Goal: Task Accomplishment & Management: Manage account settings

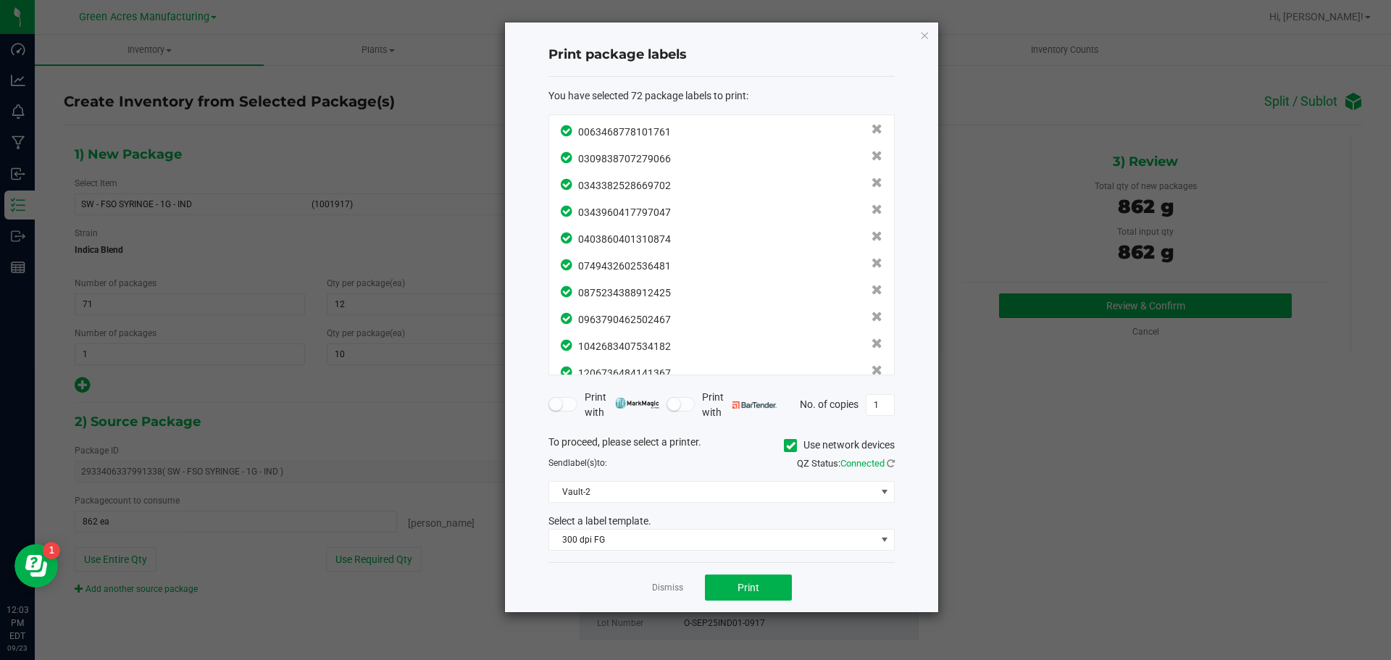
scroll to position [1682, 0]
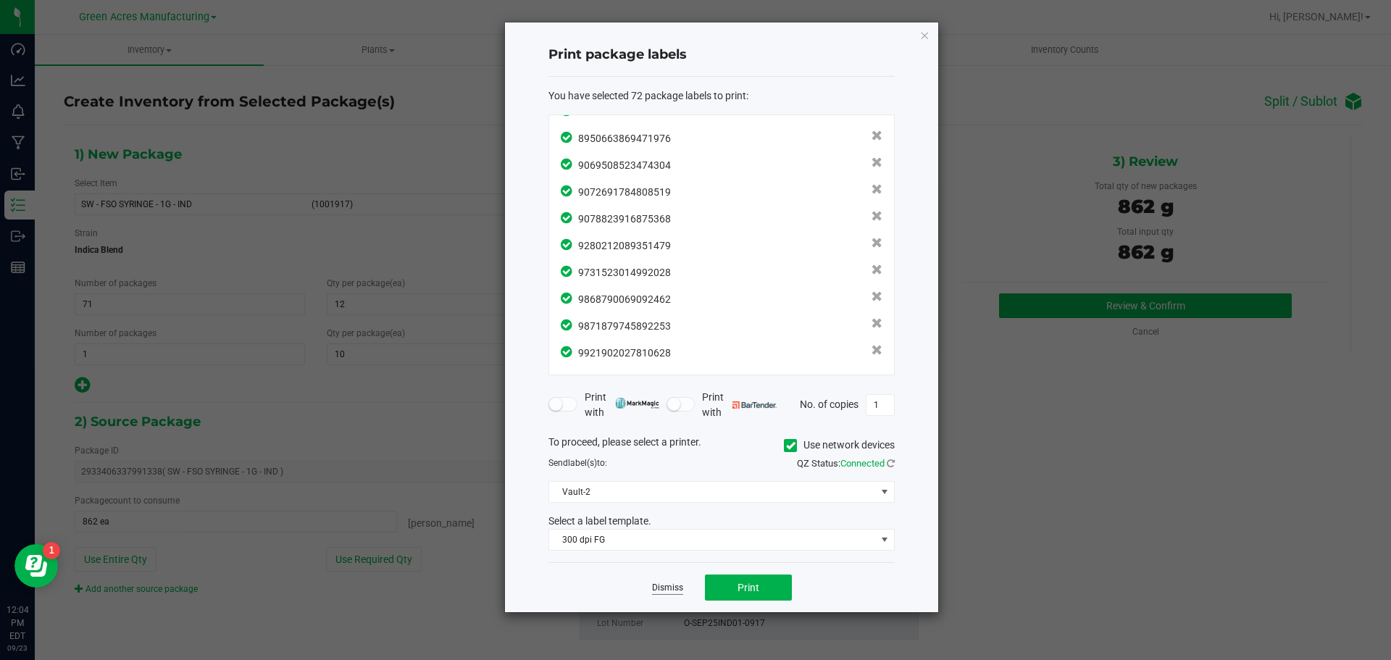
click at [658, 585] on link "Dismiss" at bounding box center [667, 588] width 31 height 12
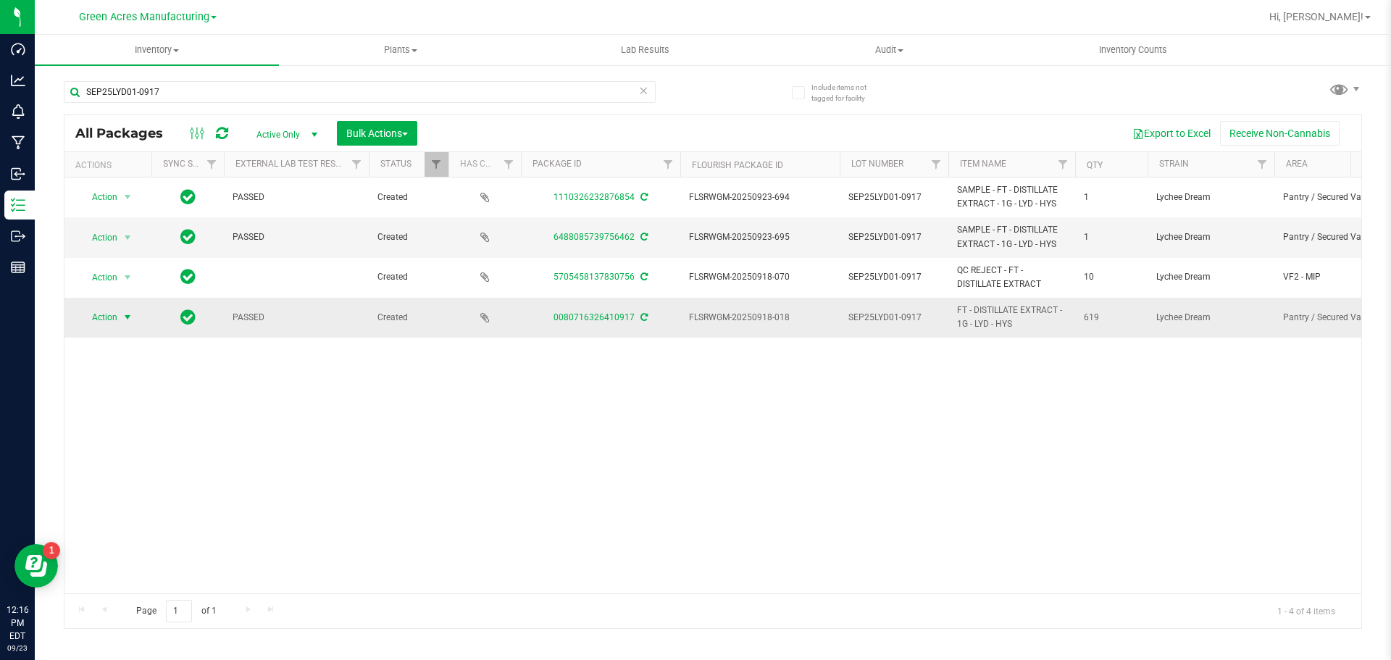
click at [99, 320] on span "Action" at bounding box center [98, 317] width 39 height 20
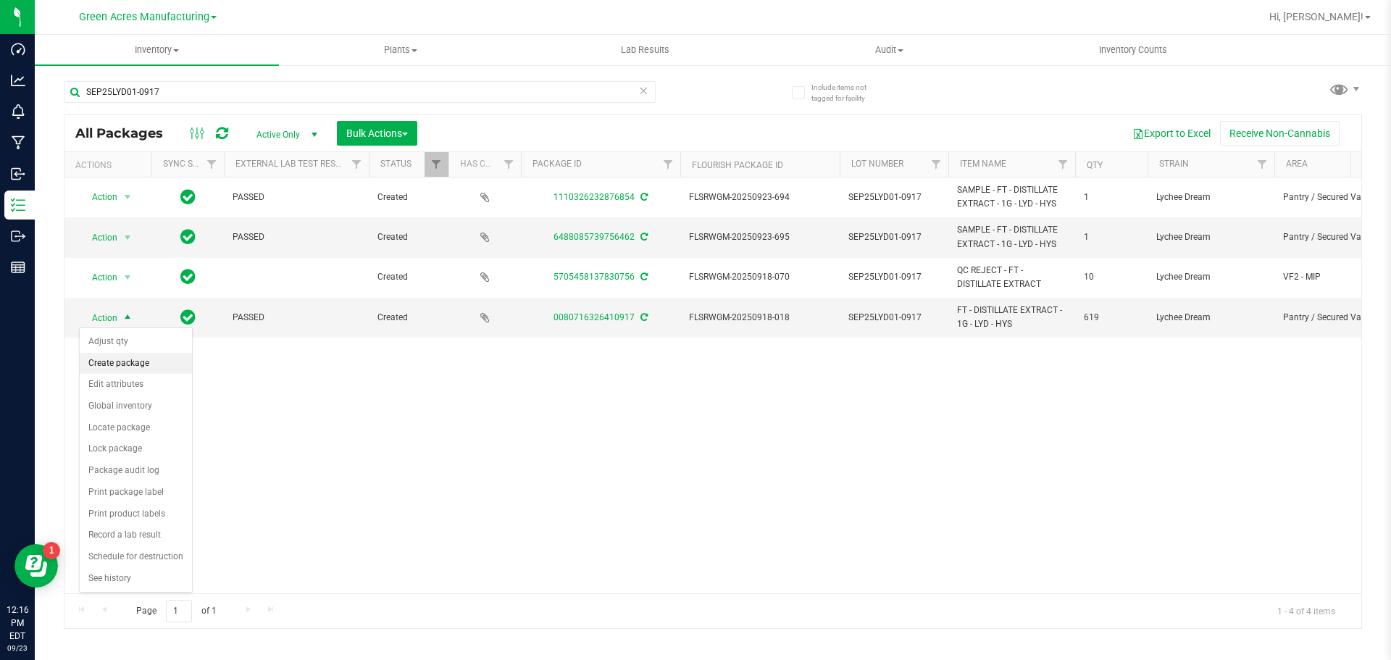
click at [133, 363] on li "Create package" at bounding box center [136, 364] width 112 height 22
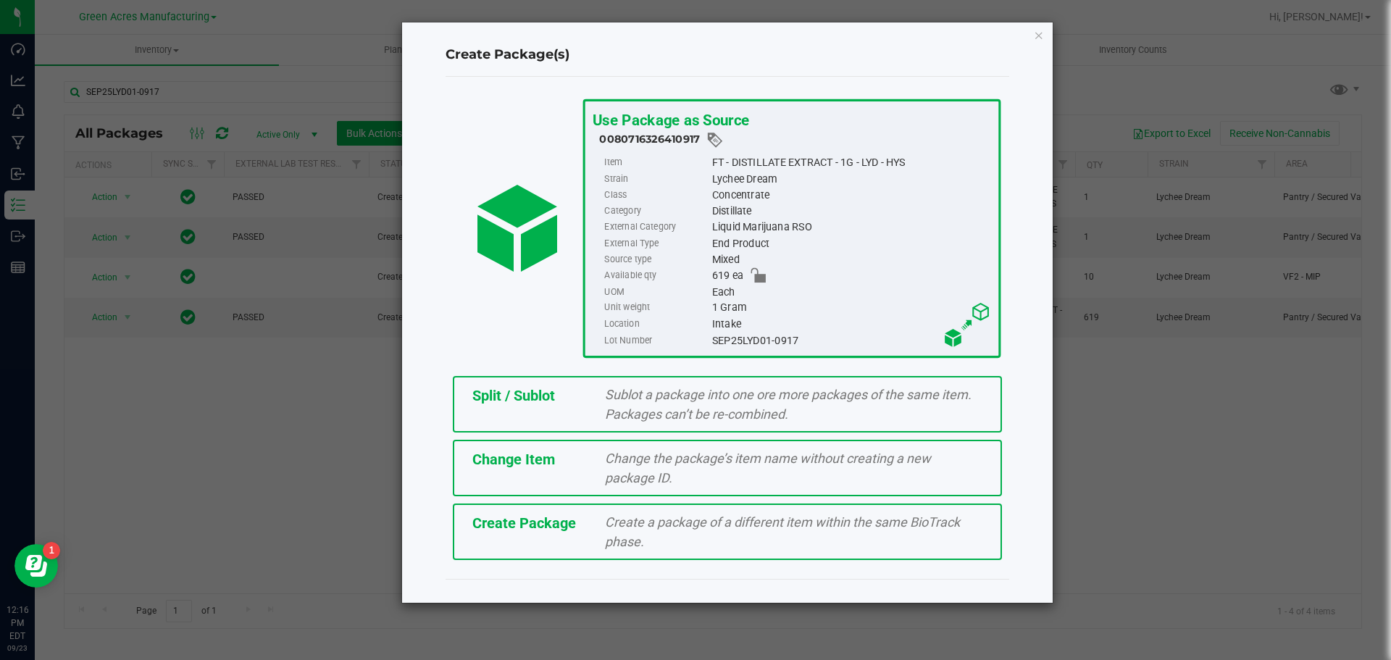
click at [500, 404] on span "Split / Sublot" at bounding box center [513, 395] width 83 height 17
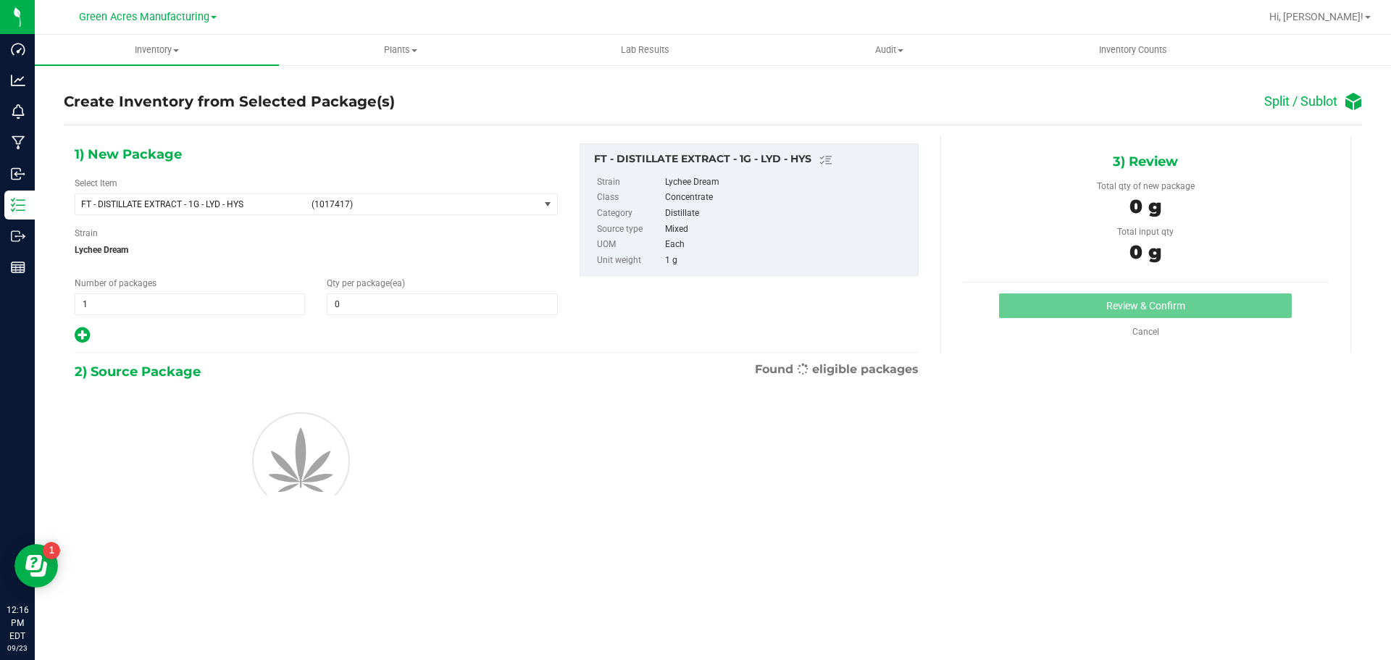
type input "0"
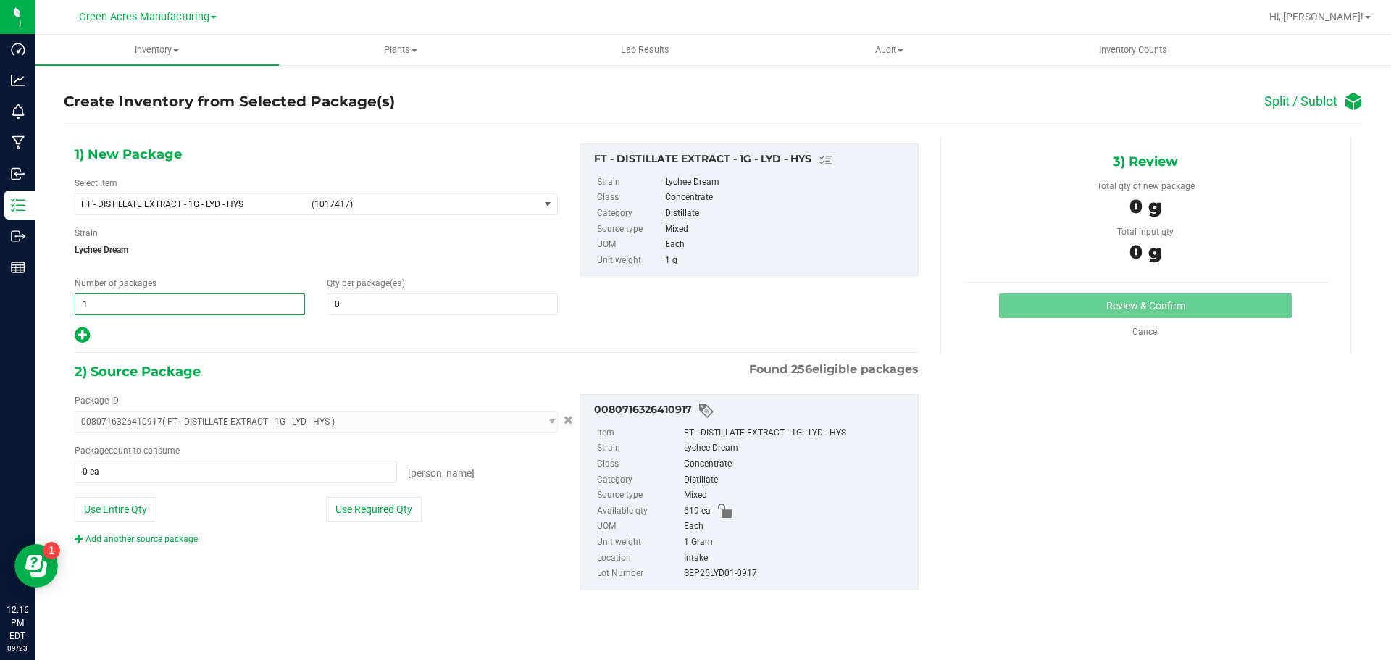
click at [141, 310] on span "1 1" at bounding box center [190, 304] width 230 height 22
type input "51"
type input "12"
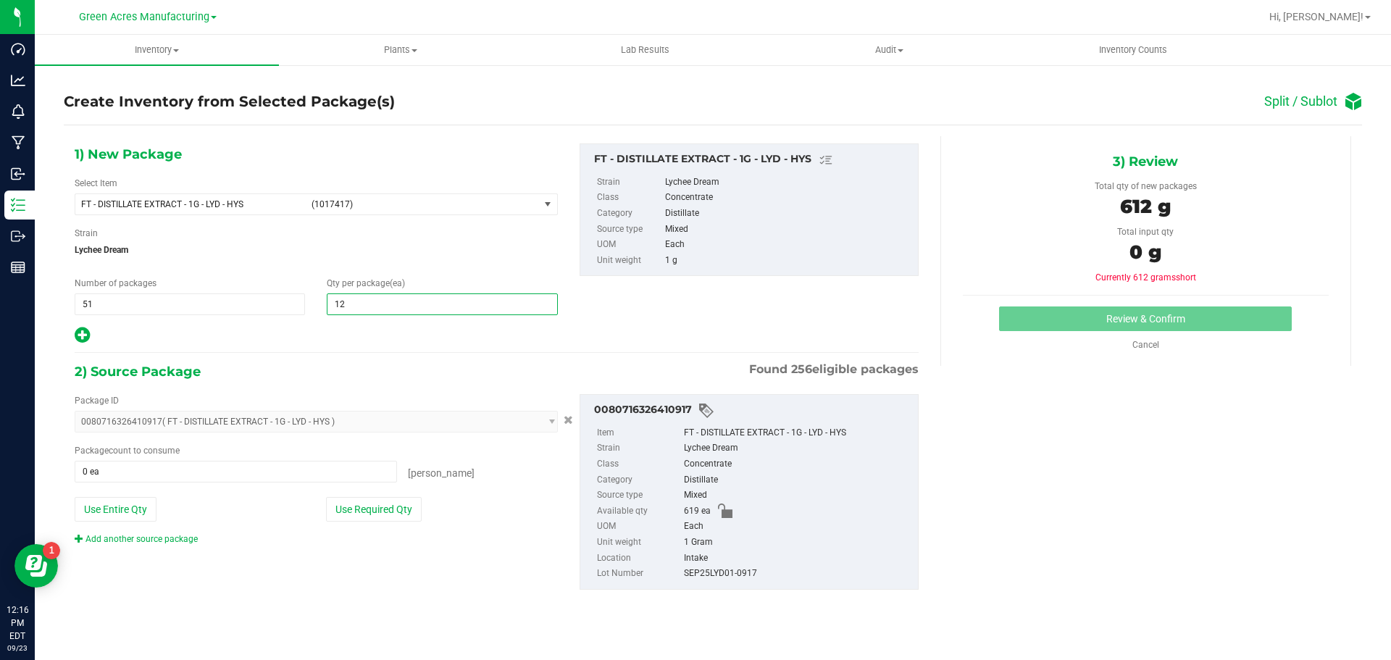
click at [80, 335] on icon at bounding box center [82, 335] width 15 height 18
type input "12"
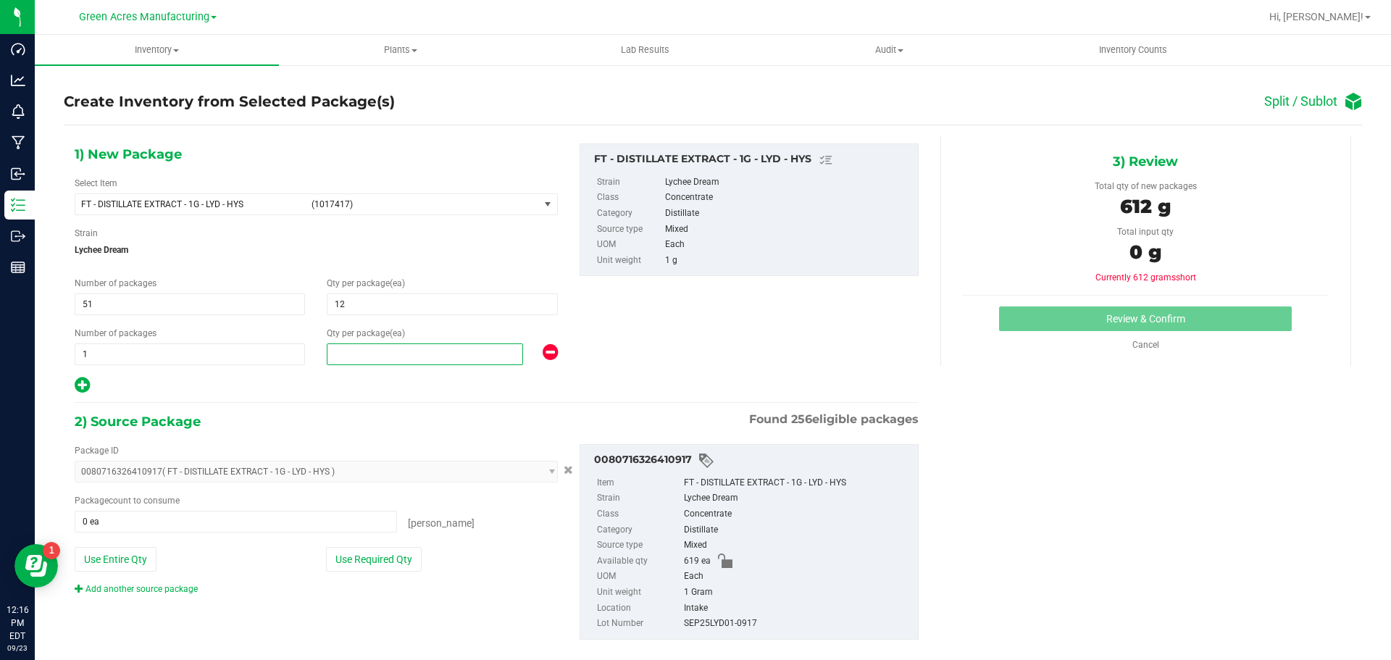
click at [409, 355] on span at bounding box center [425, 354] width 196 height 22
type input "7"
click at [376, 551] on button "Use Required Qty" at bounding box center [374, 559] width 96 height 25
type input "619 ea"
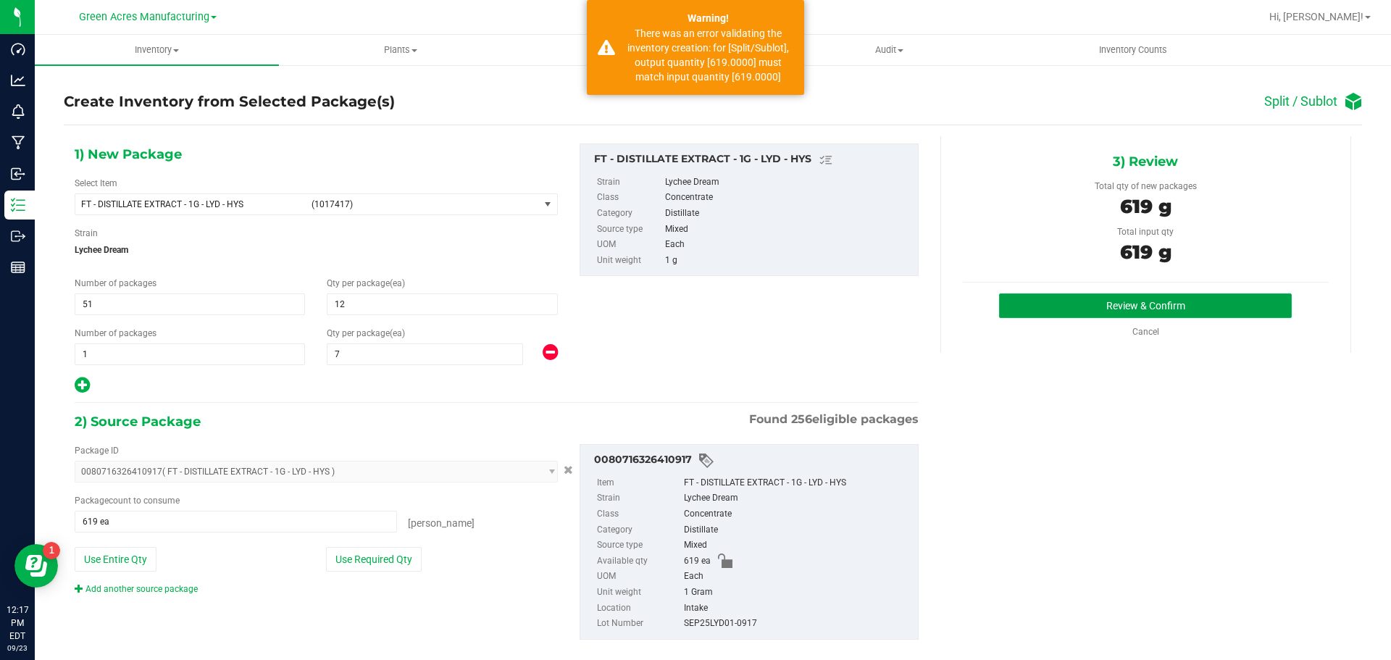
click at [1212, 304] on button "Review & Confirm" at bounding box center [1145, 305] width 293 height 25
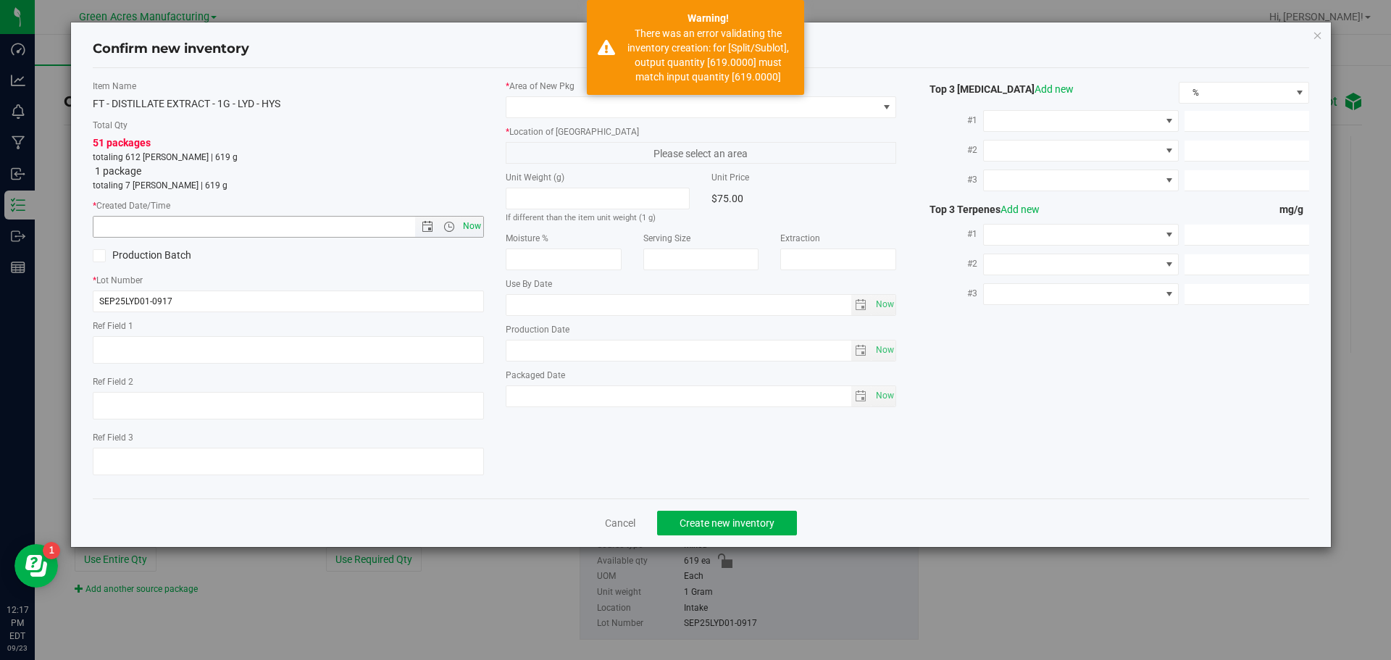
click at [467, 230] on span "Now" at bounding box center [471, 226] width 25 height 21
type input "9/23/2025 12:17 PM"
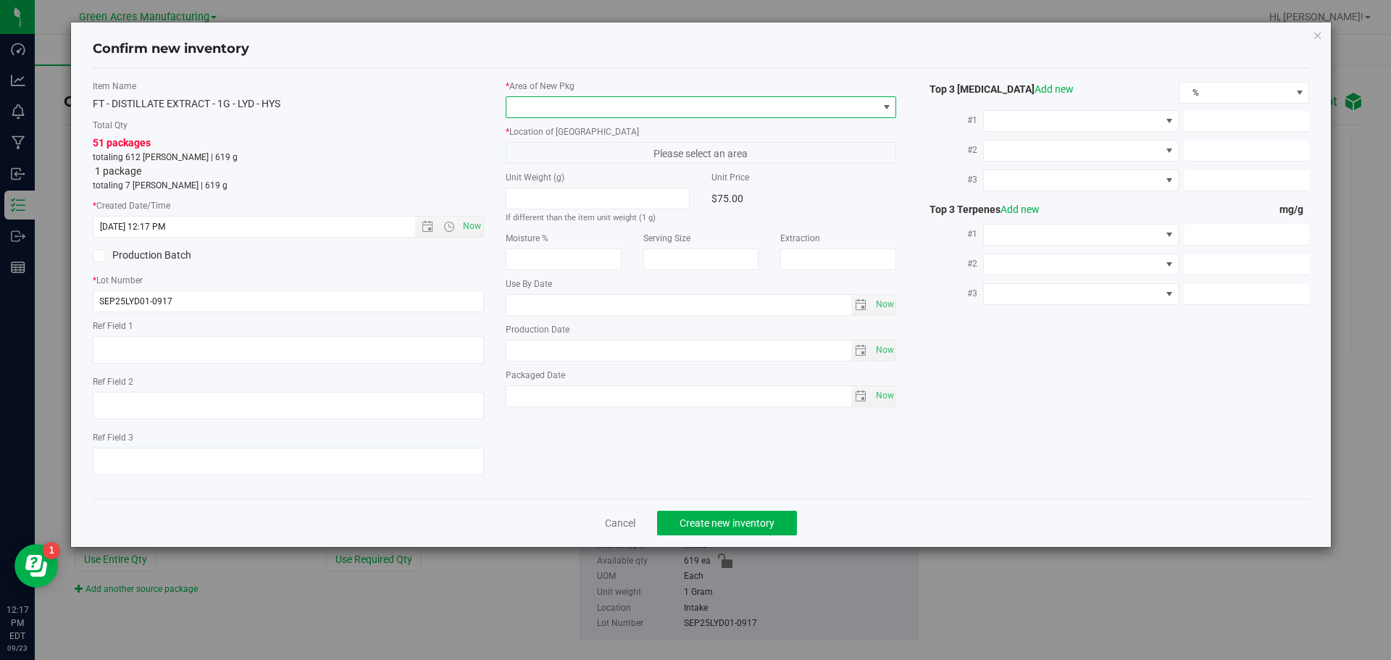
click at [548, 107] on span at bounding box center [692, 107] width 372 height 20
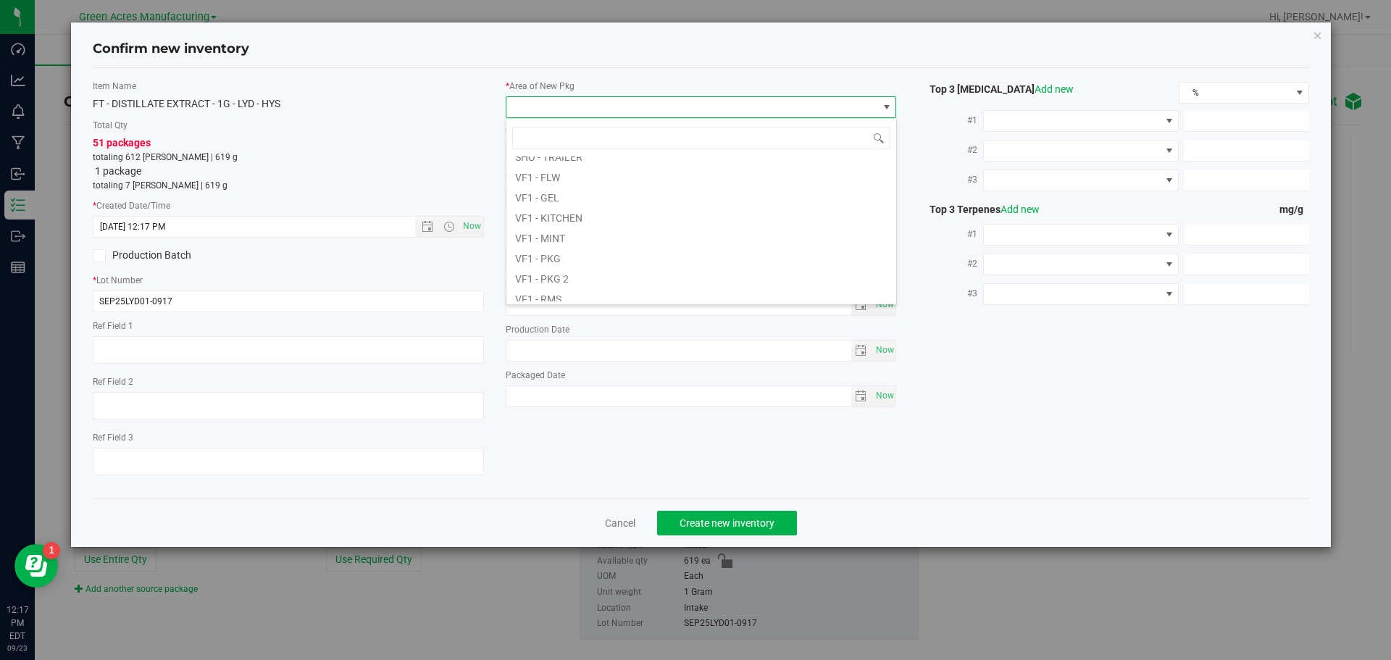
scroll to position [727, 0]
click at [575, 269] on li "VF2 - WHS" at bounding box center [701, 271] width 390 height 20
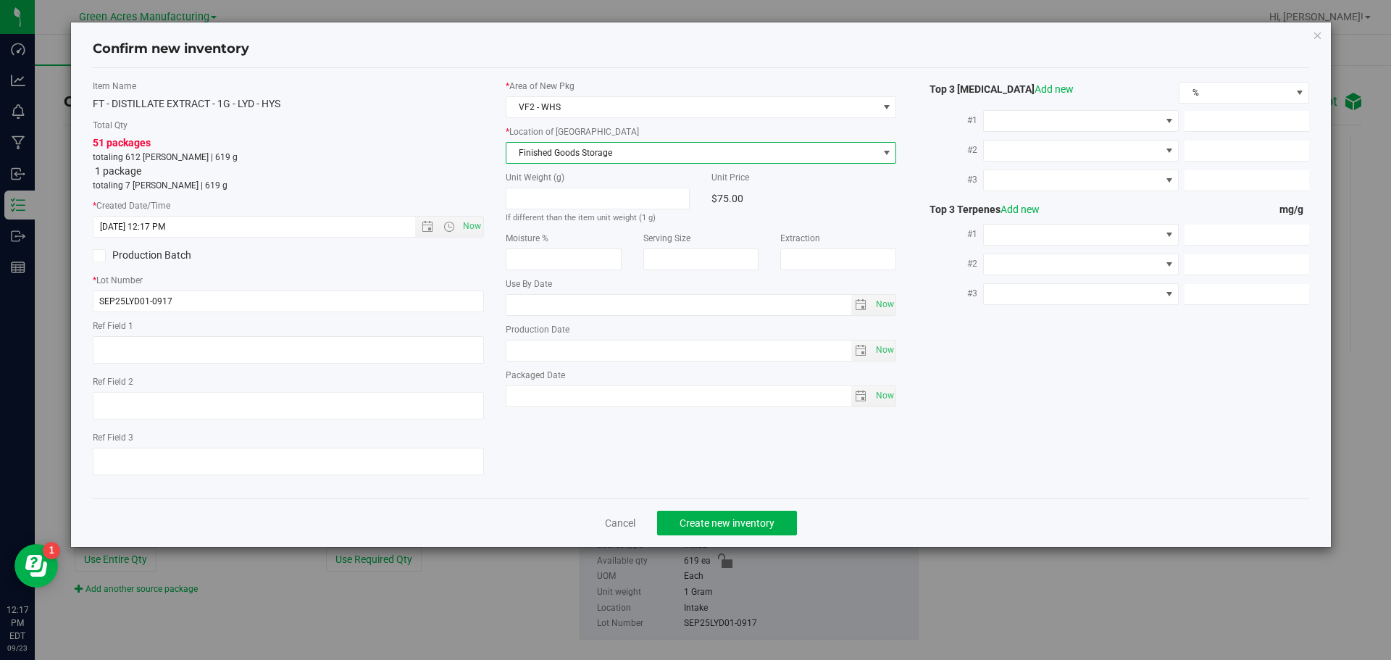
click at [580, 156] on span "Finished Goods Storage" at bounding box center [692, 153] width 372 height 20
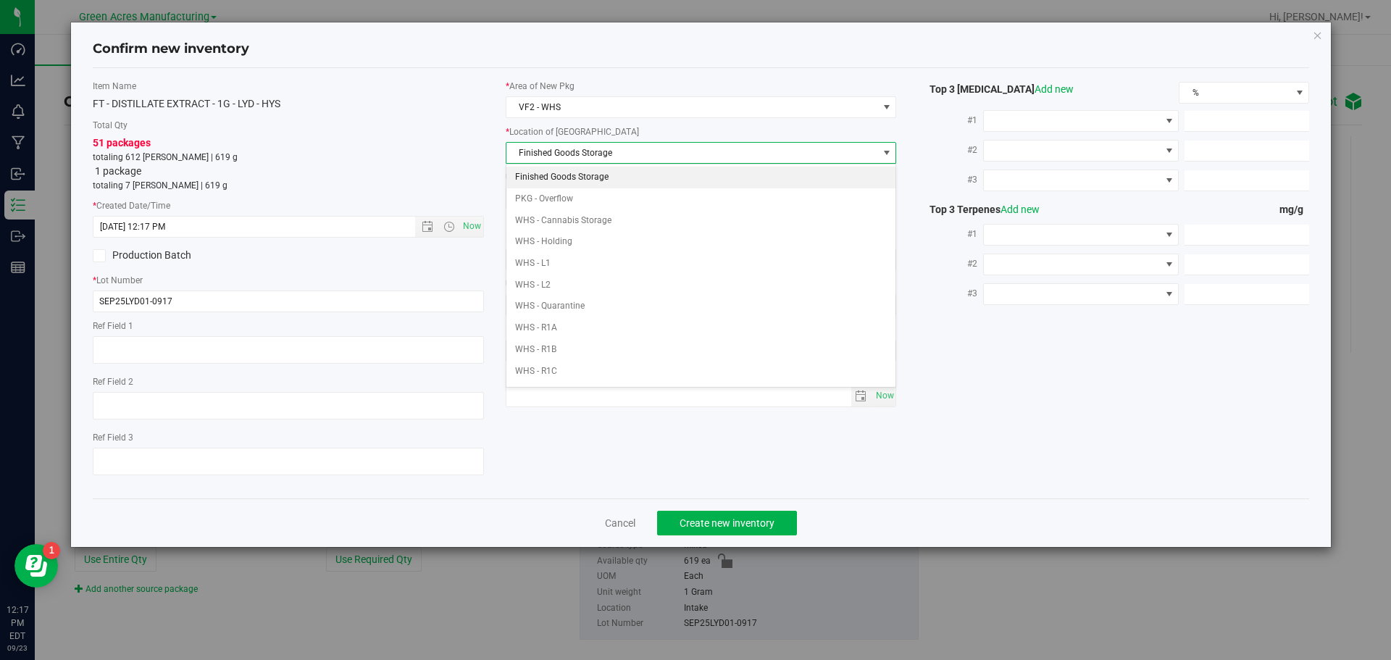
click at [585, 178] on li "Finished Goods Storage" at bounding box center [701, 178] width 390 height 22
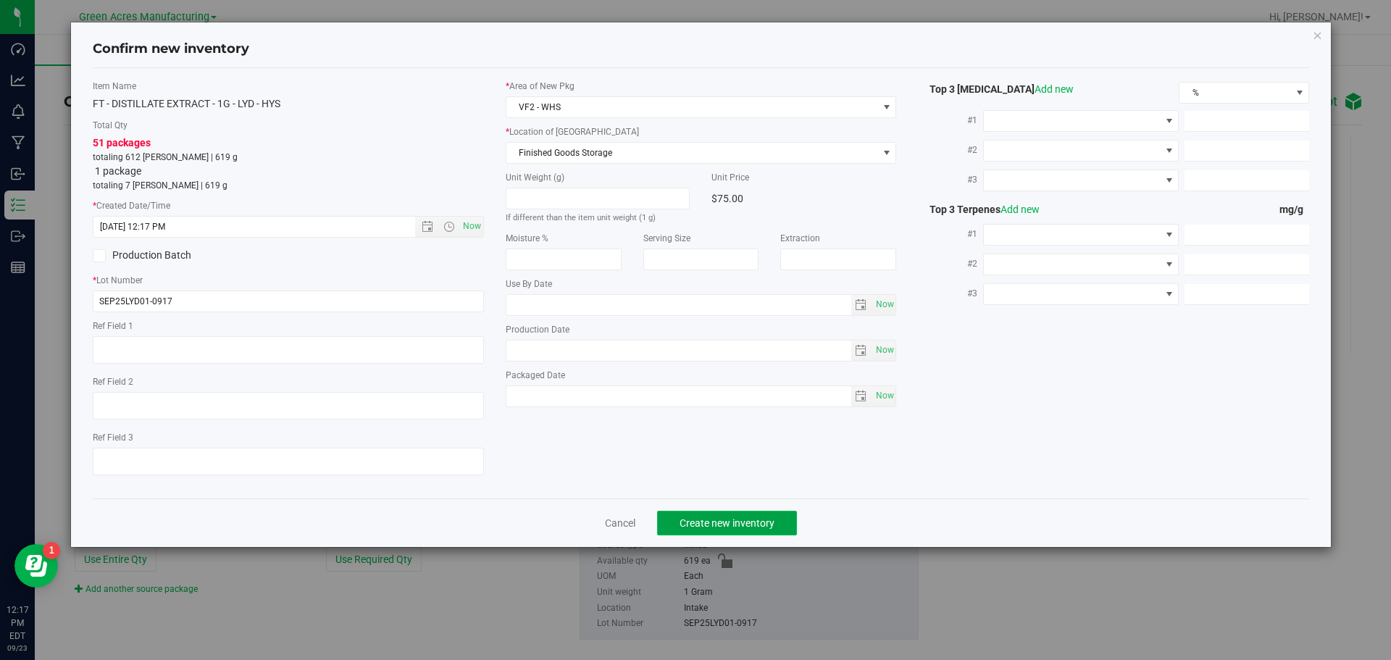
click at [746, 525] on span "Create new inventory" at bounding box center [727, 523] width 95 height 12
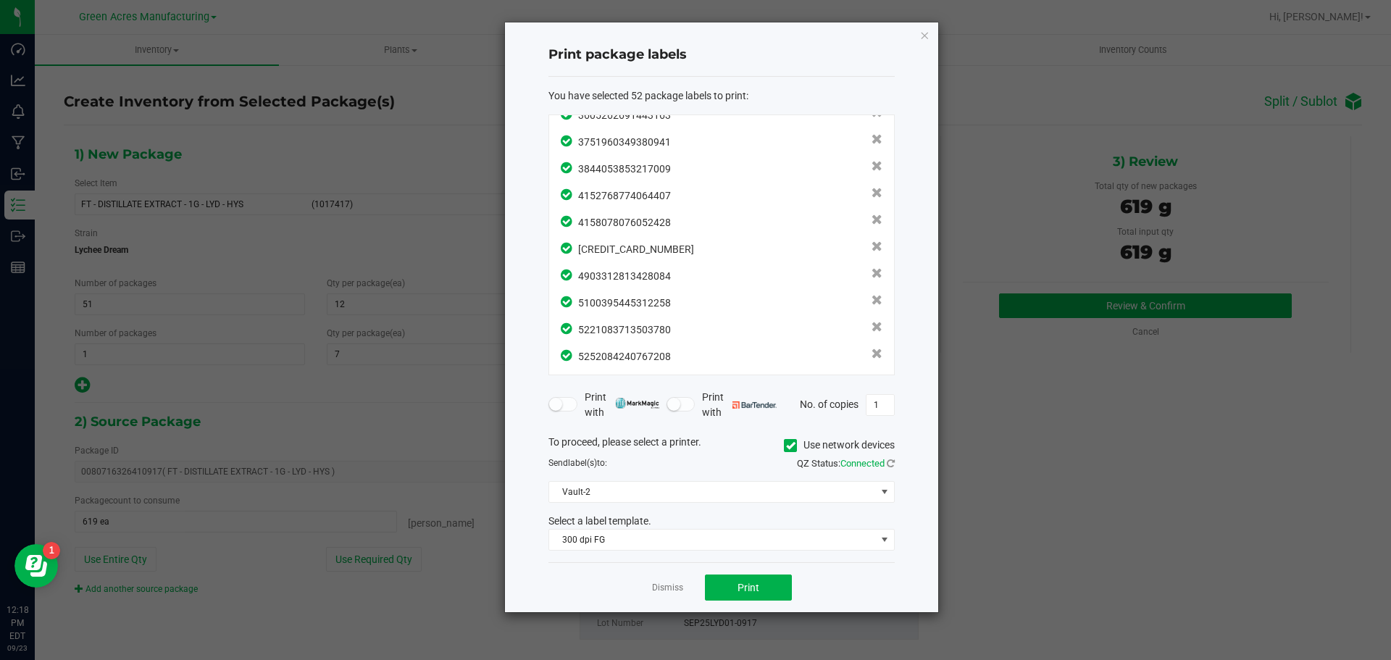
scroll to position [1146, 0]
click at [766, 593] on button "Print" at bounding box center [748, 588] width 87 height 26
click at [668, 586] on link "Dismiss" at bounding box center [667, 588] width 31 height 12
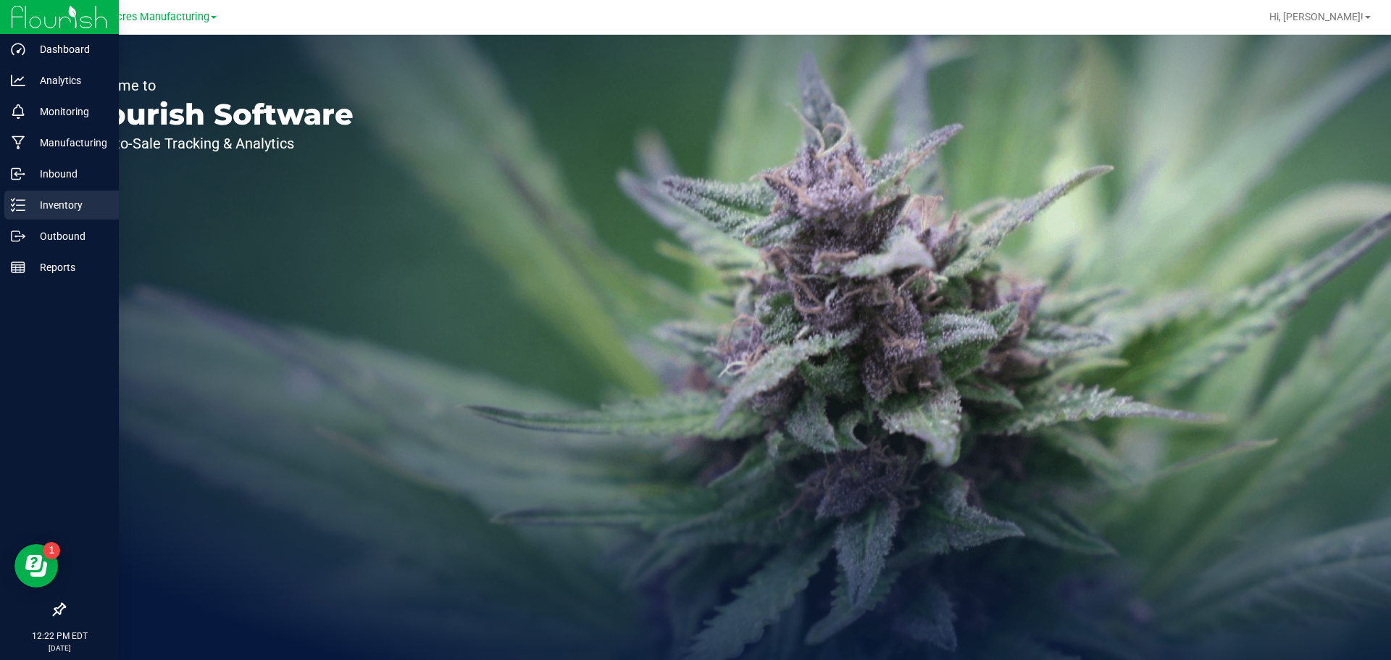
click at [19, 215] on div "Inventory" at bounding box center [61, 205] width 114 height 29
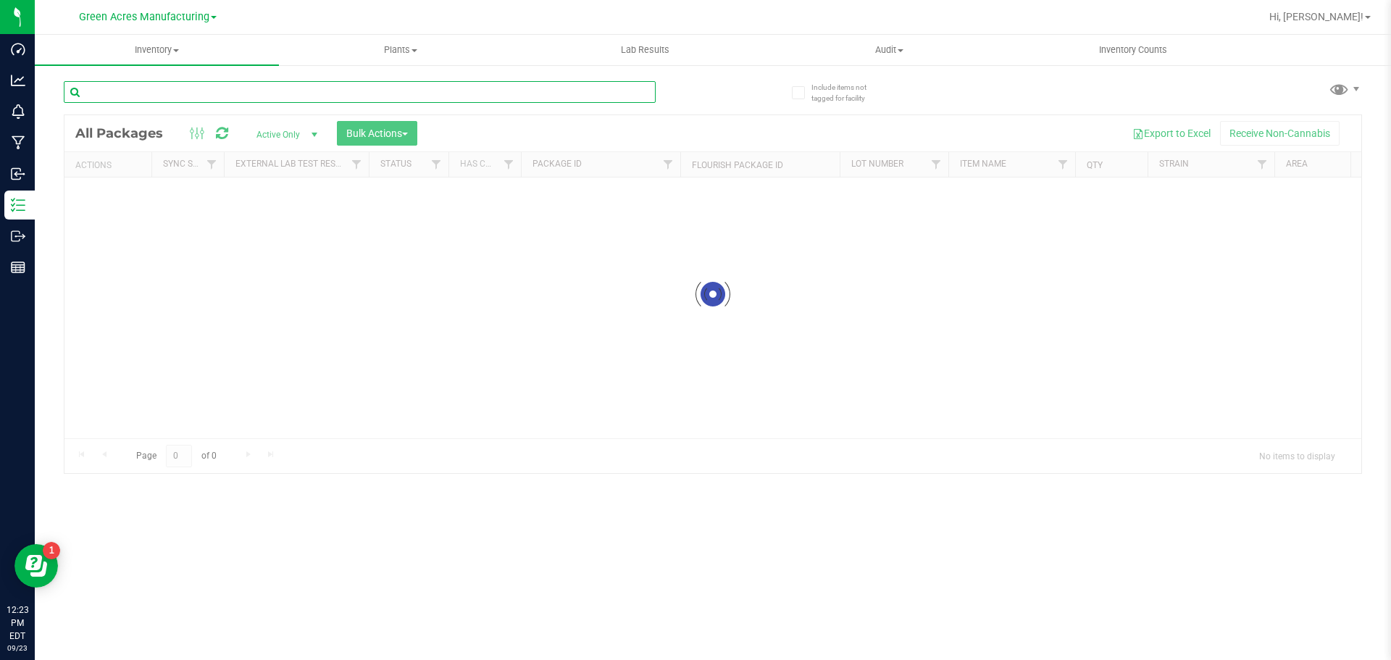
click at [228, 96] on input "text" at bounding box center [360, 92] width 592 height 22
paste input "SN250916BLR1-0917"
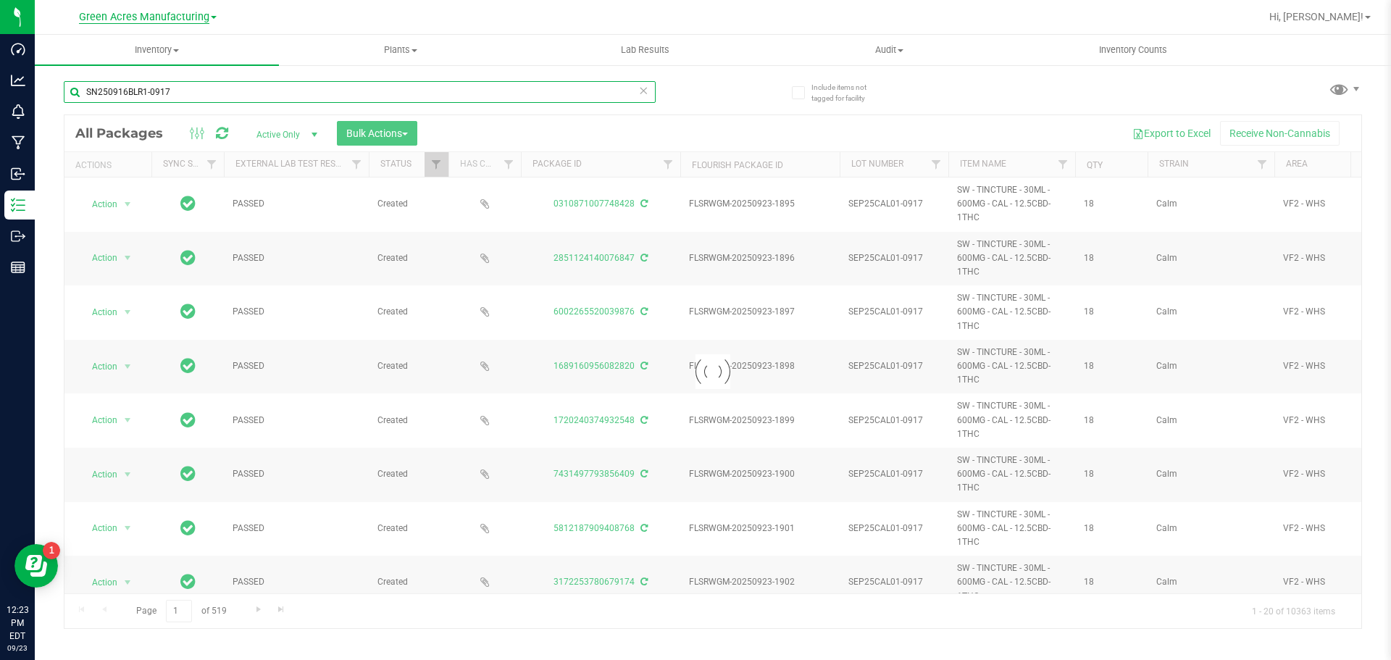
type input "SN250916BLR1-0917"
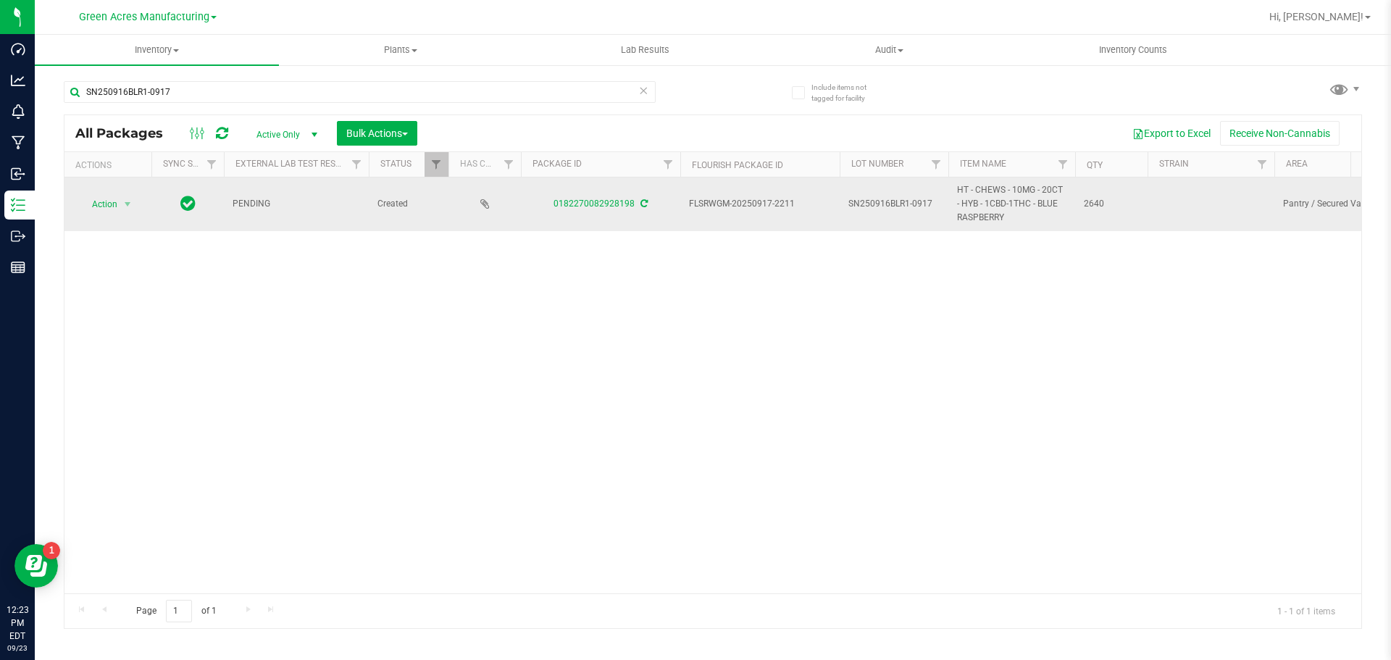
click at [643, 204] on icon at bounding box center [644, 203] width 7 height 9
click at [91, 206] on span "Action" at bounding box center [98, 204] width 39 height 20
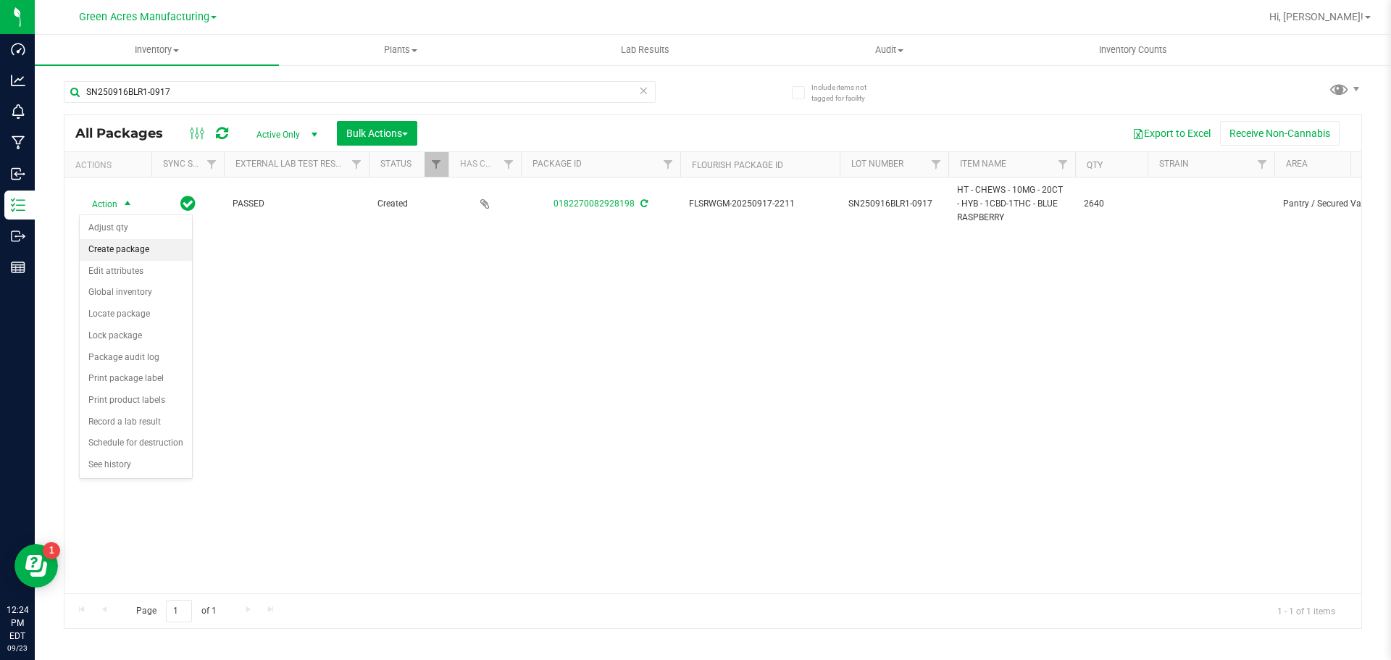
click at [148, 257] on li "Create package" at bounding box center [136, 250] width 112 height 22
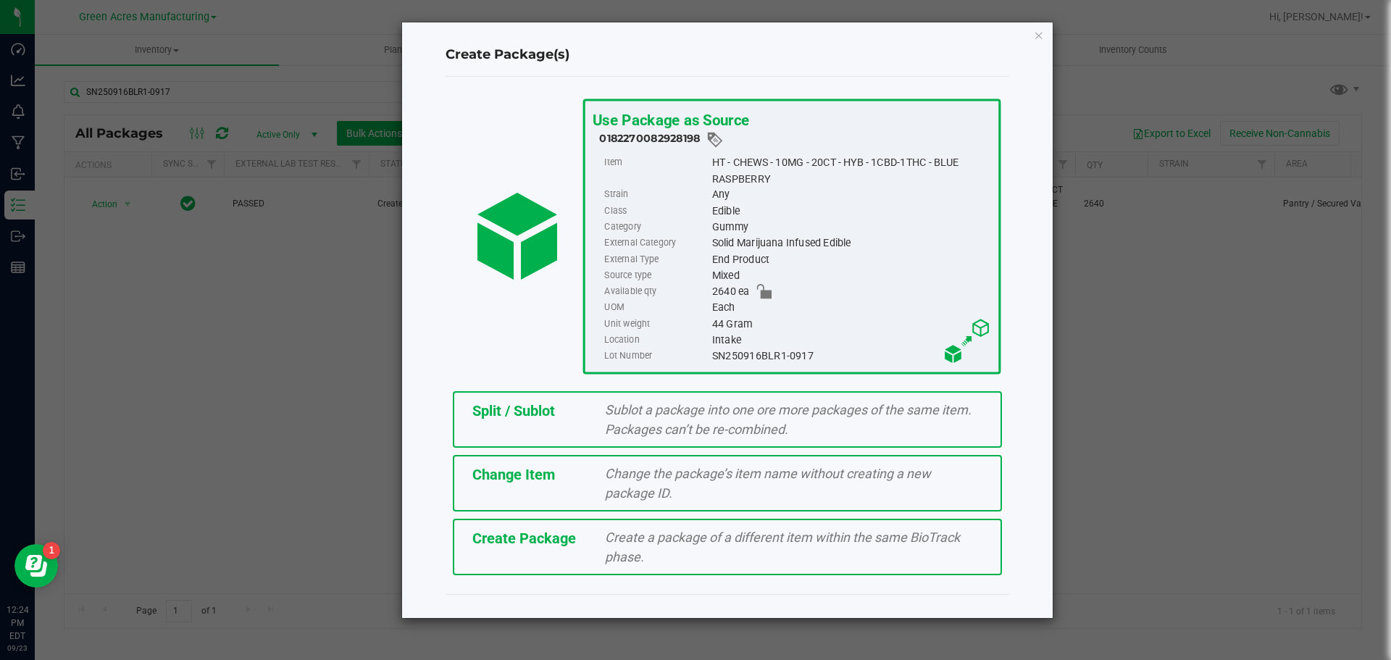
click at [647, 560] on div "Create a package of a different item within the same BioTrack phase." at bounding box center [793, 546] width 399 height 39
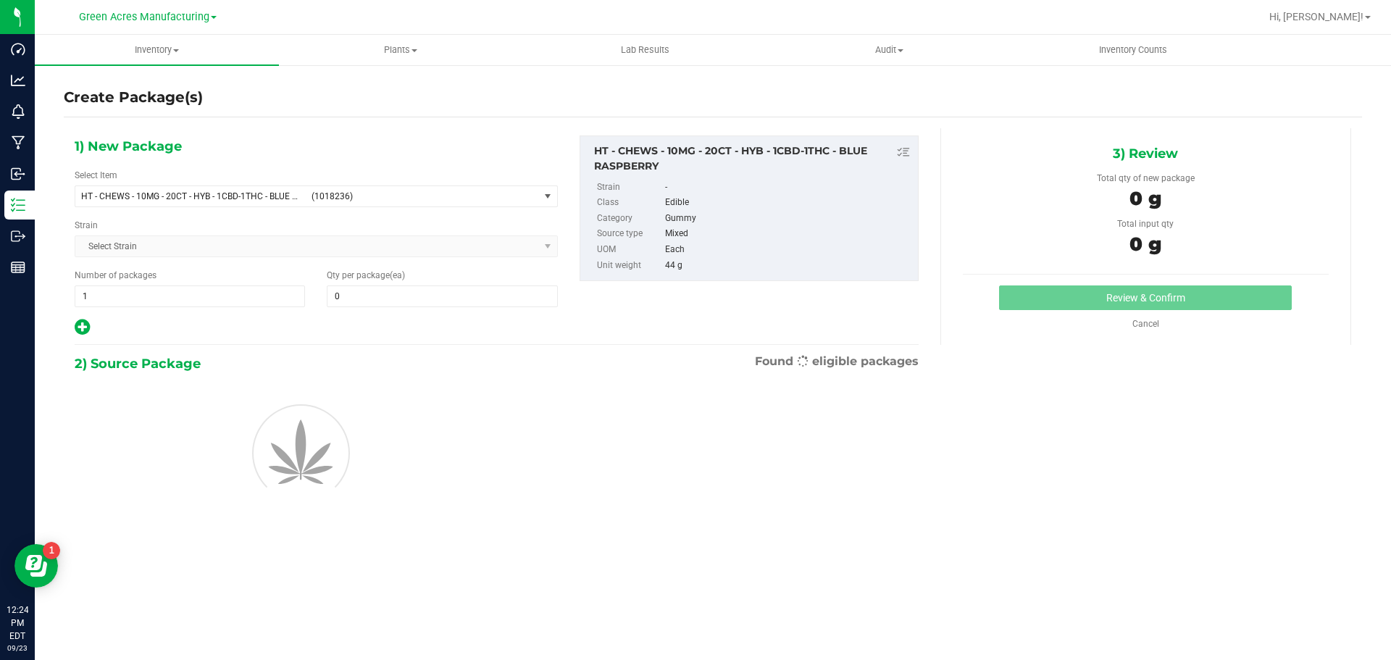
type input "0"
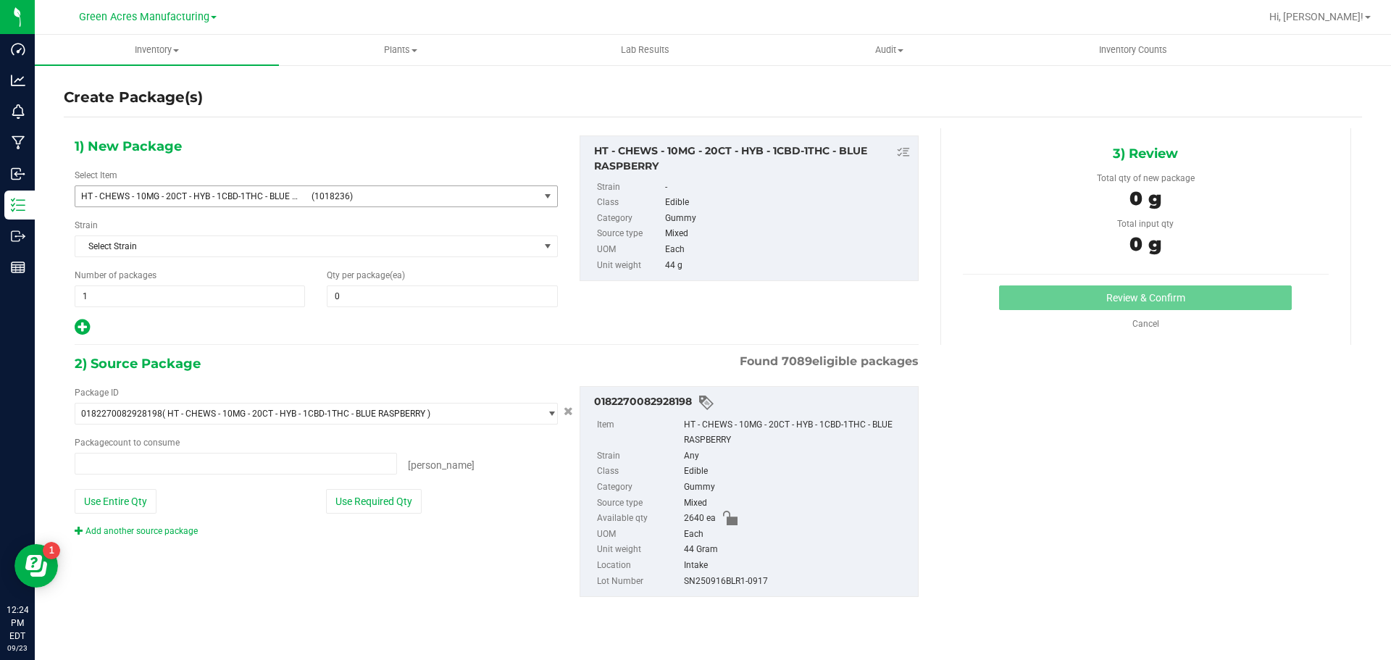
type input "0 ea"
click at [325, 191] on span "(1018236)" at bounding box center [423, 196] width 222 height 10
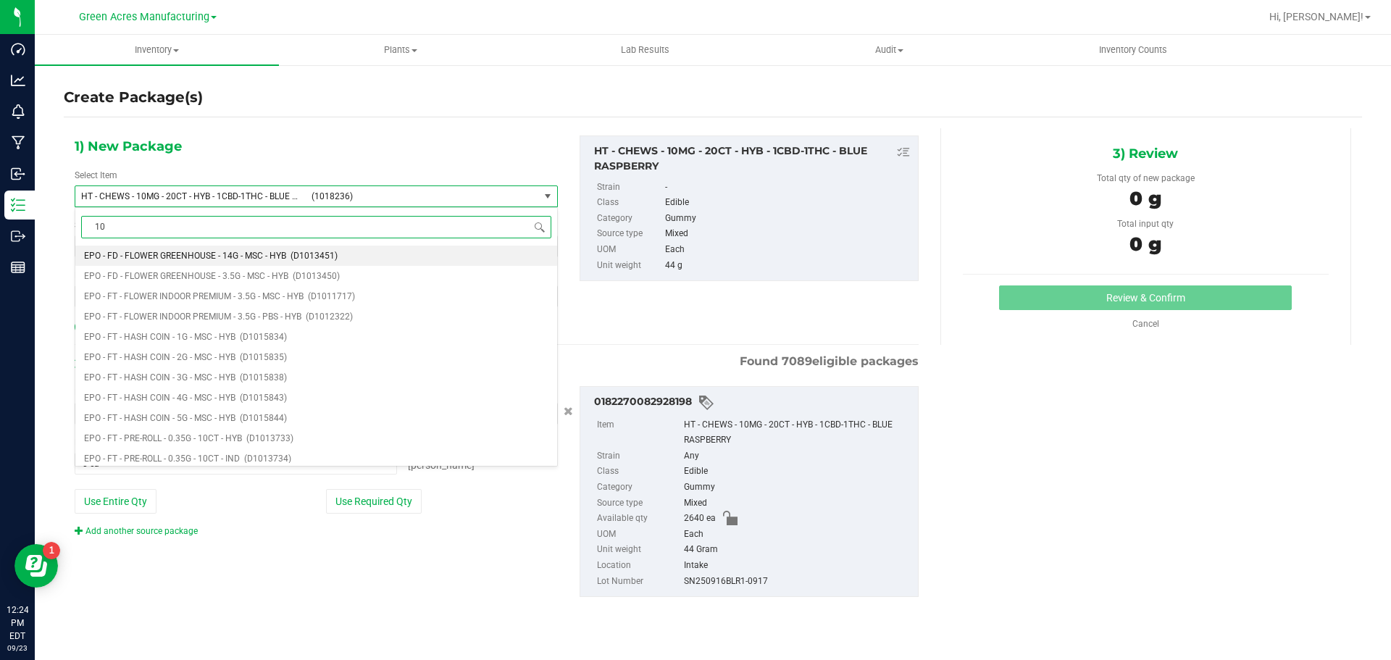
type input "1"
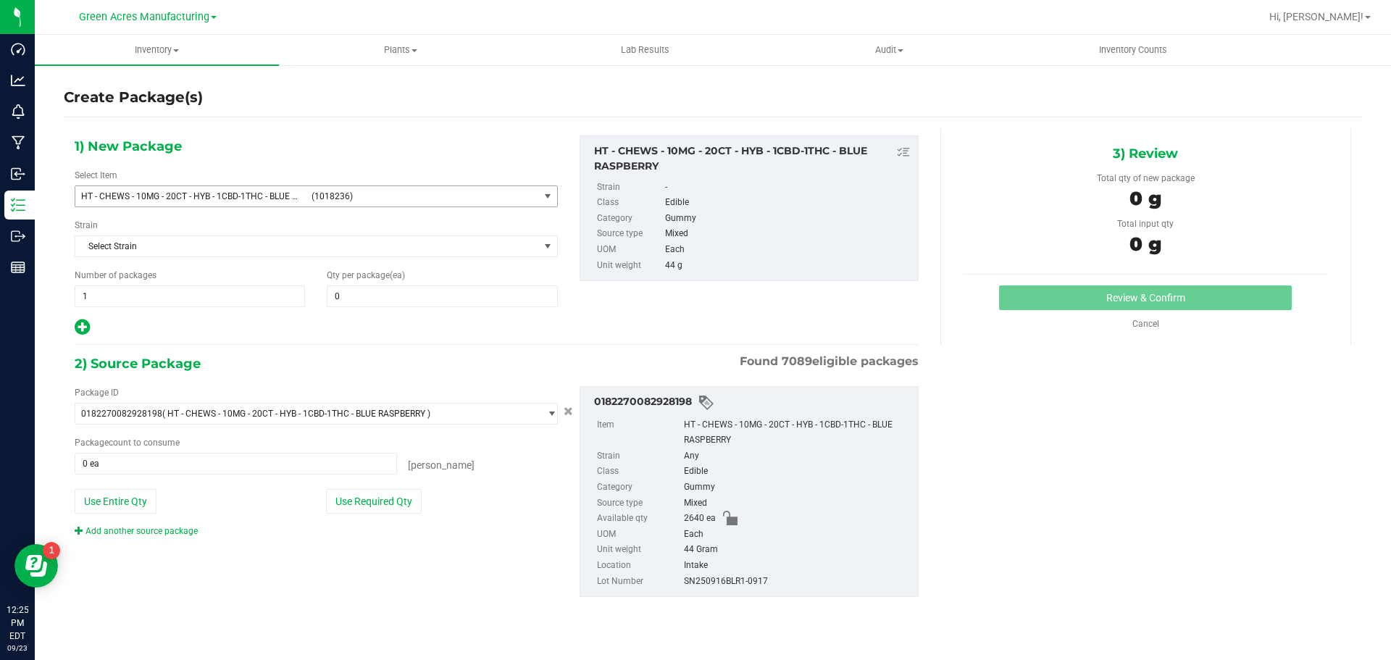
click at [314, 196] on span "(1018236)" at bounding box center [423, 196] width 222 height 10
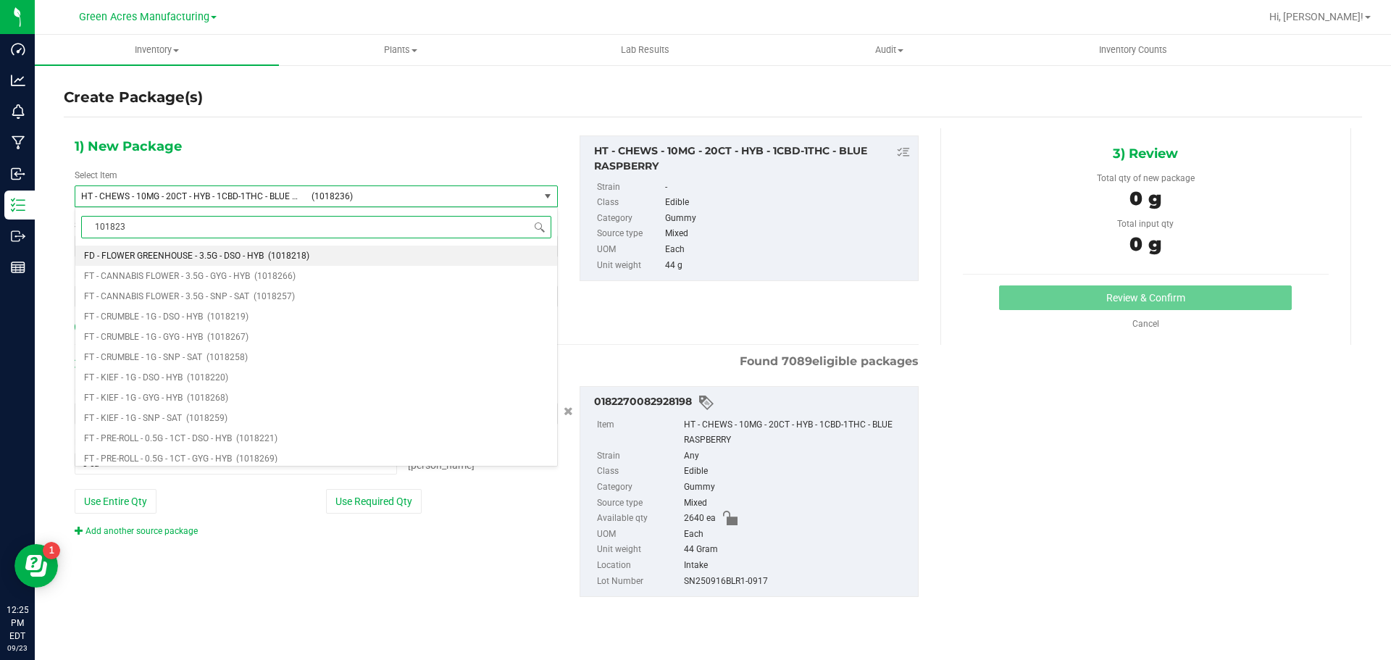
type input "1018236"
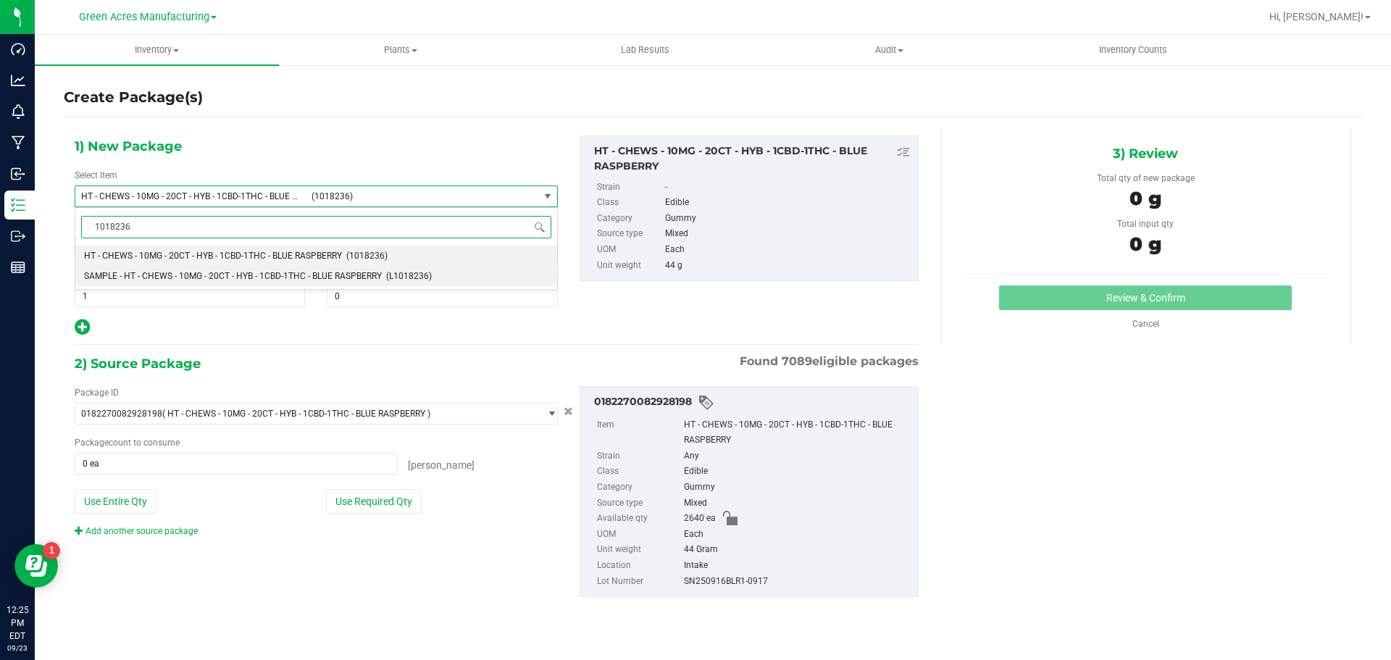
click at [246, 280] on span "SAMPLE - HT - CHEWS - 10MG - 20CT - HYB - 1CBD-1THC - BLUE RASPBERRY" at bounding box center [233, 276] width 298 height 10
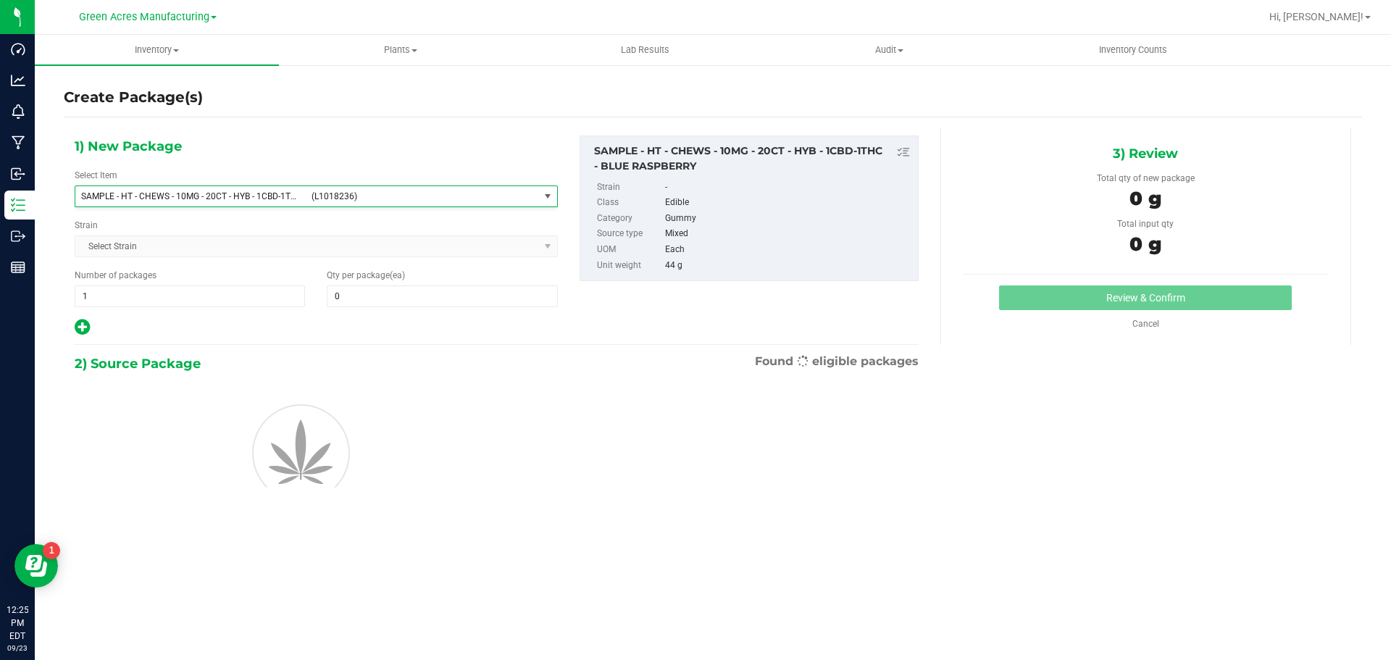
type input "0"
click at [170, 299] on span "1 1" at bounding box center [190, 296] width 230 height 22
type input "2"
type input "1"
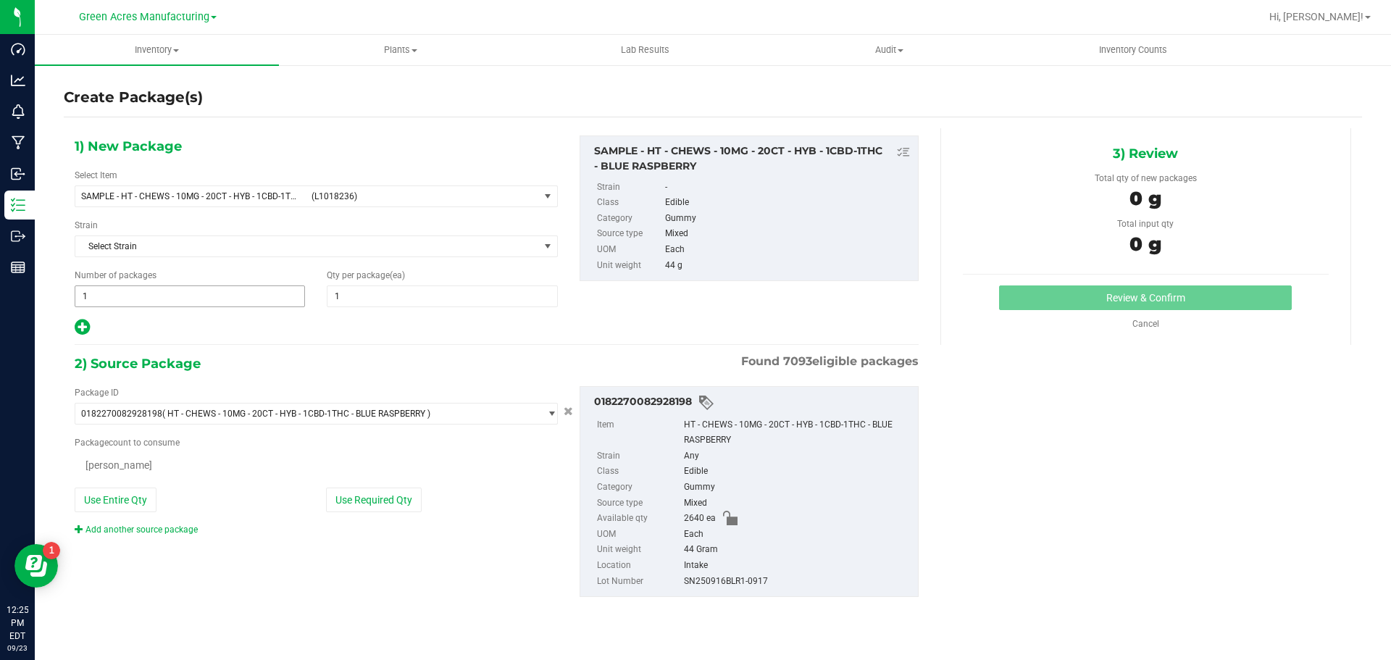
type input "2"
type input "1"
type input "0 ea"
type input "0"
click at [348, 499] on button "Use Required Qty" at bounding box center [374, 501] width 96 height 25
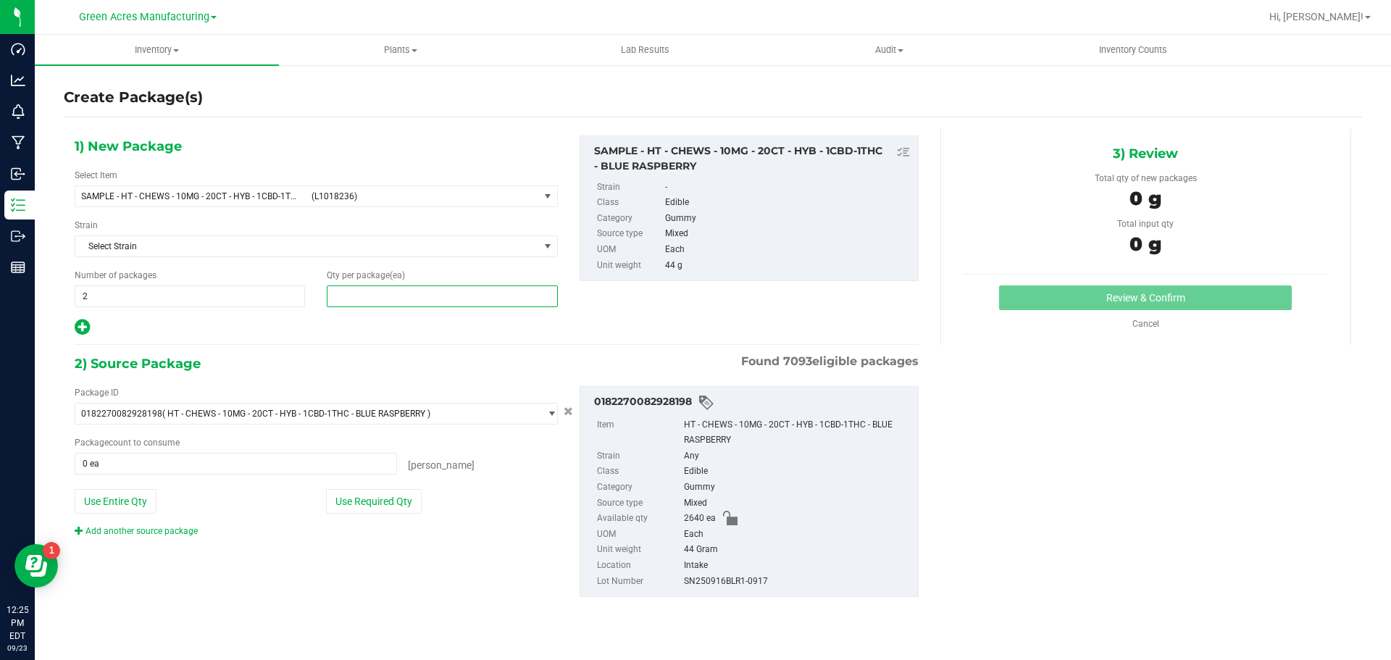
click at [413, 286] on span at bounding box center [442, 296] width 230 height 22
type input "1"
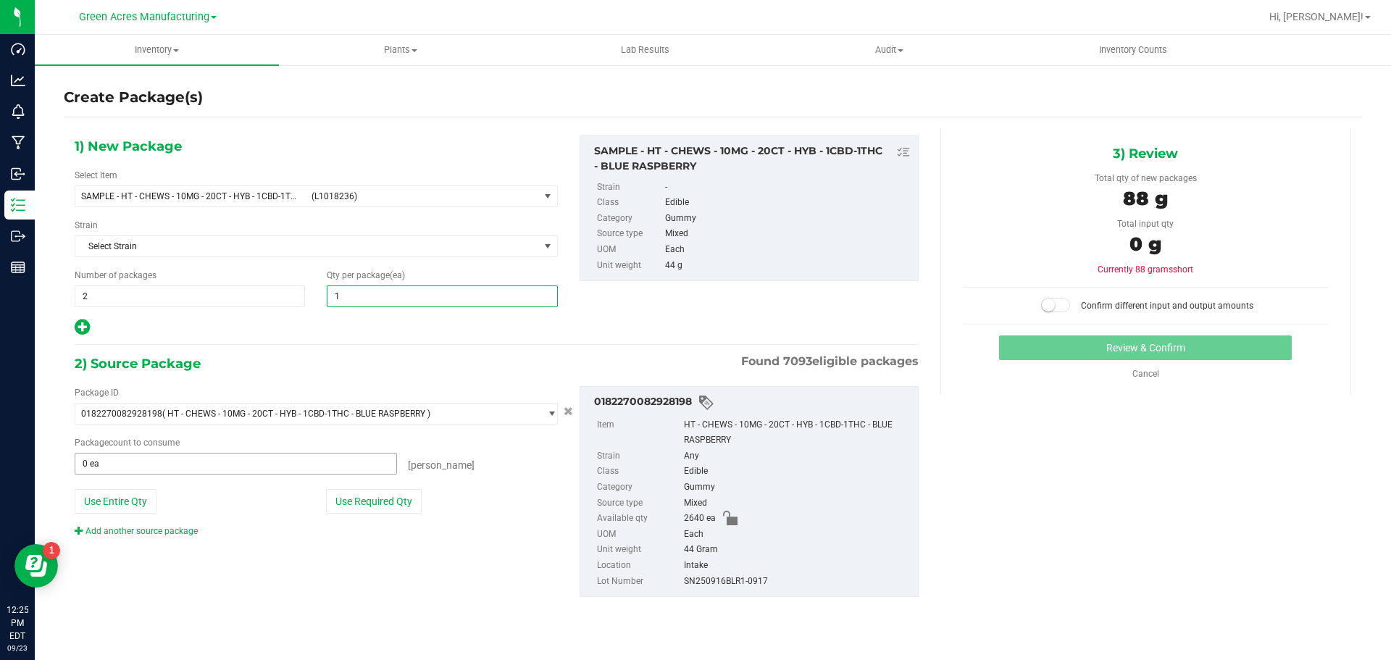
type input "1"
click at [347, 474] on span "0 ea 0" at bounding box center [236, 464] width 322 height 22
click at [357, 506] on button "Use Required Qty" at bounding box center [374, 501] width 96 height 25
type input "2 ea"
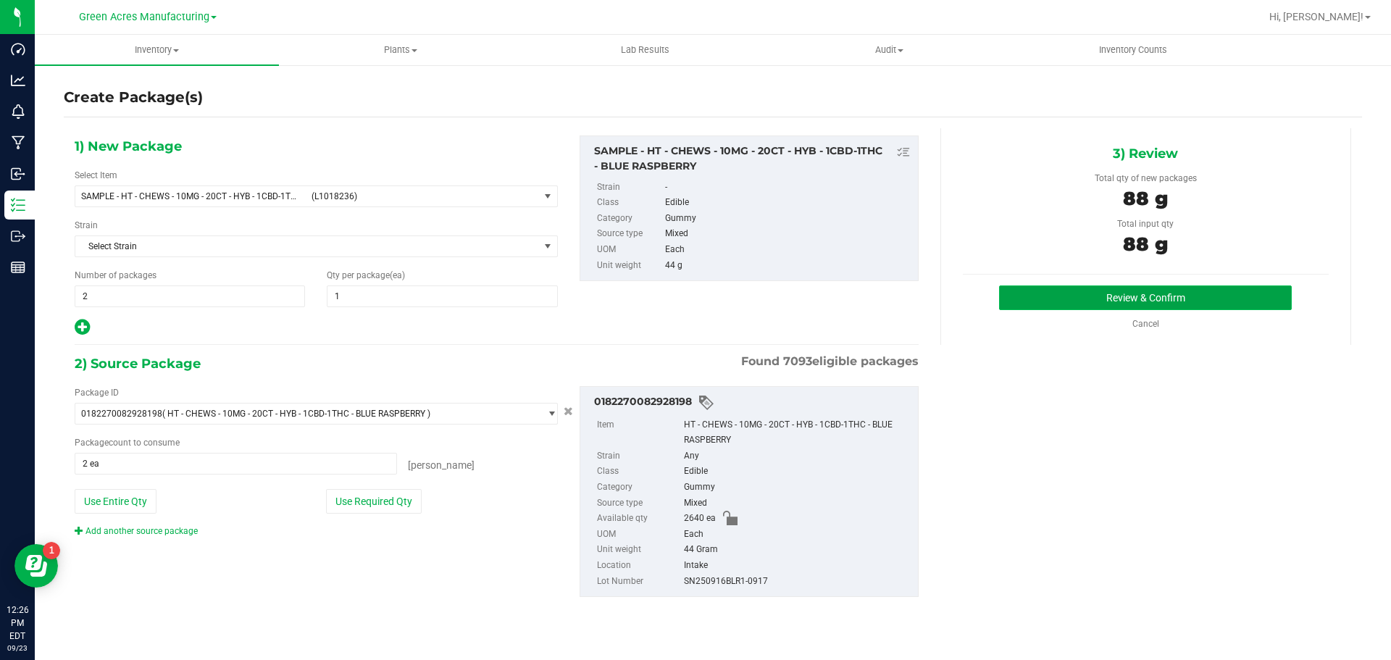
click at [1247, 304] on button "Review & Confirm" at bounding box center [1145, 297] width 293 height 25
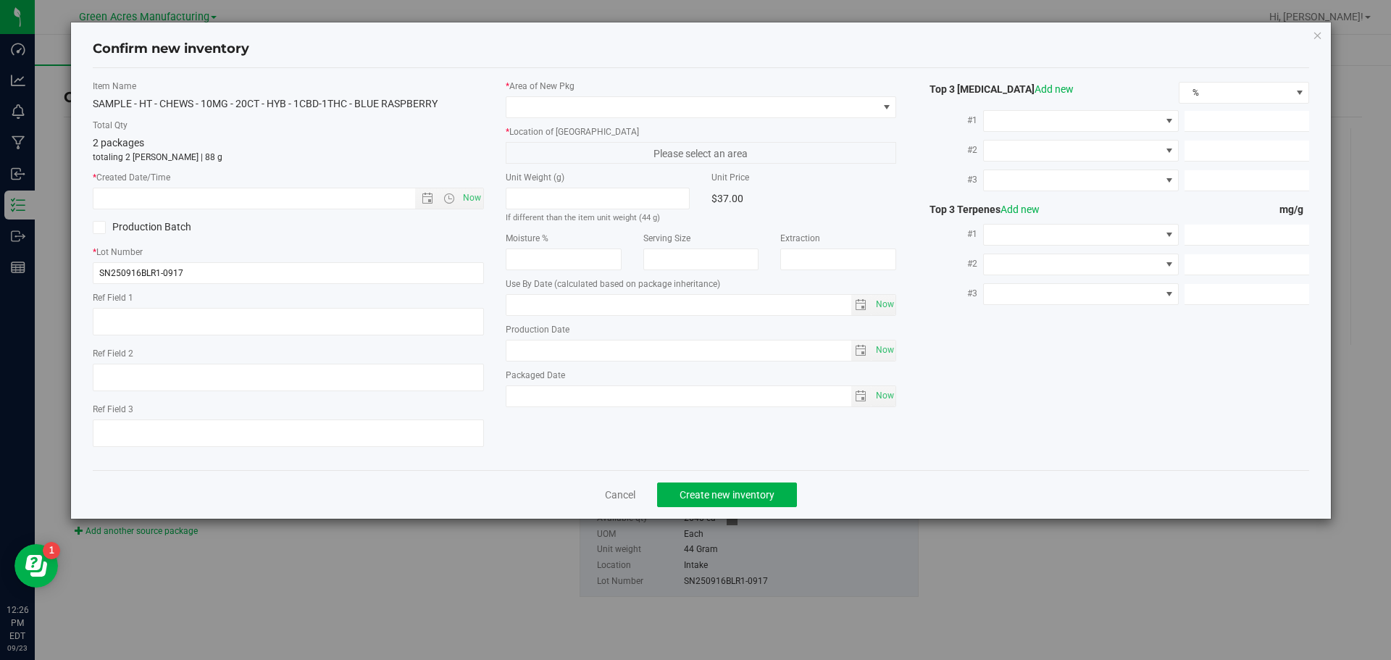
type input "2026-03-29"
type input "2025-09-16"
click at [476, 208] on span "Now" at bounding box center [471, 198] width 25 height 21
type input "9/23/2025 12:26 PM"
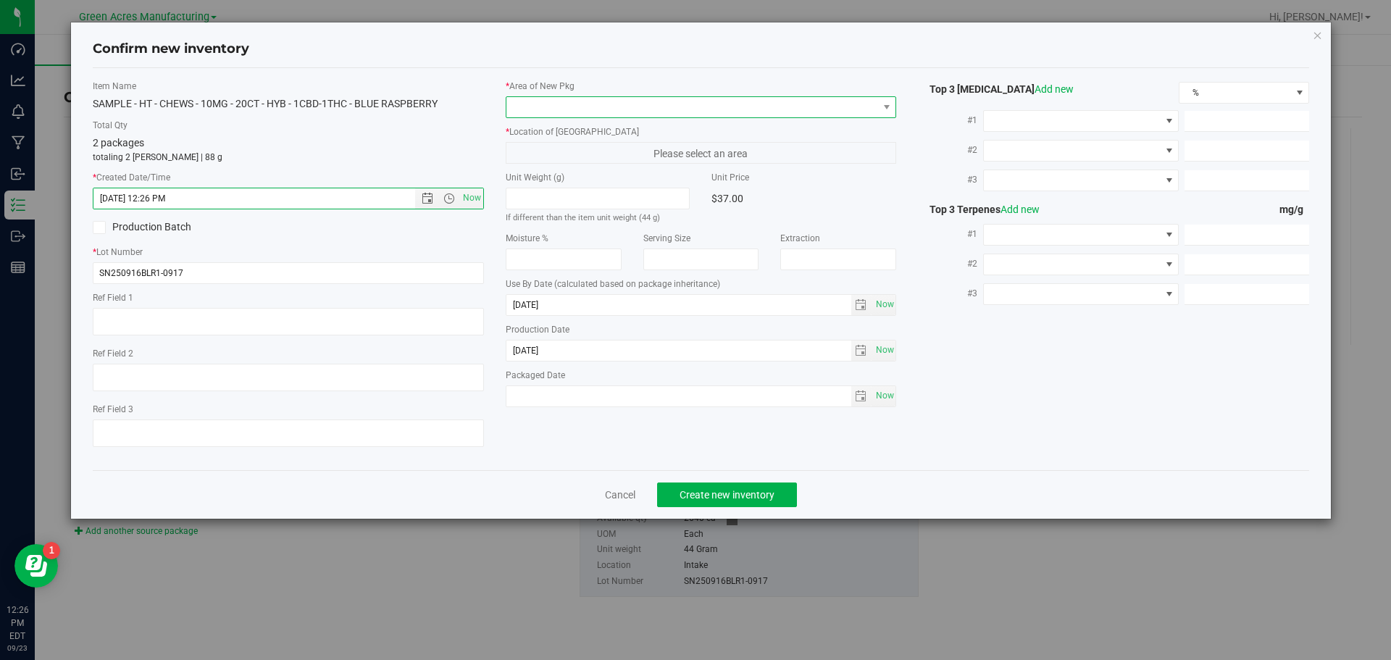
click at [581, 113] on span at bounding box center [692, 107] width 372 height 20
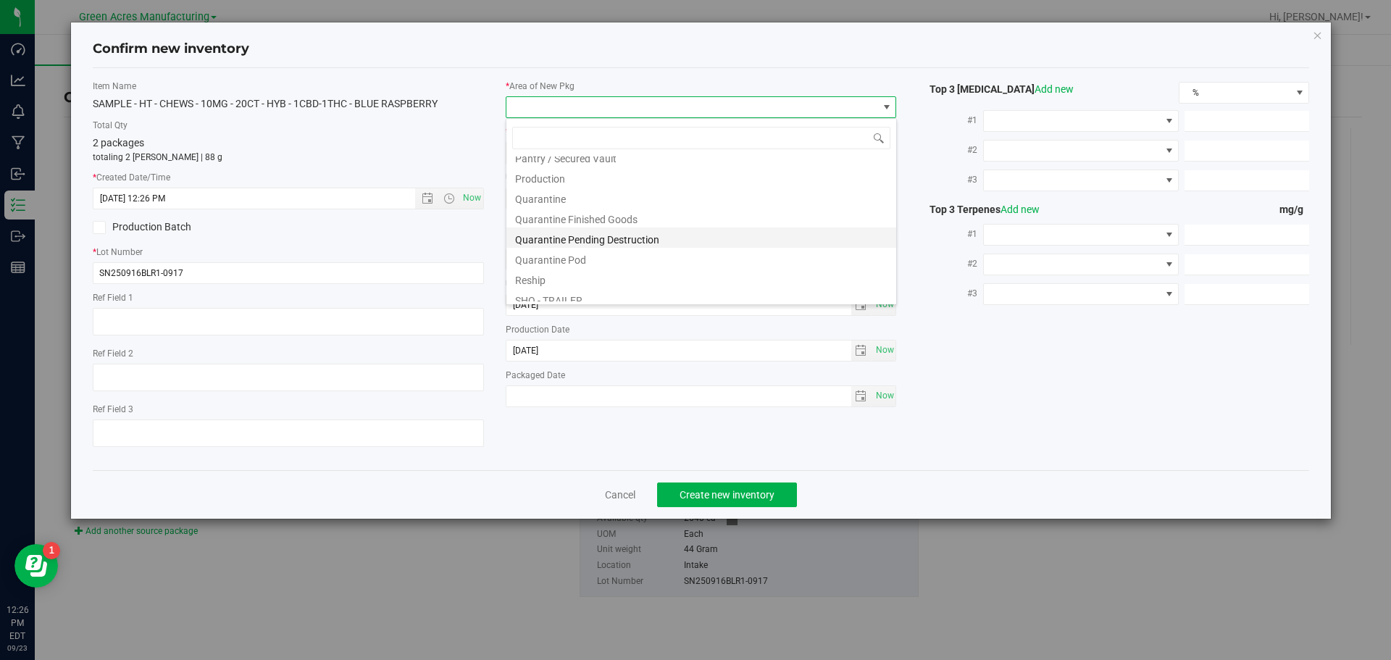
scroll to position [435, 0]
click at [601, 158] on li "Pantry / Secured Vault" at bounding box center [701, 158] width 390 height 20
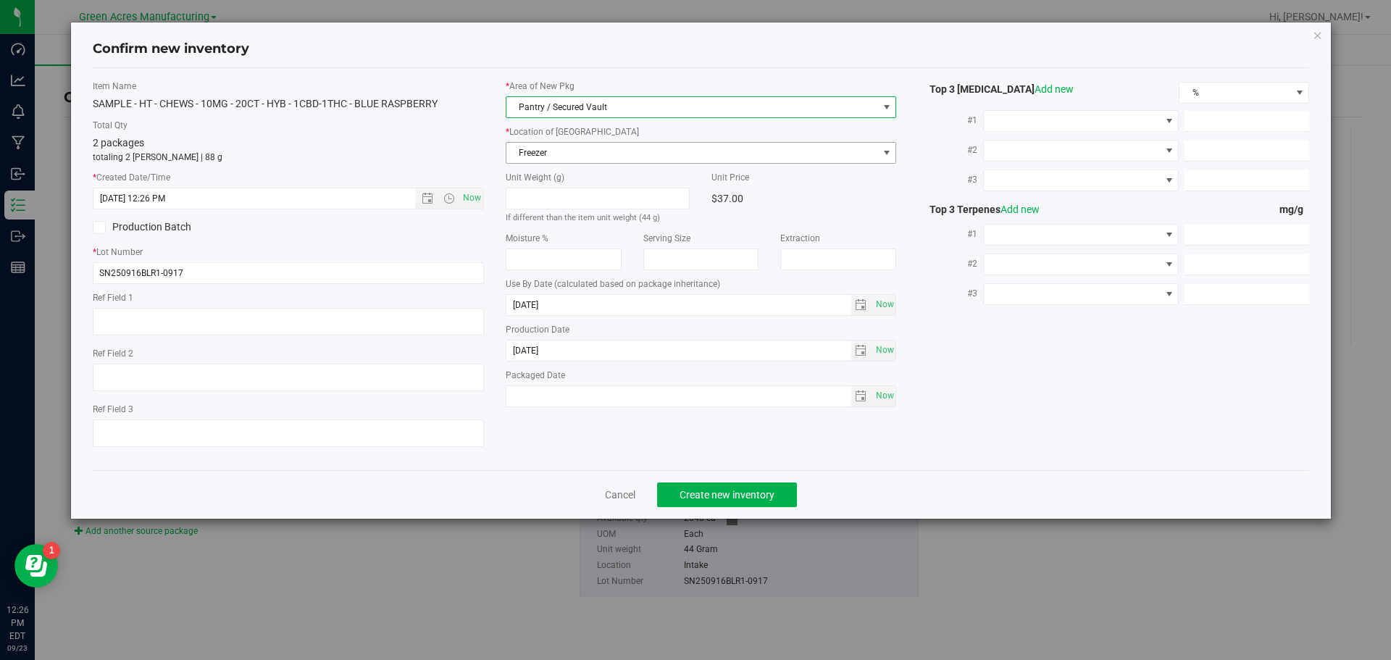
click at [614, 146] on span "Freezer" at bounding box center [692, 153] width 372 height 20
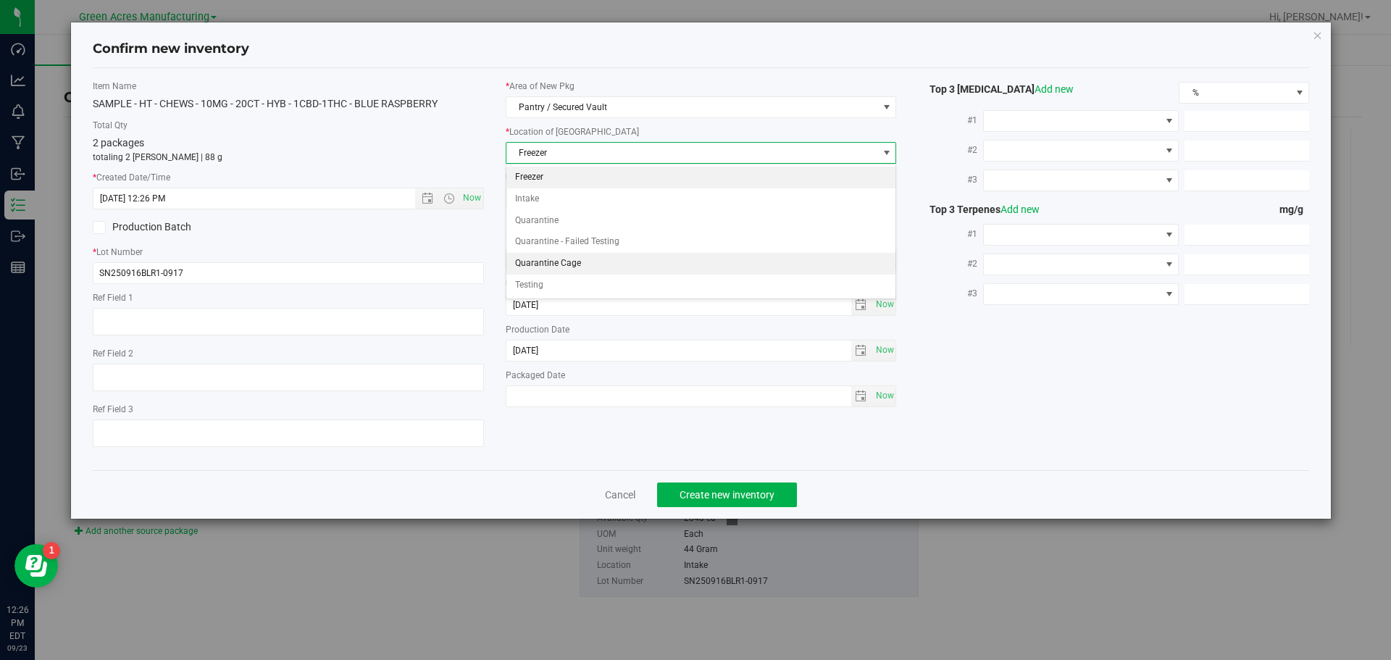
click at [574, 270] on li "Quarantine Cage" at bounding box center [701, 264] width 390 height 22
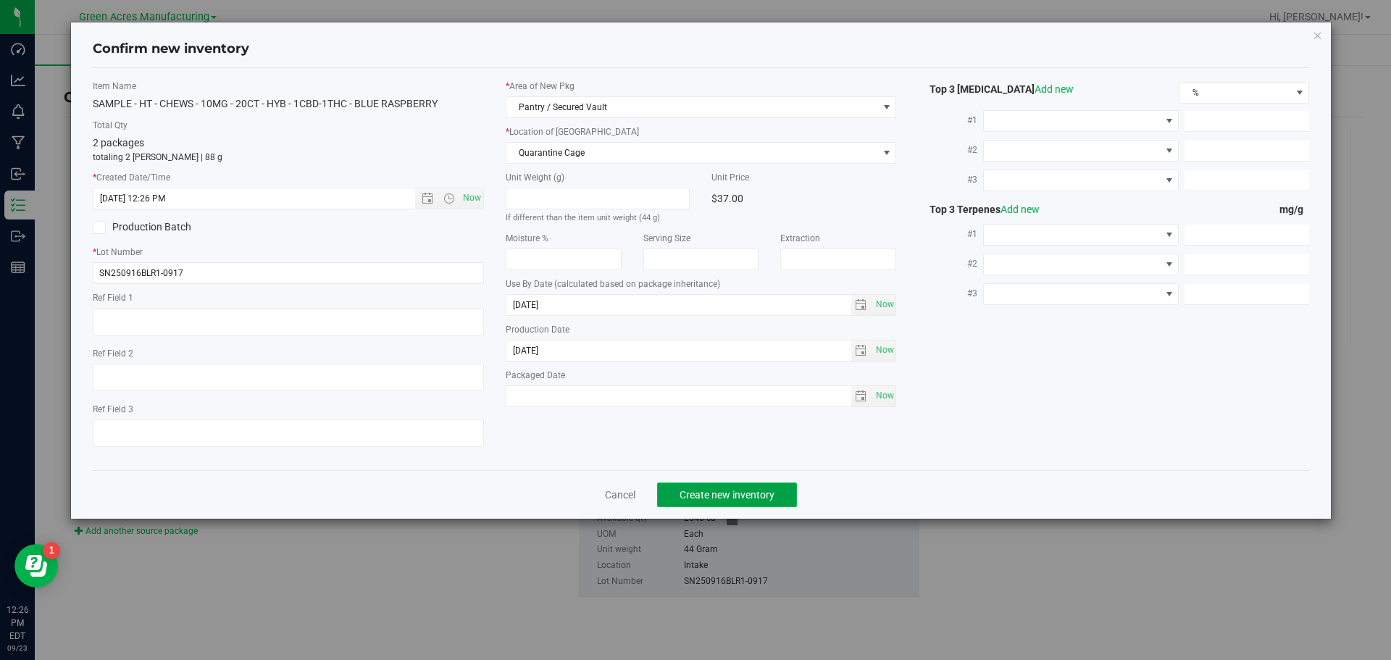
click at [706, 505] on button "Create new inventory" at bounding box center [727, 495] width 140 height 25
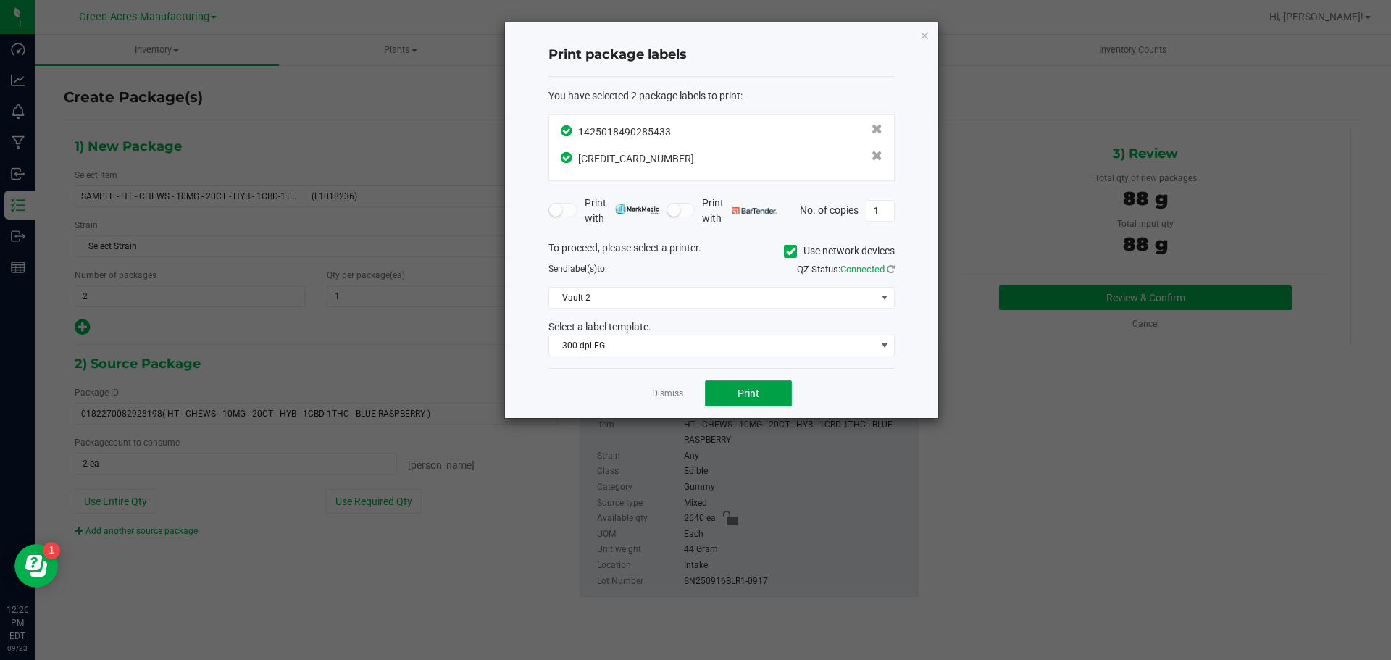
click at [762, 399] on button "Print" at bounding box center [748, 393] width 87 height 26
click at [679, 390] on link "Dismiss" at bounding box center [667, 394] width 31 height 12
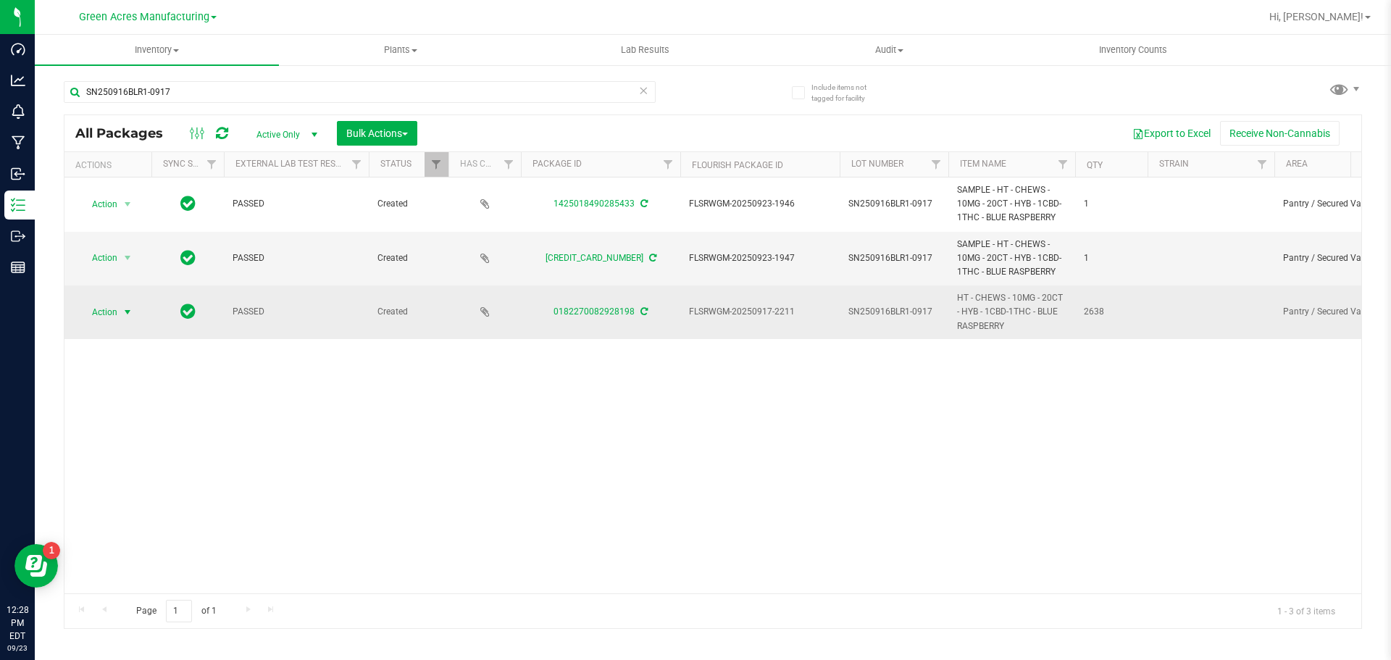
click at [109, 318] on span "Action" at bounding box center [98, 312] width 39 height 20
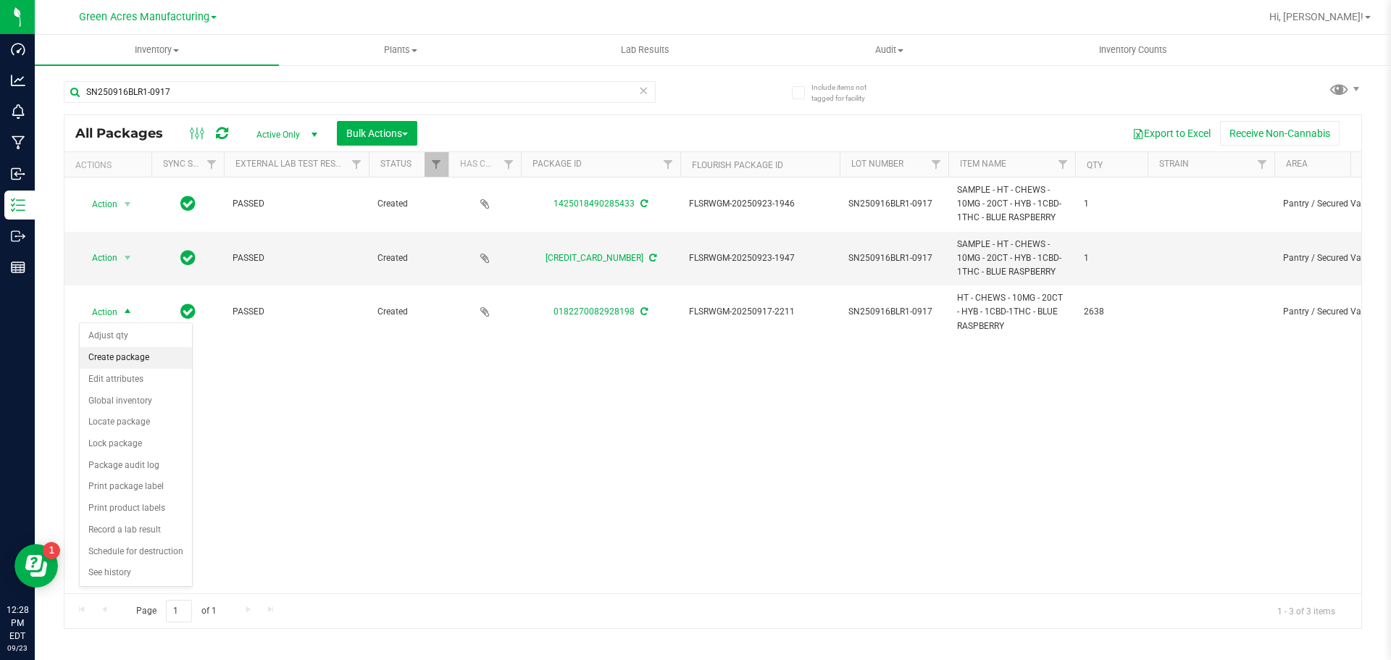
click at [132, 357] on li "Create package" at bounding box center [136, 358] width 112 height 22
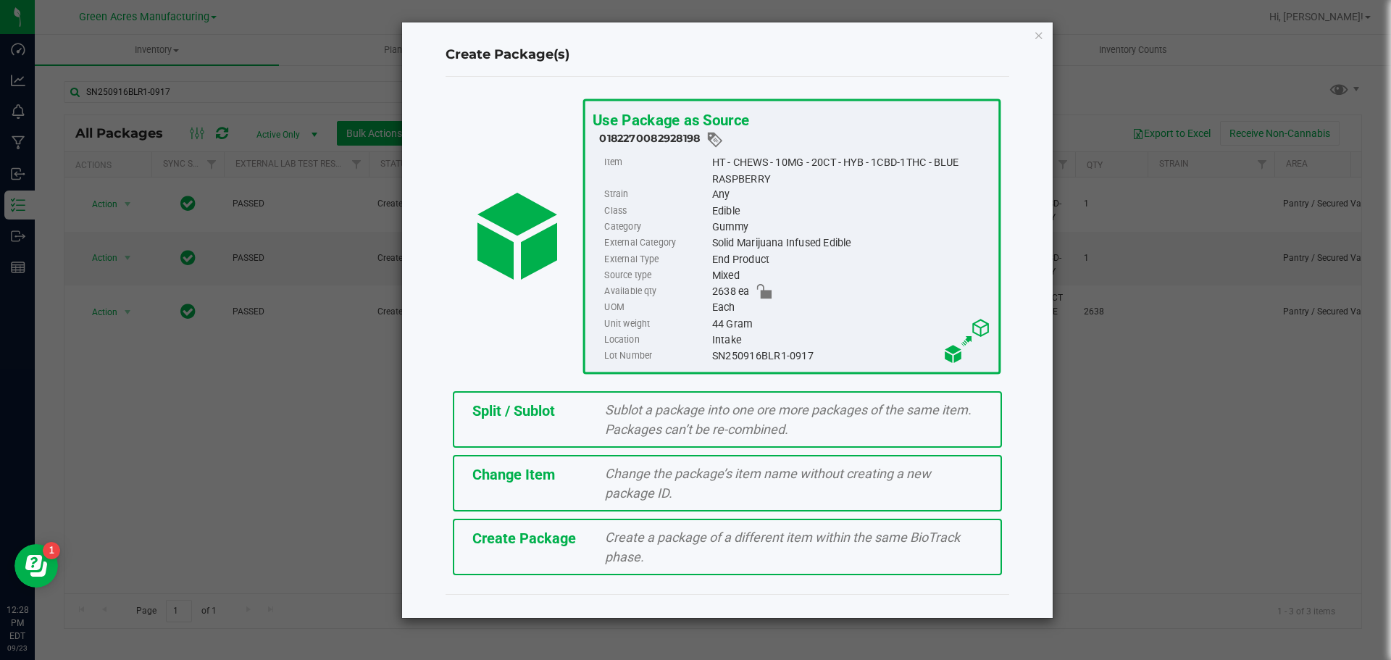
click at [630, 548] on span "Create a package of a different item within the same BioTrack phase." at bounding box center [782, 547] width 355 height 35
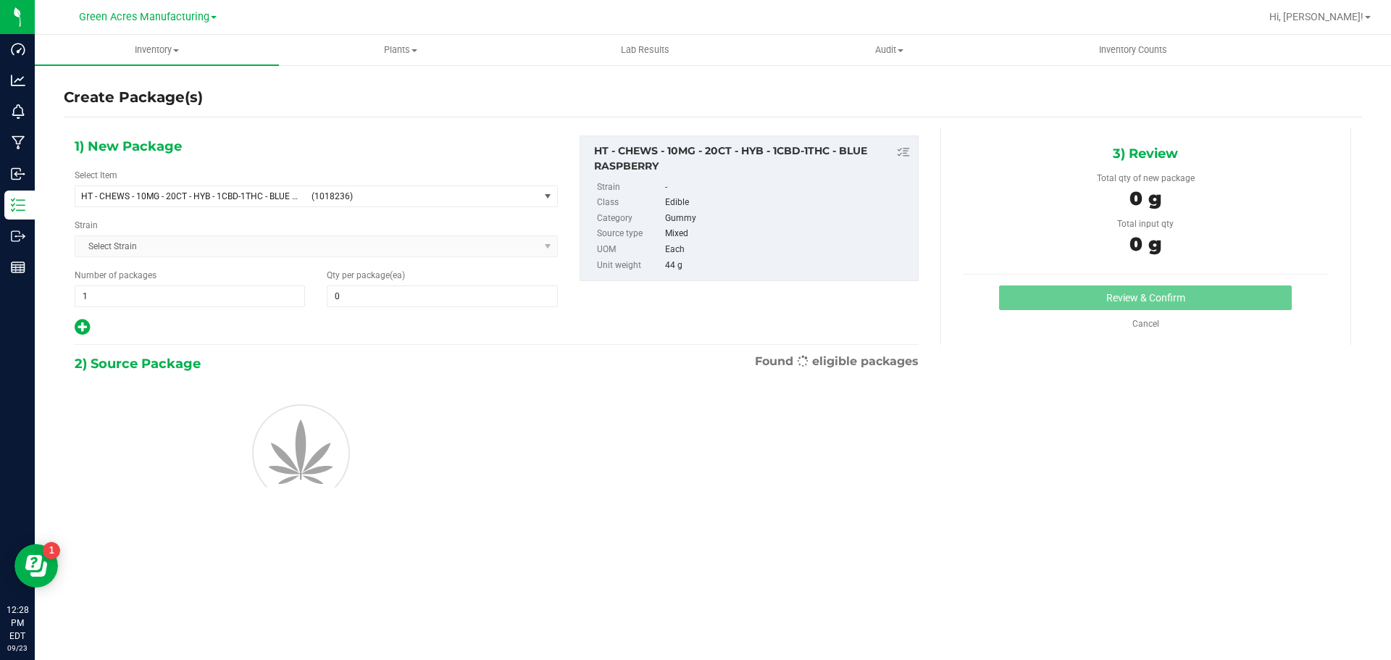
type input "0"
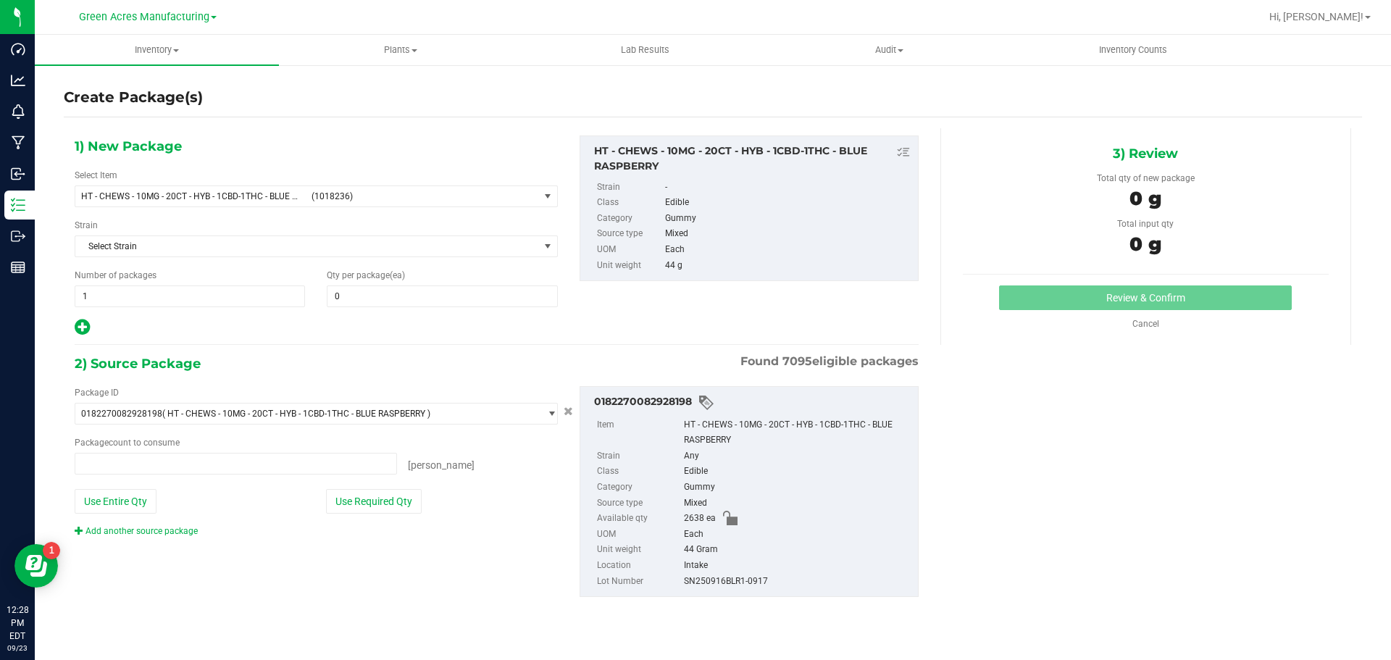
type input "0 ea"
click at [147, 282] on div "Number of packages 1 1" at bounding box center [190, 288] width 252 height 38
click at [148, 285] on span "1 1" at bounding box center [190, 296] width 230 height 22
click at [150, 293] on span "1 1" at bounding box center [190, 296] width 230 height 22
type input "105"
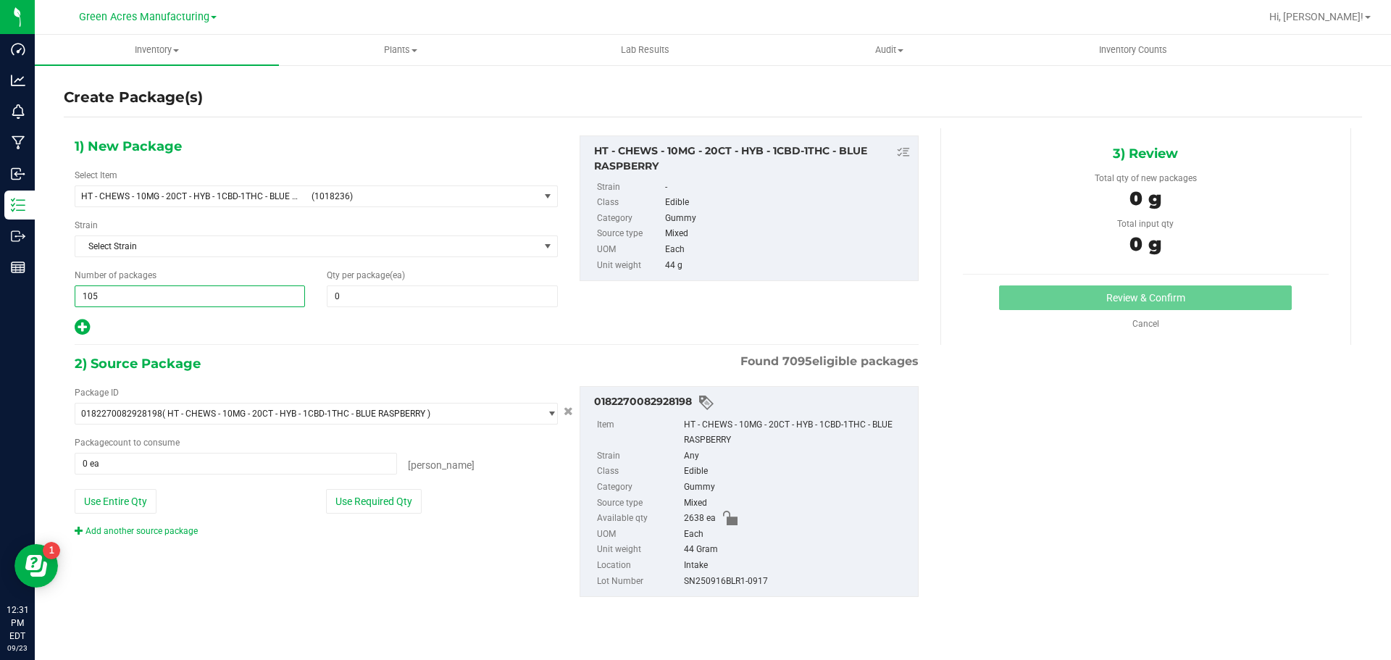
type input "105"
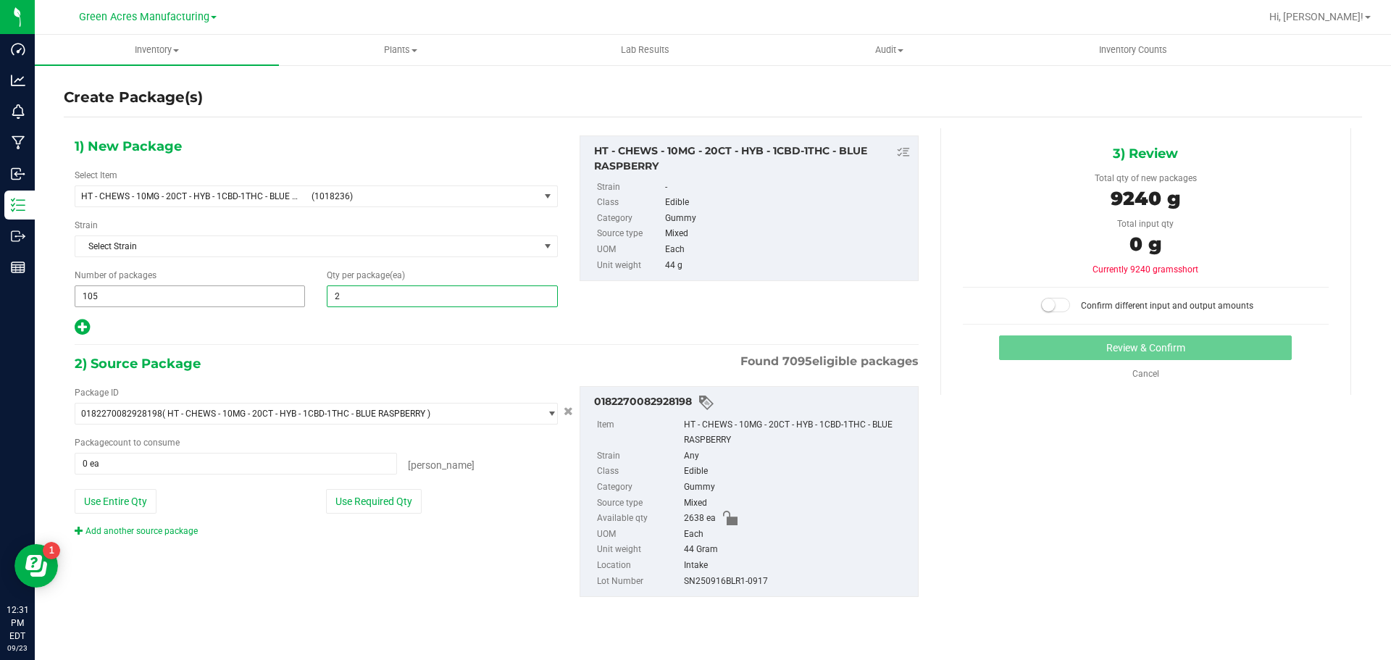
type input "25"
click at [80, 331] on icon at bounding box center [82, 327] width 15 height 18
type input "25"
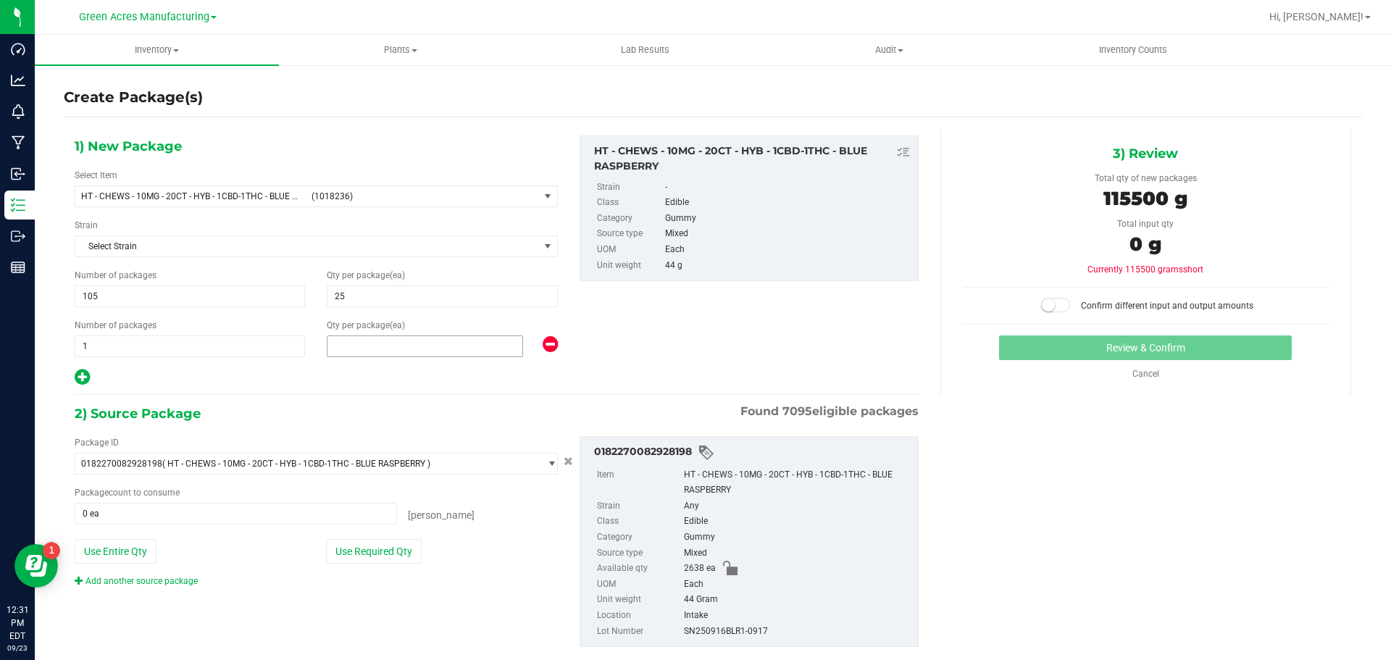
click at [439, 354] on span at bounding box center [425, 346] width 196 height 22
type input "13"
drag, startPoint x: 333, startPoint y: 541, endPoint x: 348, endPoint y: 551, distance: 17.7
click at [343, 546] on button "Use Required Qty" at bounding box center [374, 551] width 96 height 25
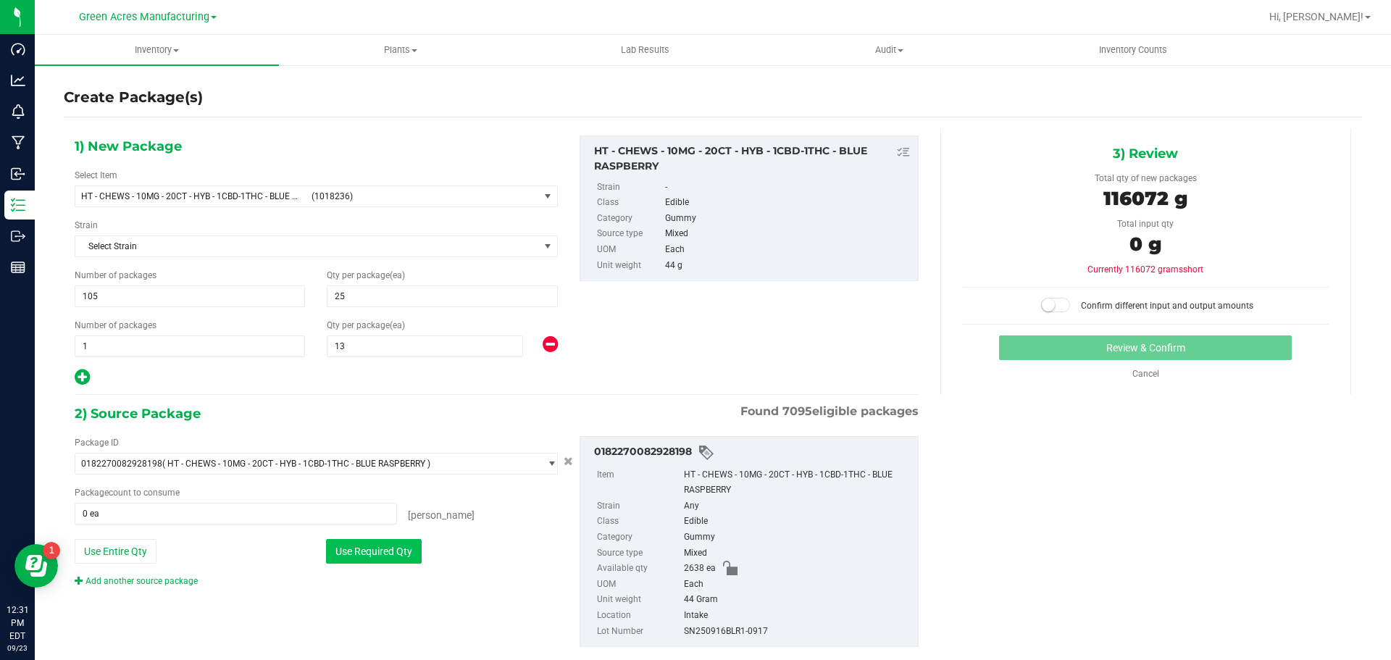
type input "2638 ea"
click at [348, 551] on button "Use Required Qty" at bounding box center [374, 551] width 96 height 25
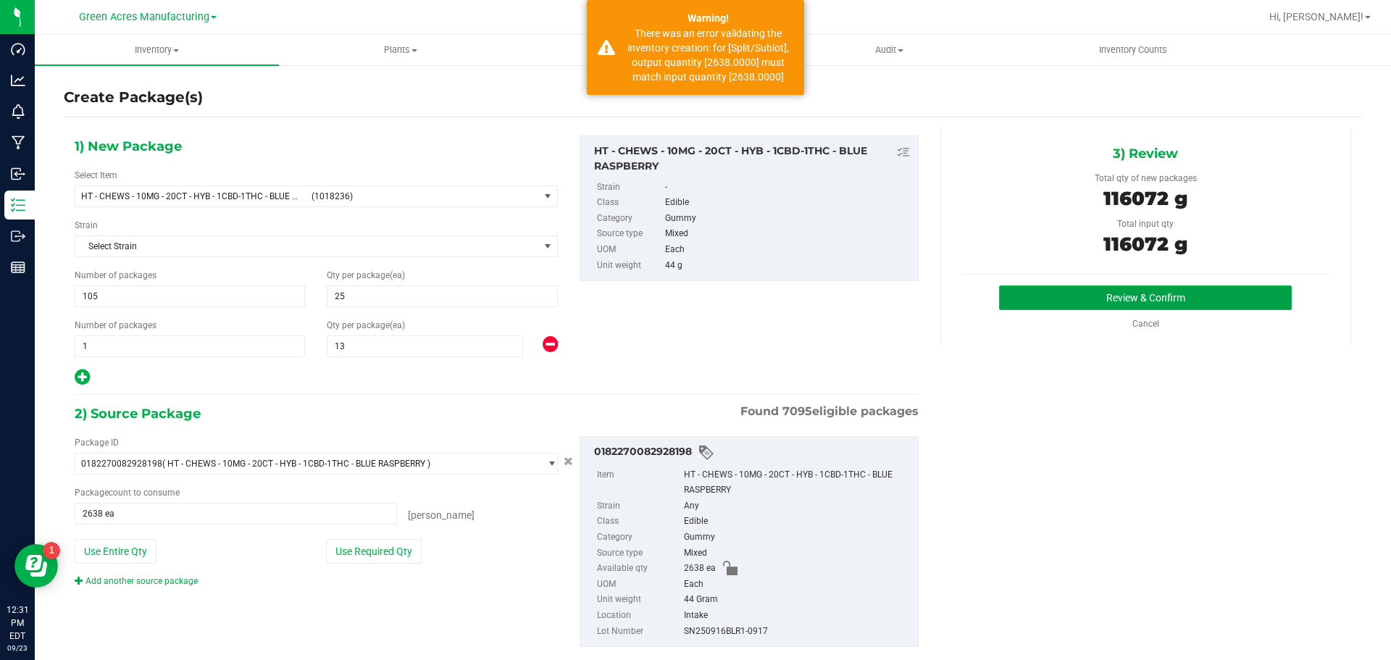
click at [1050, 290] on button "Review & Confirm" at bounding box center [1145, 297] width 293 height 25
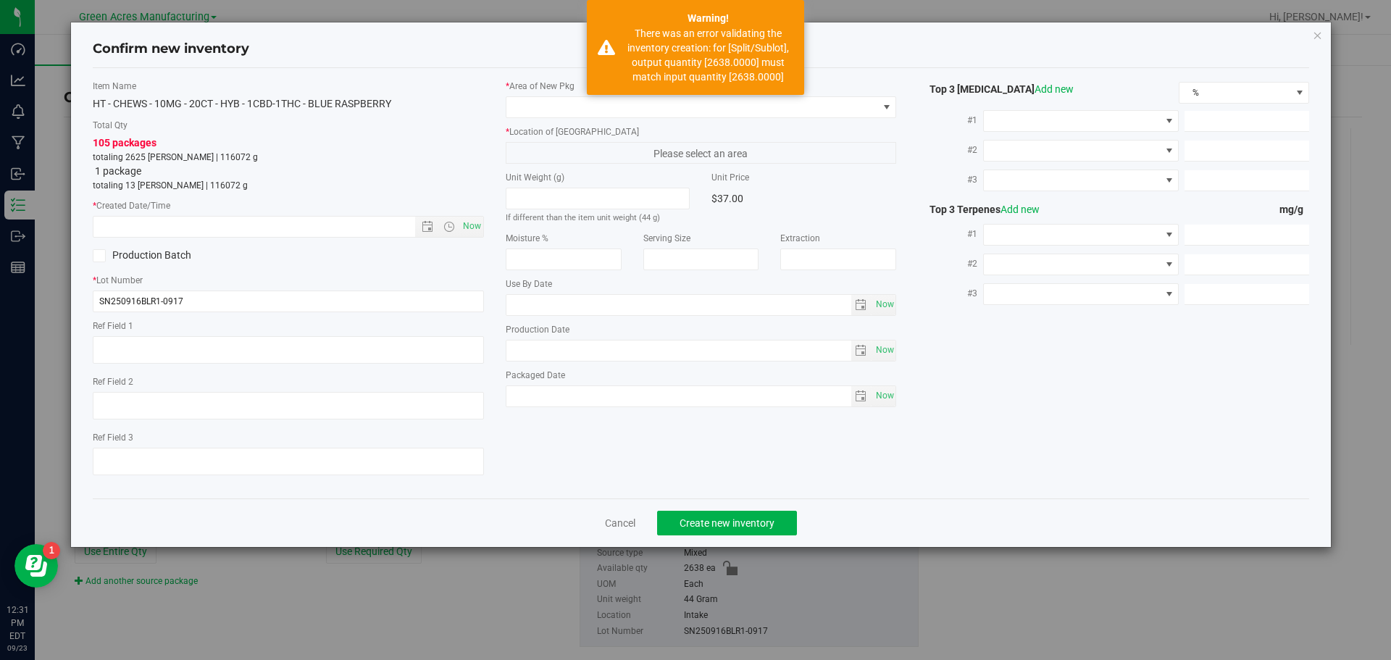
type input "2026-03-29"
type input "2025-09-16"
click at [472, 221] on span "Now" at bounding box center [471, 226] width 25 height 21
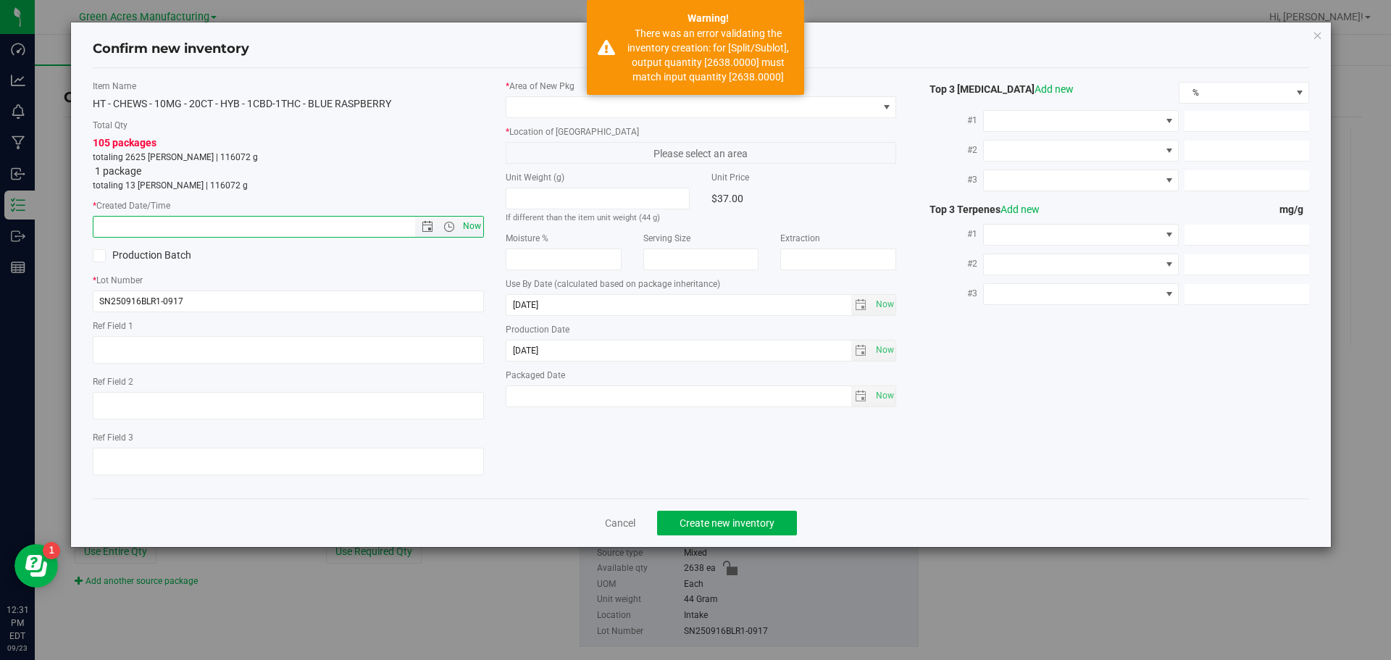
type input "9/23/2025 12:31 PM"
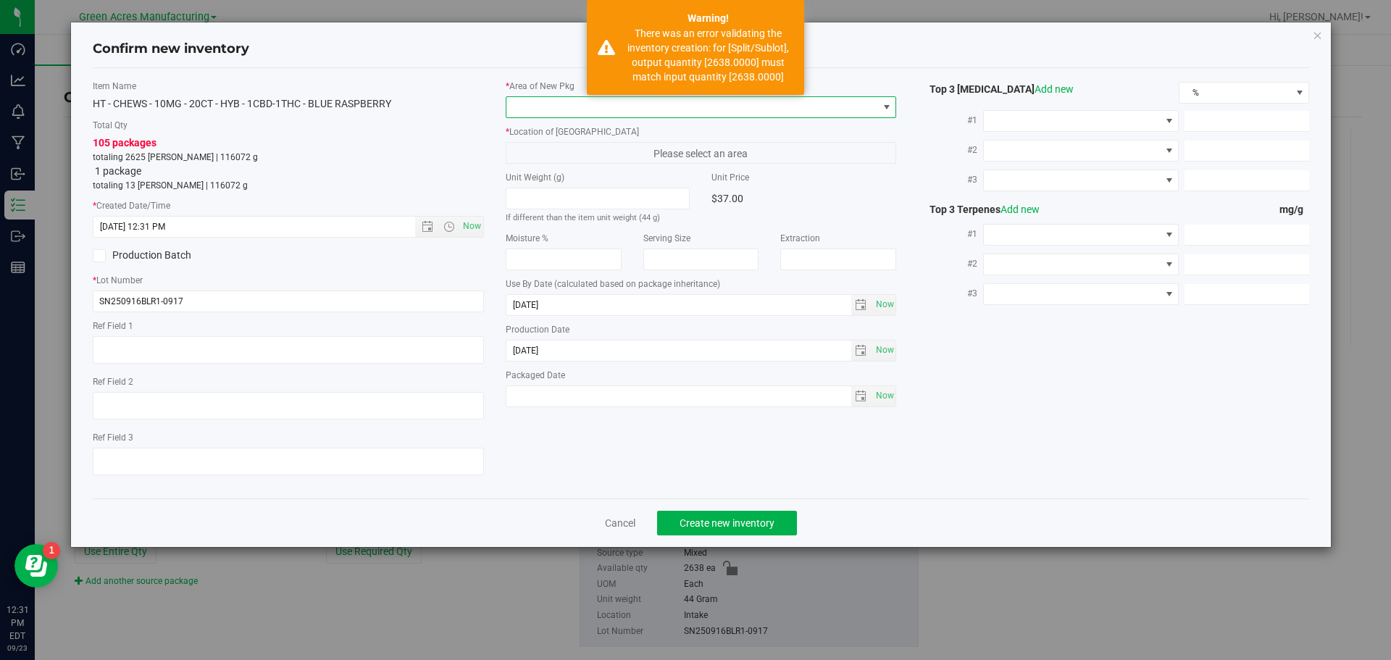
click at [606, 115] on span at bounding box center [692, 107] width 372 height 20
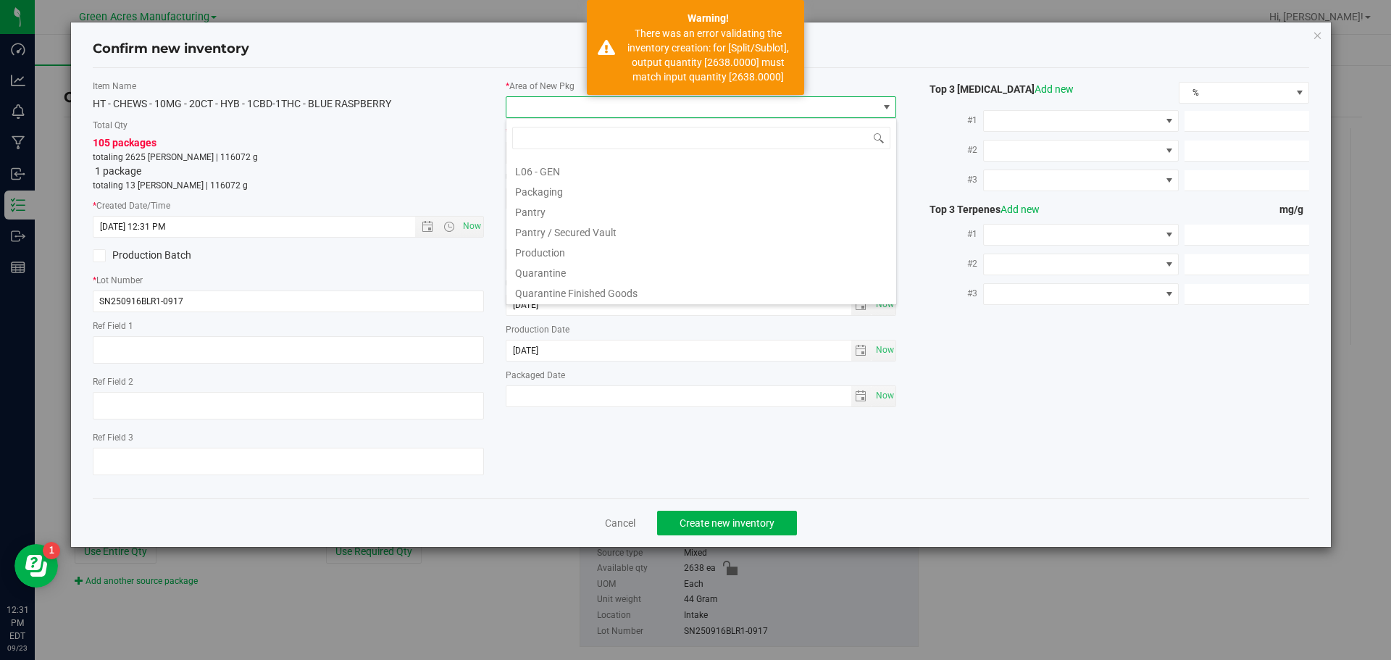
scroll to position [727, 0]
click at [573, 268] on li "VF2 - WHS" at bounding box center [701, 271] width 390 height 20
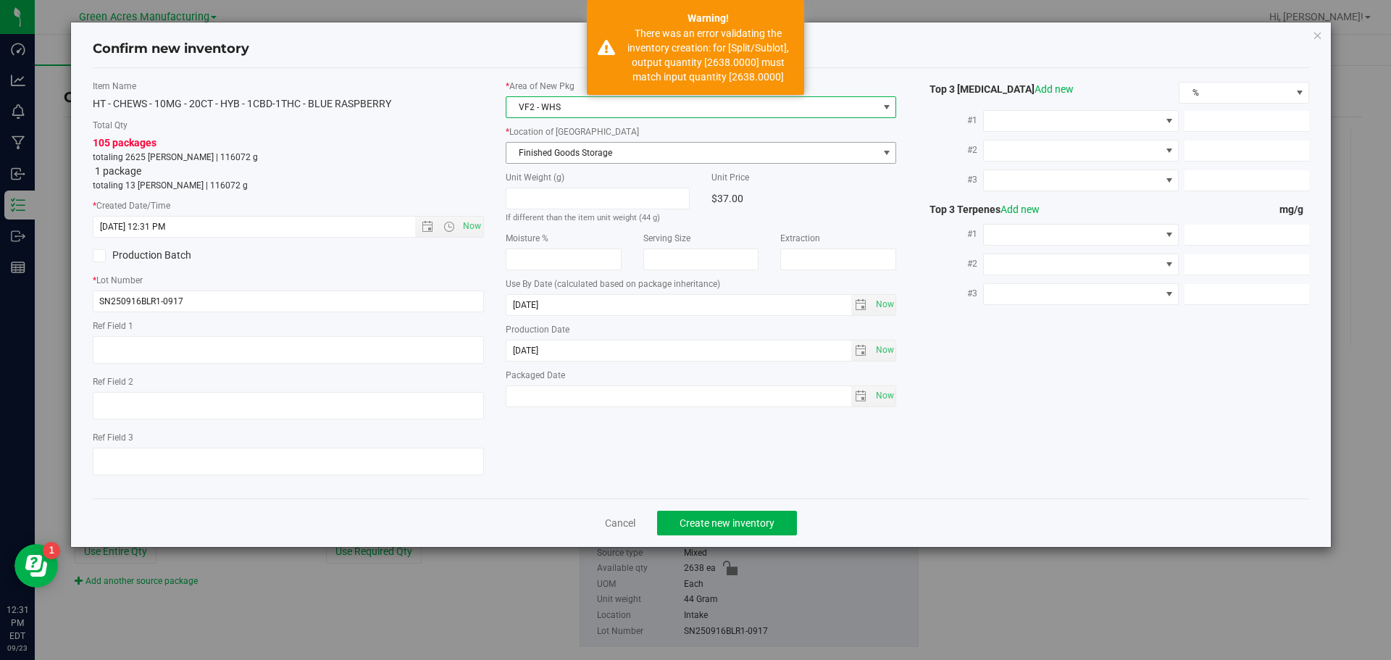
click at [625, 144] on span "Finished Goods Storage" at bounding box center [692, 153] width 372 height 20
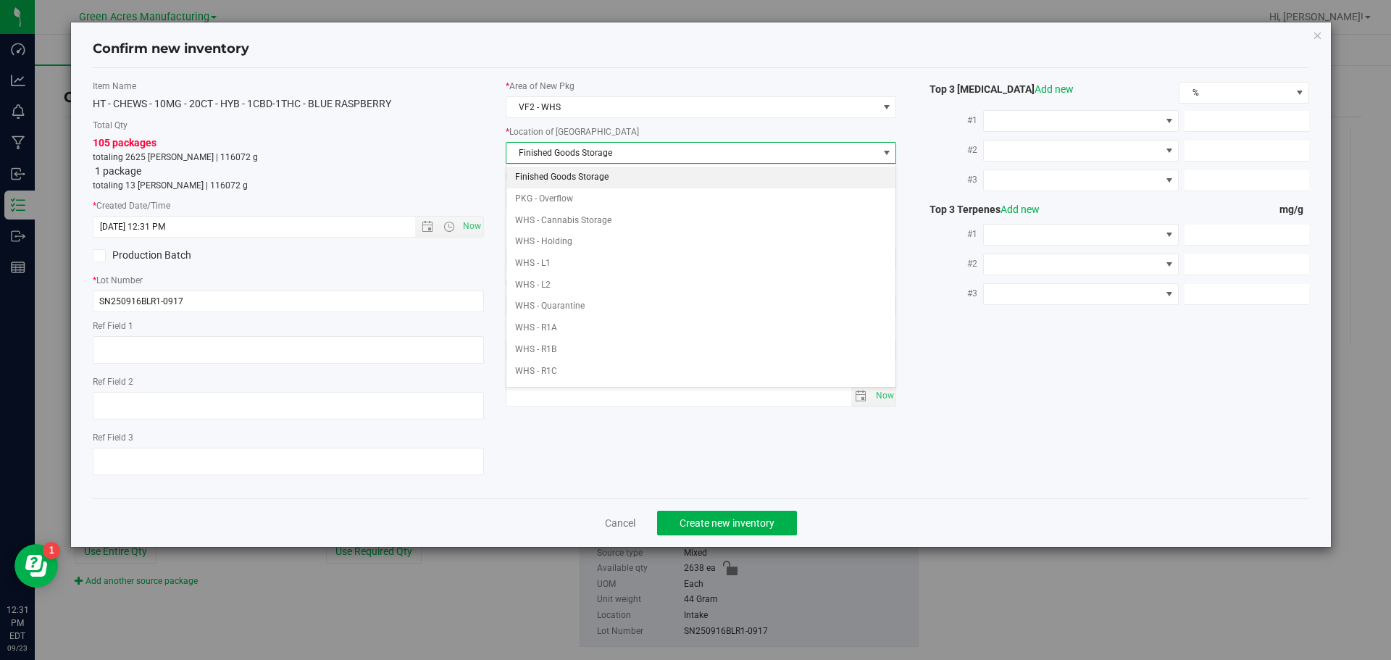
click at [625, 181] on li "Finished Goods Storage" at bounding box center [701, 178] width 390 height 22
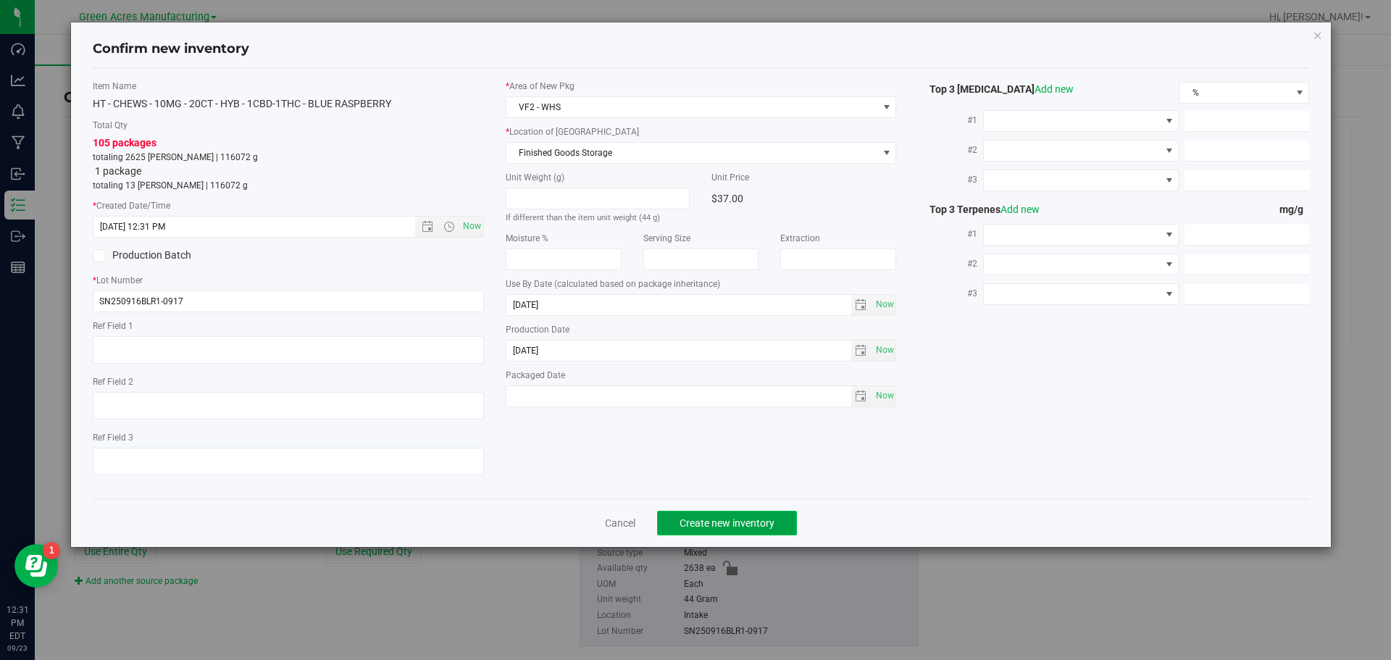
click at [688, 515] on button "Create new inventory" at bounding box center [727, 523] width 140 height 25
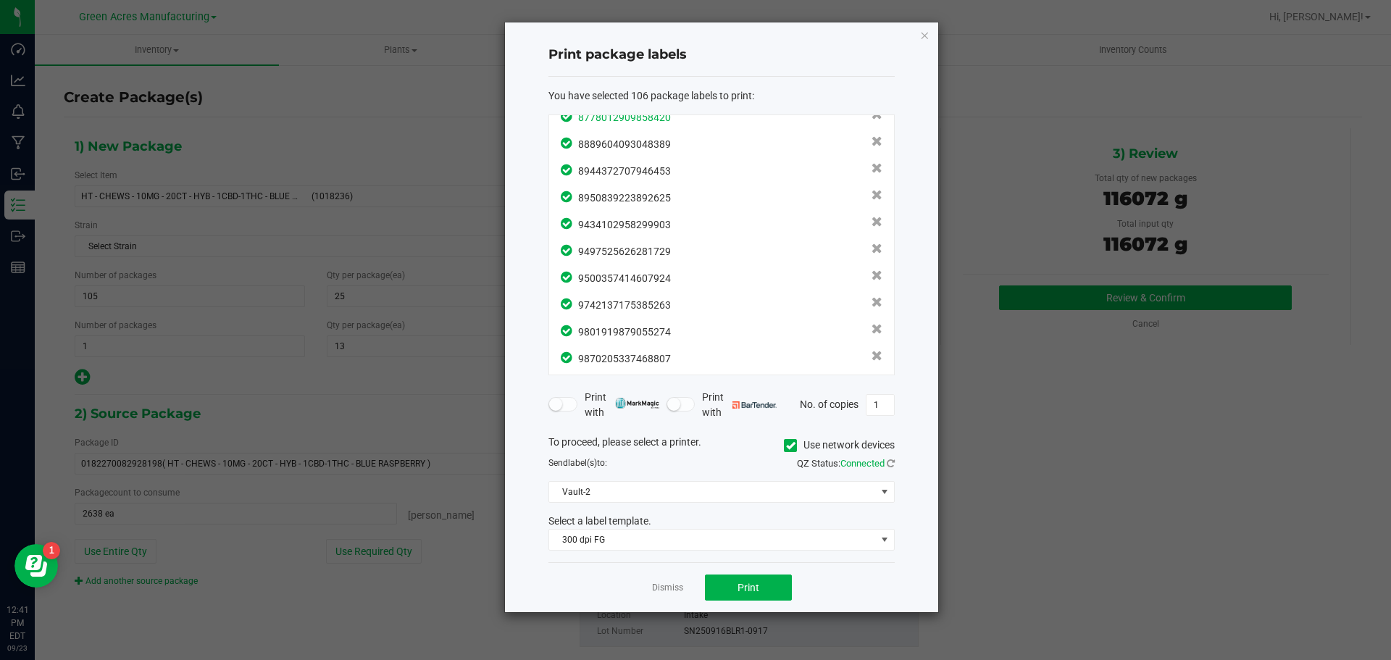
scroll to position [2594, 0]
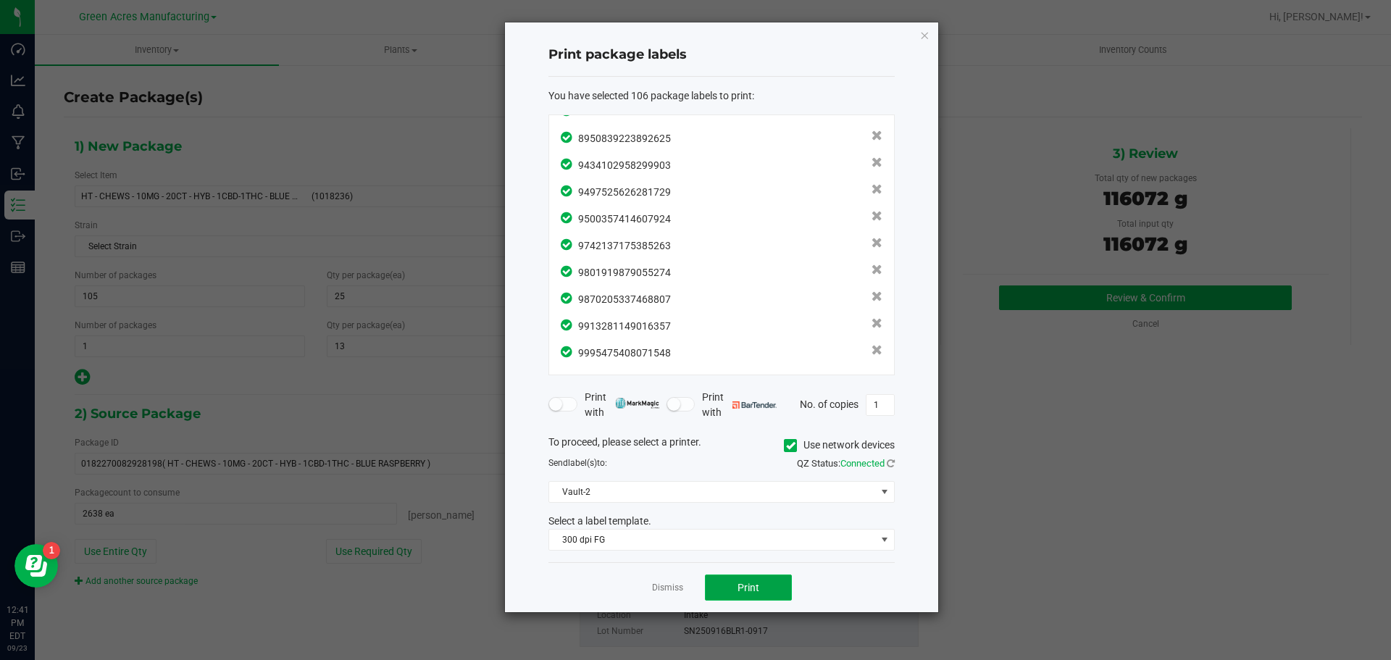
click at [739, 591] on span "Print" at bounding box center [749, 588] width 22 height 12
click at [662, 591] on link "Dismiss" at bounding box center [667, 588] width 31 height 12
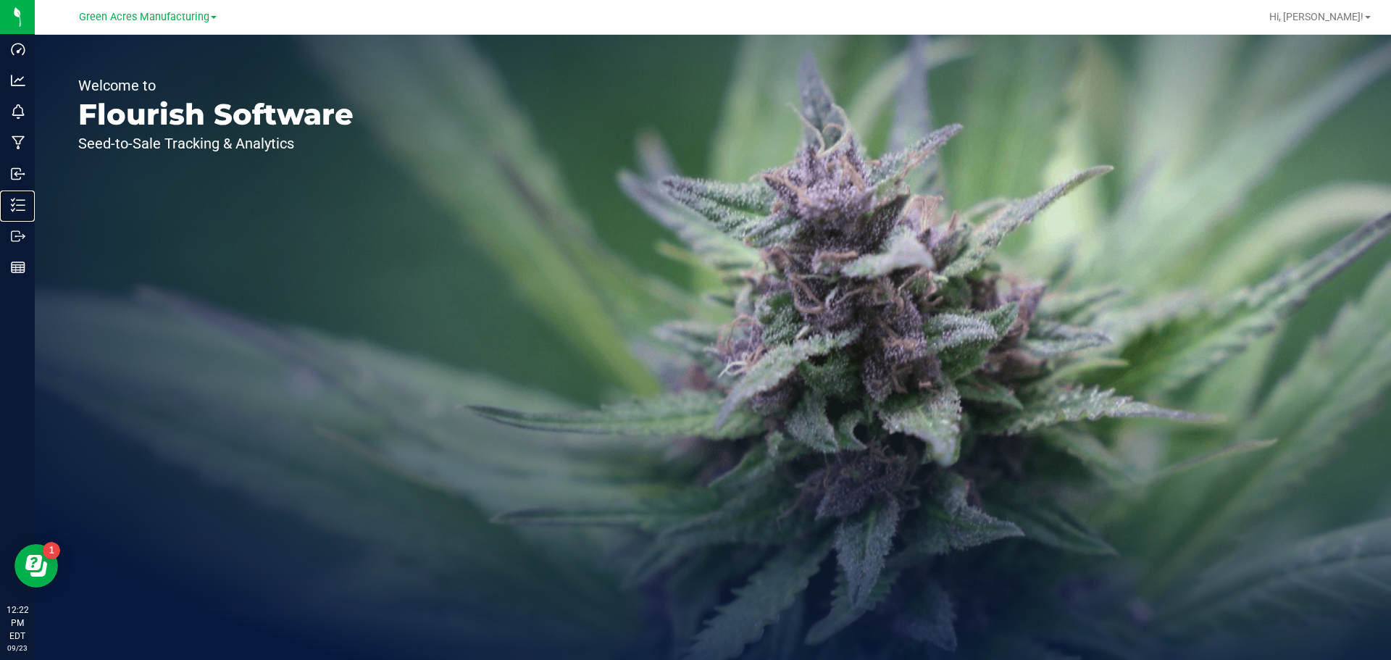
drag, startPoint x: 19, startPoint y: 204, endPoint x: 250, endPoint y: 149, distance: 237.6
click at [19, 204] on icon at bounding box center [18, 205] width 14 height 14
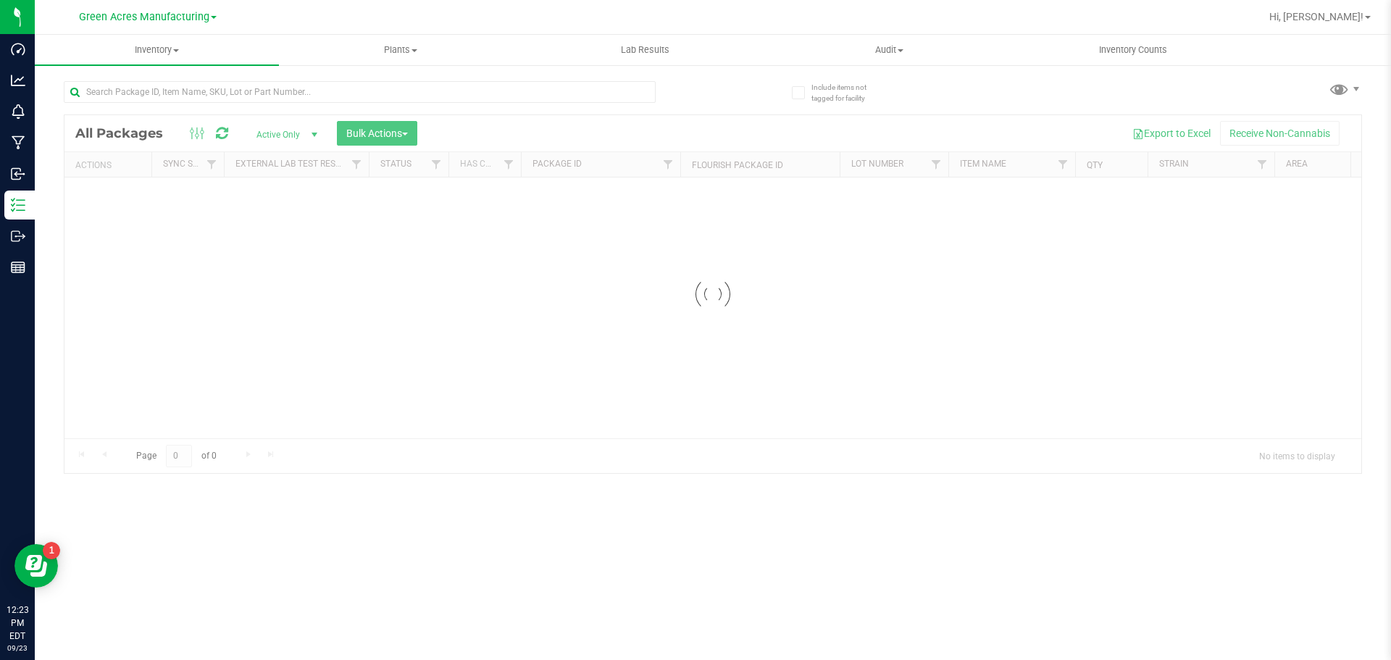
click at [170, 107] on div at bounding box center [360, 97] width 592 height 33
click at [171, 102] on input "text" at bounding box center [360, 92] width 592 height 22
paste input "SN250915GRP1-0916"
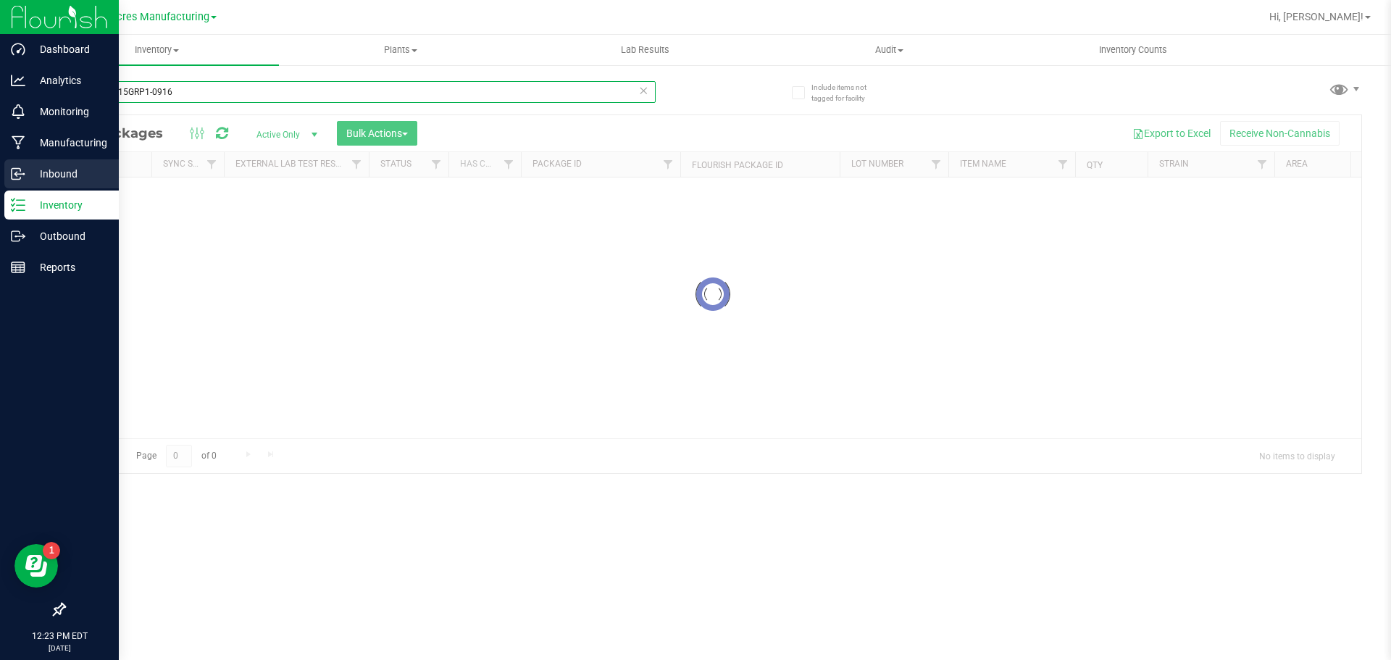
type input "SN250915GRP1-0916"
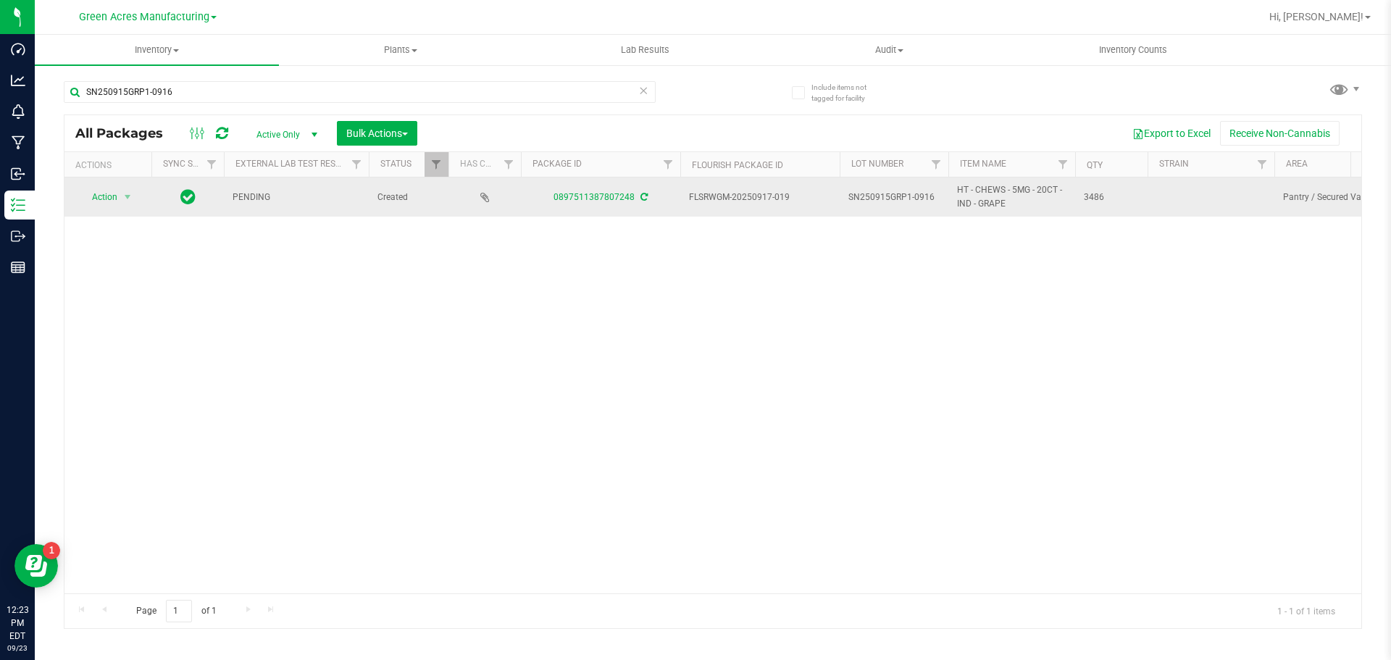
click at [642, 196] on icon at bounding box center [644, 197] width 7 height 9
click at [105, 193] on span "Action" at bounding box center [98, 197] width 39 height 20
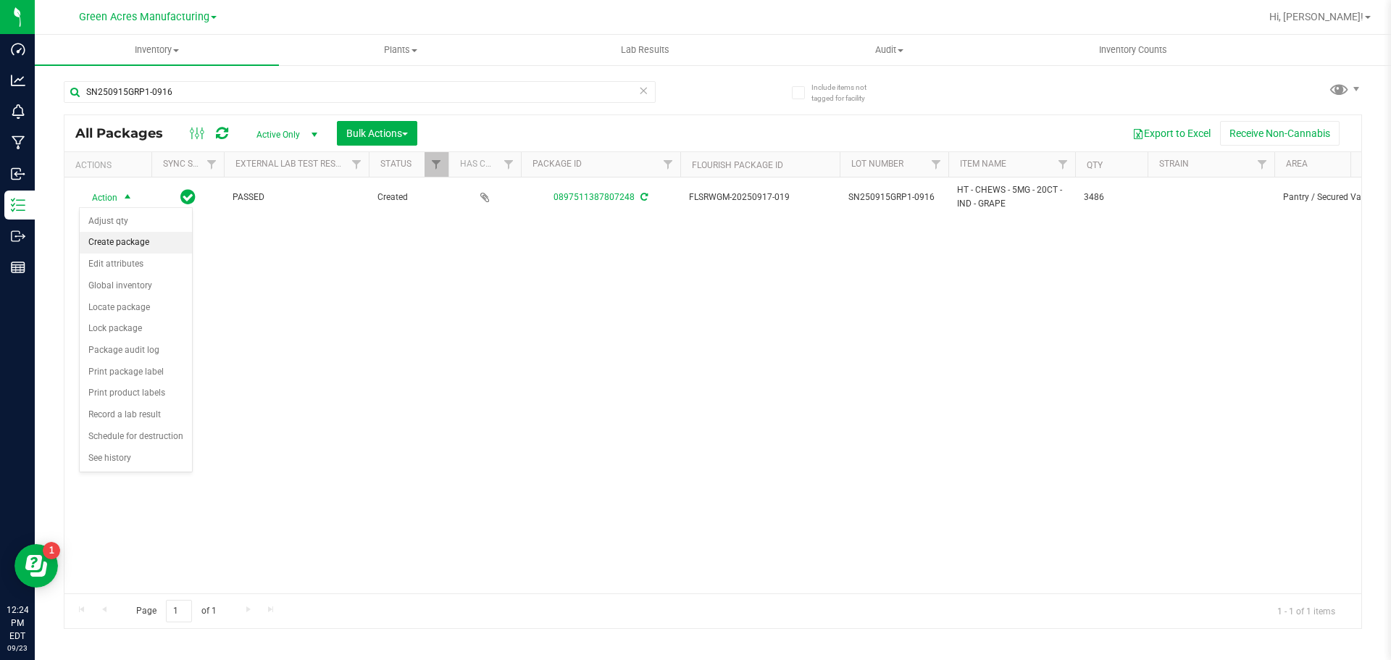
click at [122, 248] on li "Create package" at bounding box center [136, 243] width 112 height 22
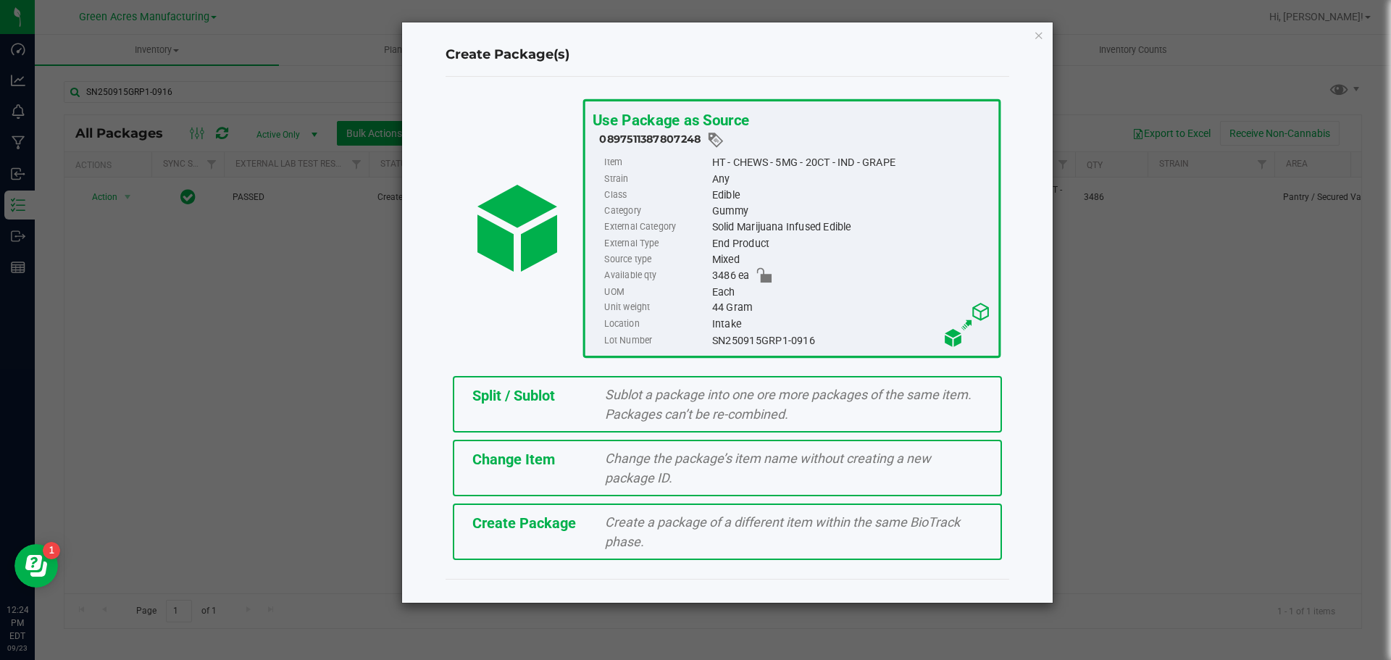
click at [501, 537] on div "Create Package Create a package of a different item within the same BioTrack ph…" at bounding box center [727, 532] width 549 height 57
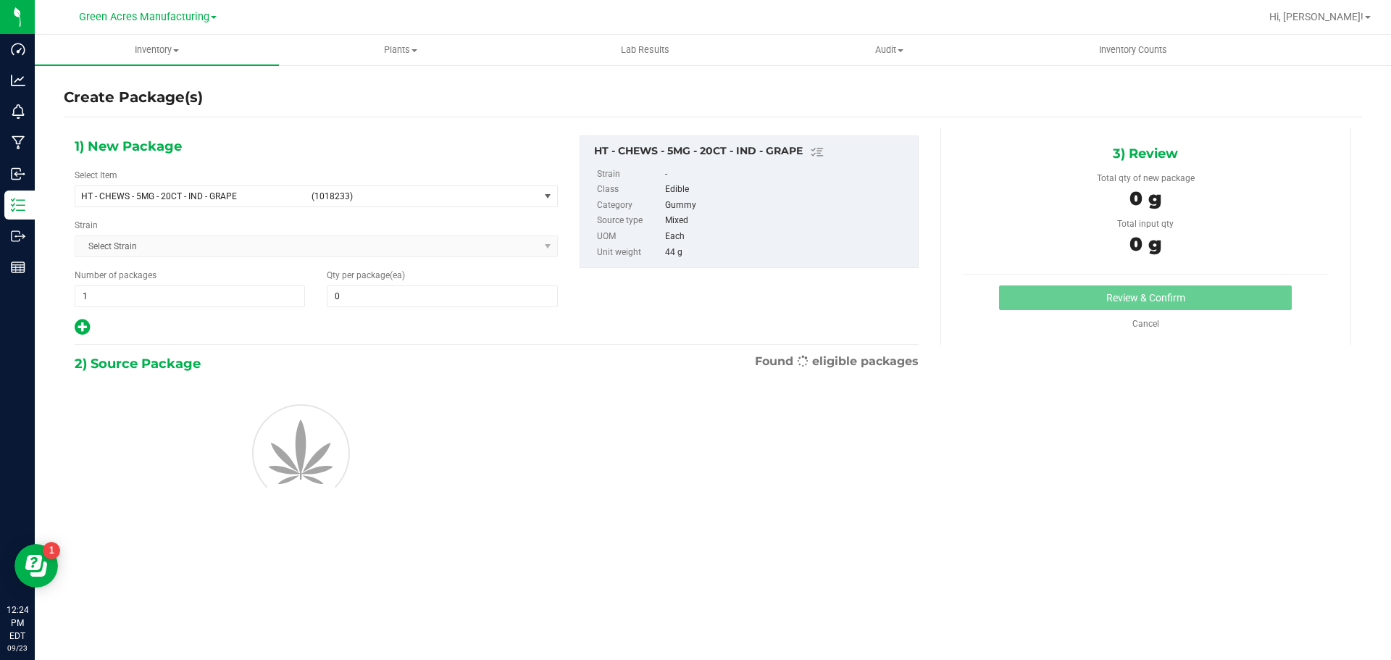
type input "0"
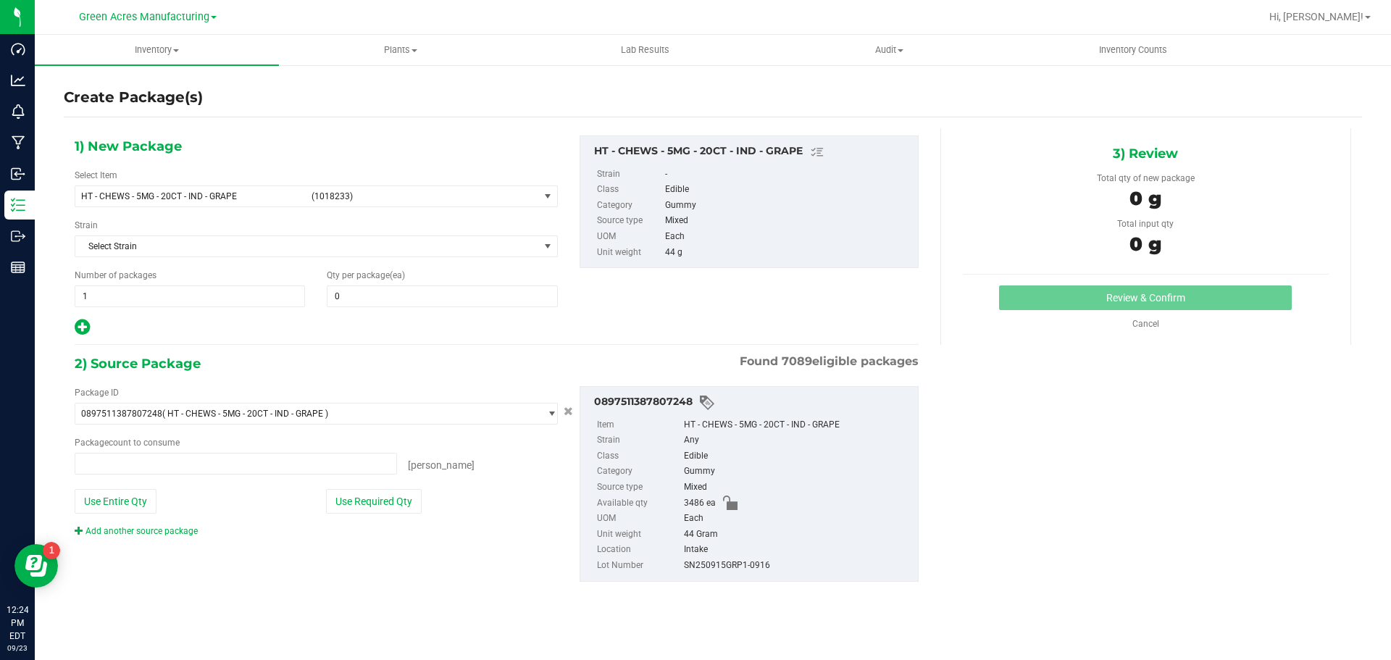
type input "0 ea"
click at [268, 194] on span "HT - CHEWS - 5MG - 20CT - IND - GRAPE" at bounding box center [192, 196] width 222 height 10
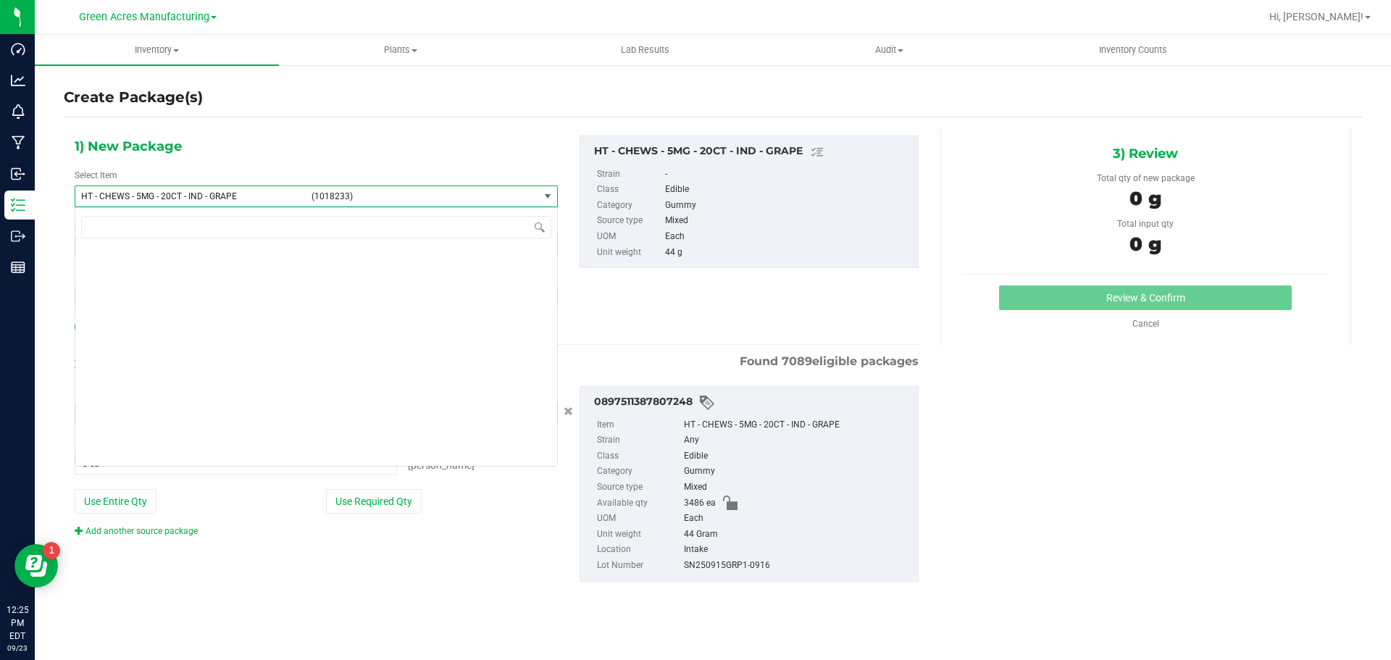
scroll to position [112213, 0]
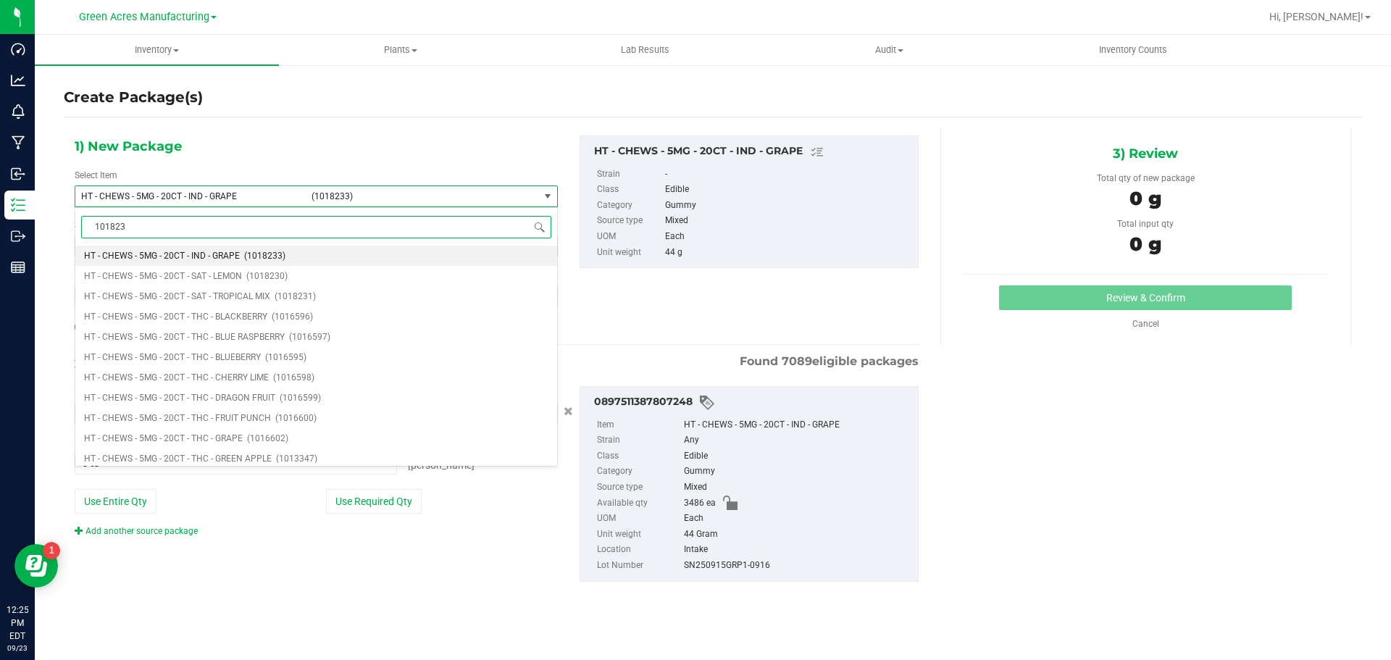
type input "1018233"
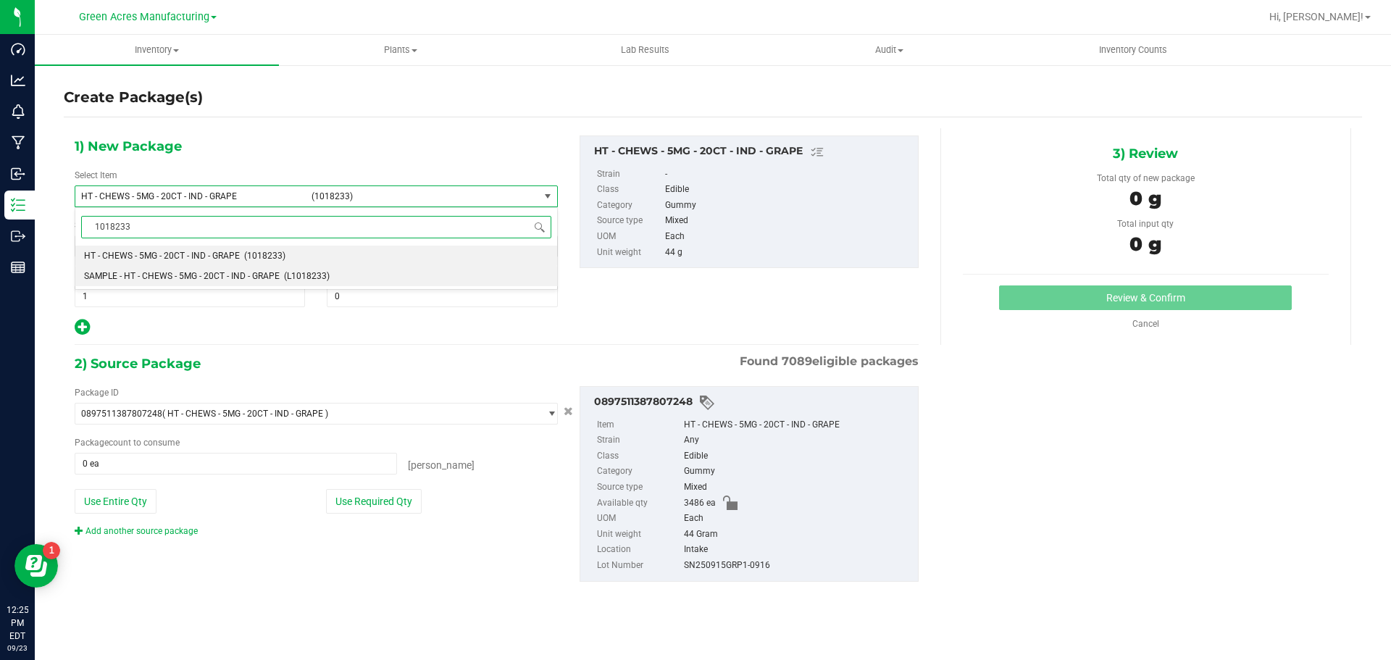
click at [217, 281] on span "SAMPLE - HT - CHEWS - 5MG - 20CT - IND - GRAPE" at bounding box center [182, 276] width 196 height 10
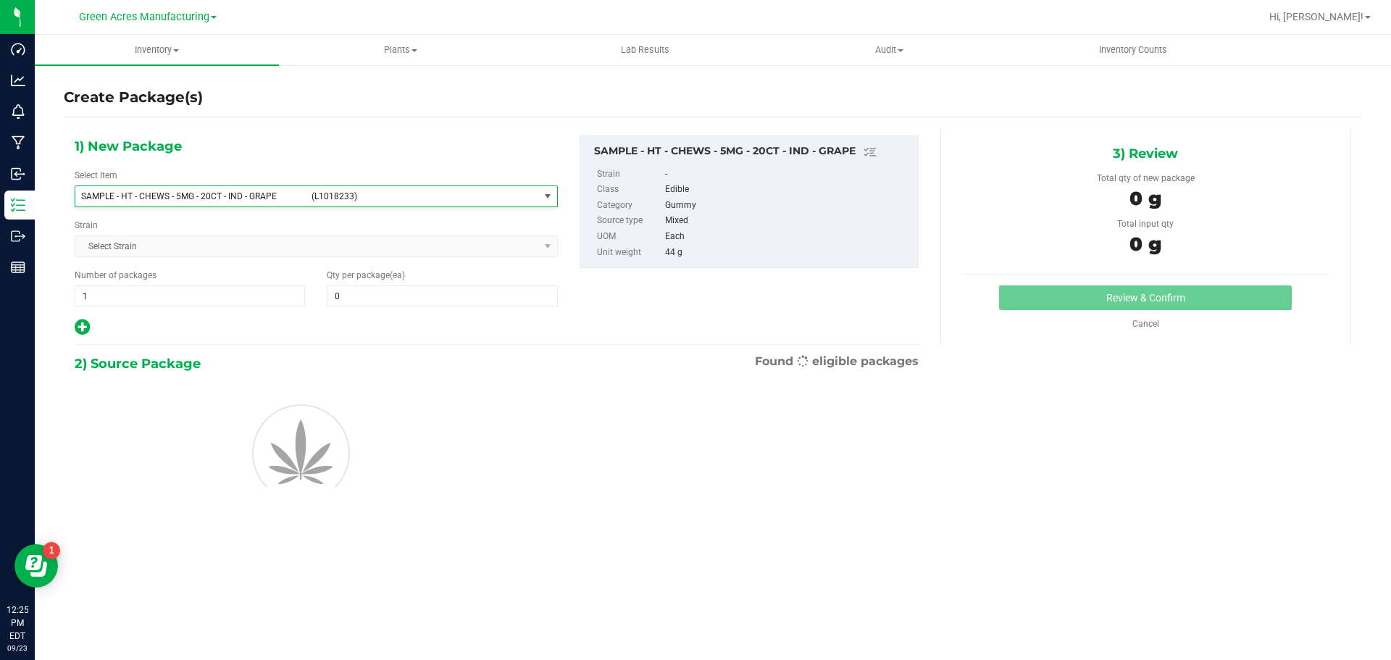
type input "0"
click at [187, 294] on span "1 1" at bounding box center [190, 296] width 230 height 22
type input "2"
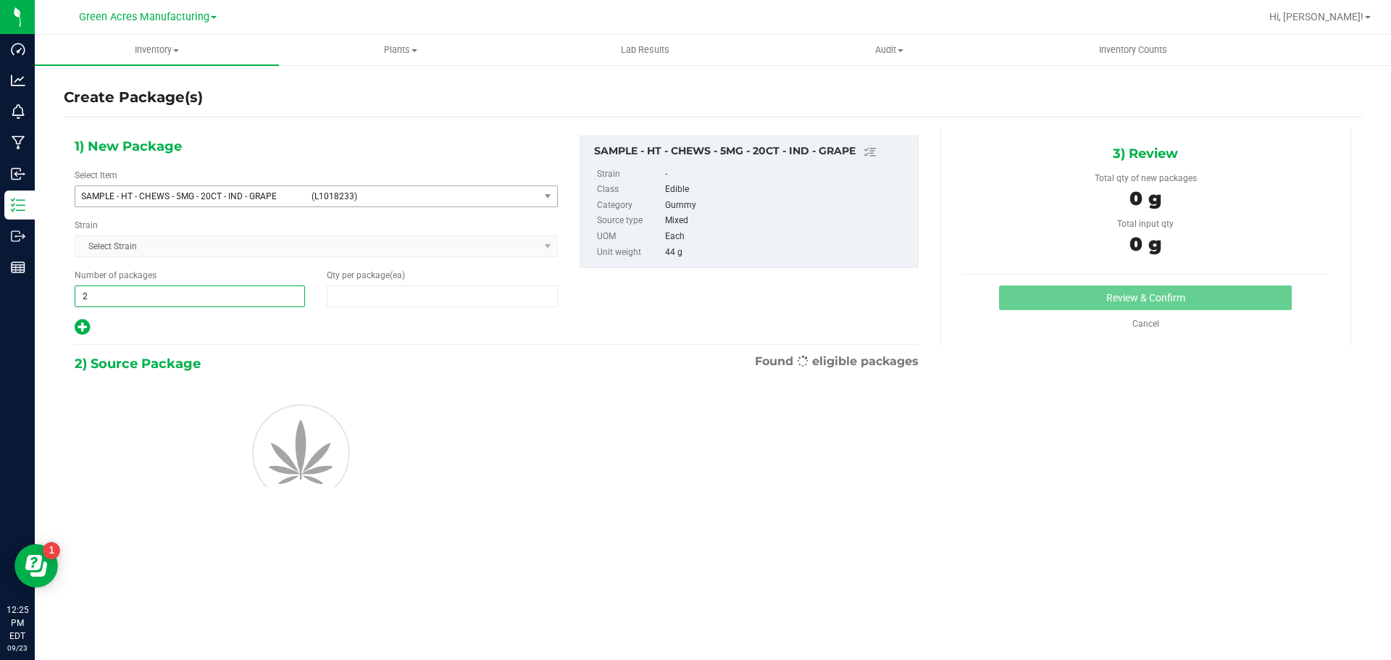
type input "1"
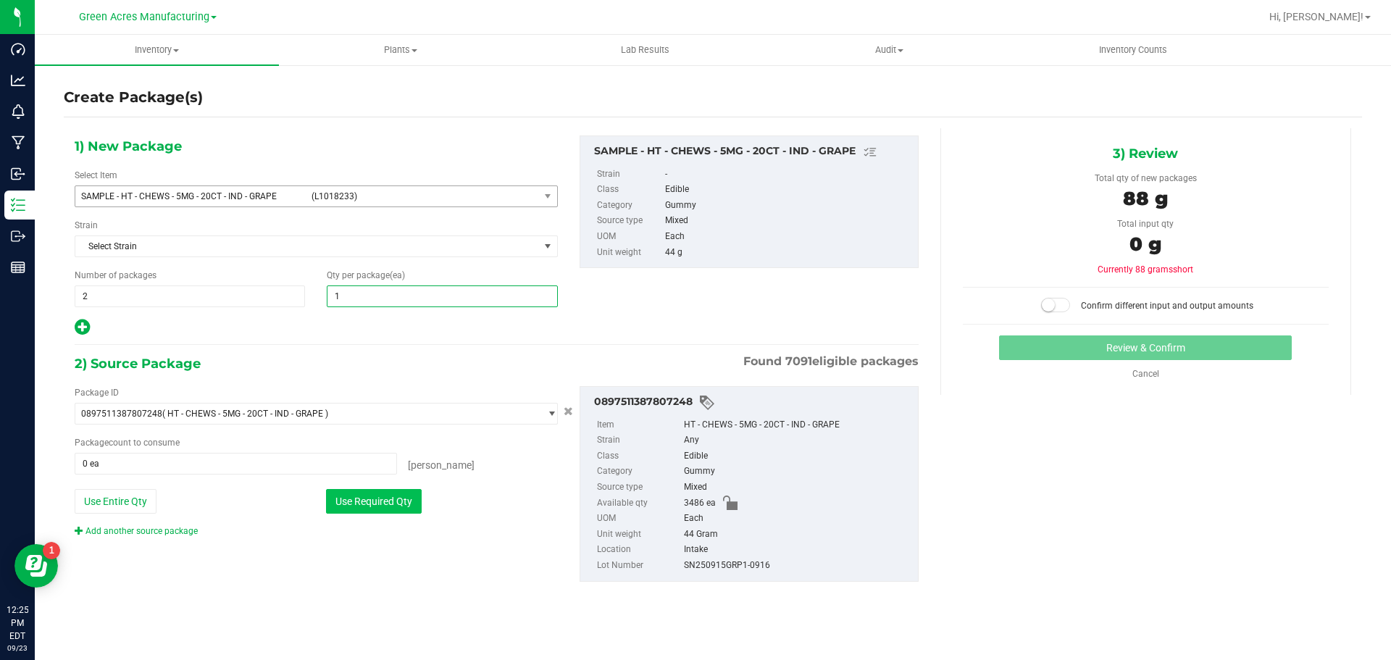
type input "1"
click at [380, 506] on button "Use Required Qty" at bounding box center [374, 501] width 96 height 25
type input "2 ea"
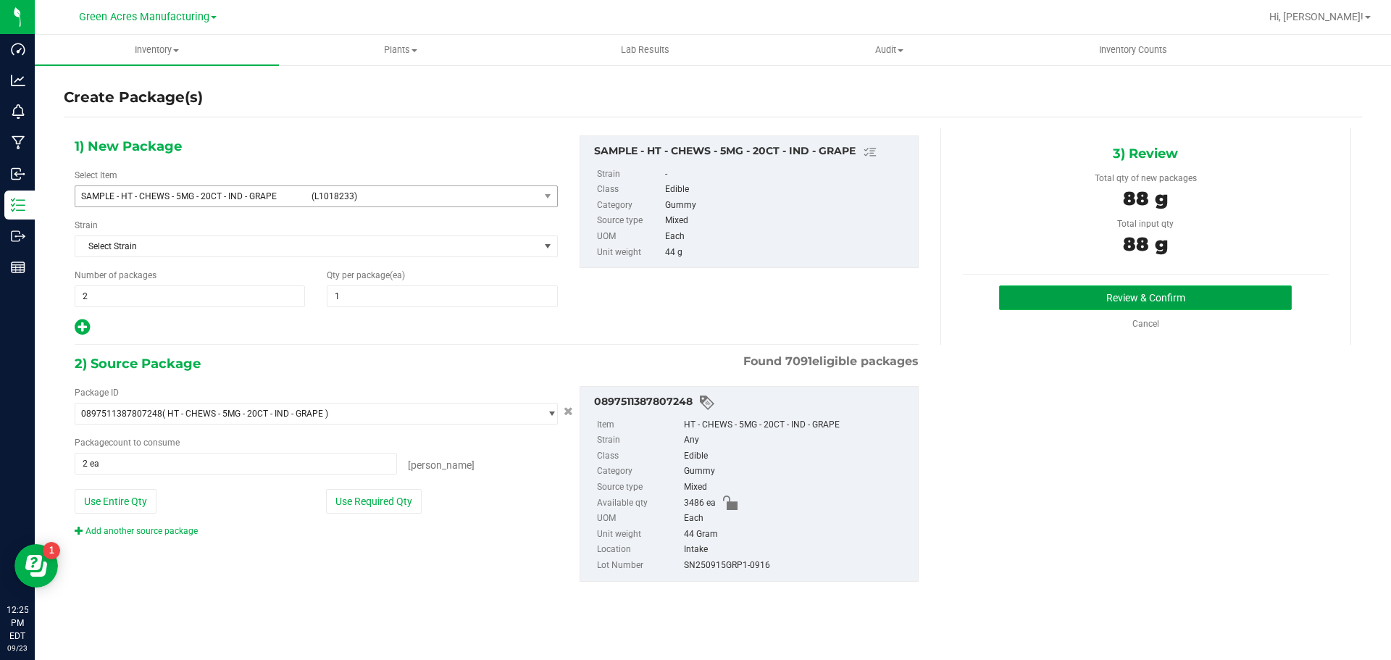
click at [1035, 300] on button "Review & Confirm" at bounding box center [1145, 297] width 293 height 25
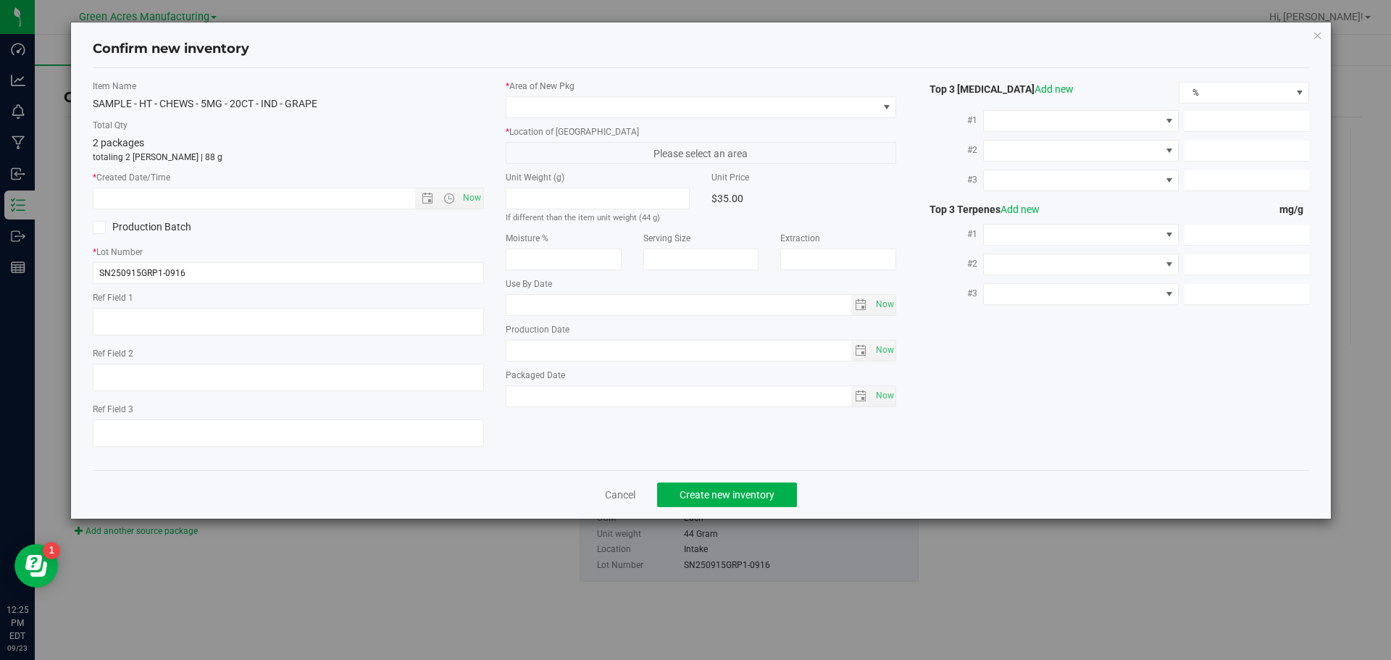
type input "2026-03-28"
click at [467, 198] on span "Now" at bounding box center [471, 198] width 25 height 21
type input "9/23/2025 12:25 PM"
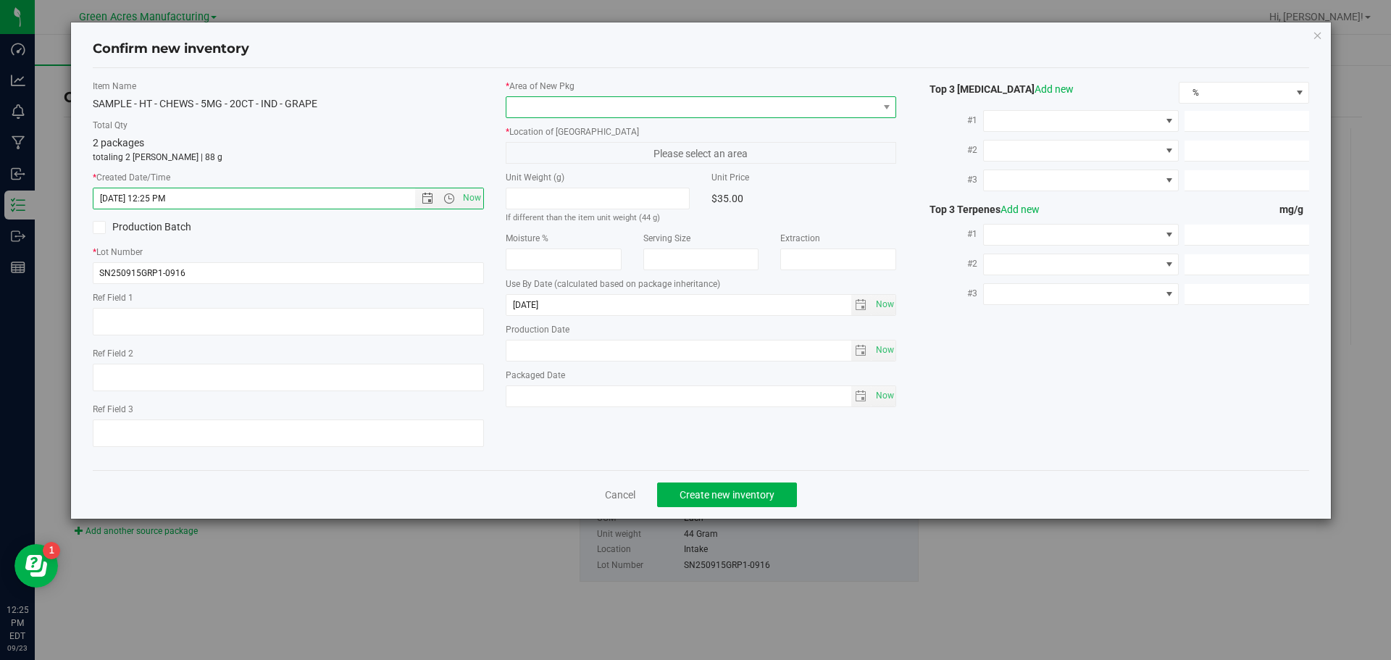
click at [638, 113] on span at bounding box center [692, 107] width 372 height 20
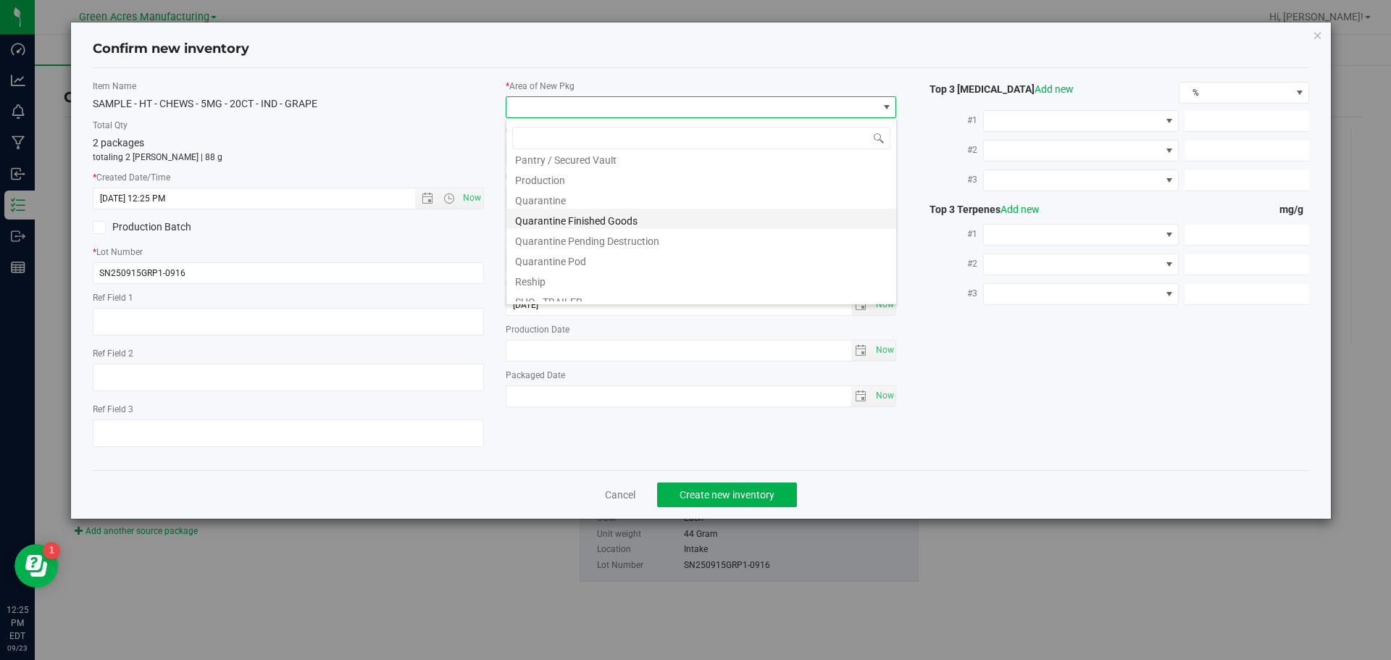
scroll to position [362, 0]
click at [604, 228] on li "Pantry / Secured Vault" at bounding box center [701, 230] width 390 height 20
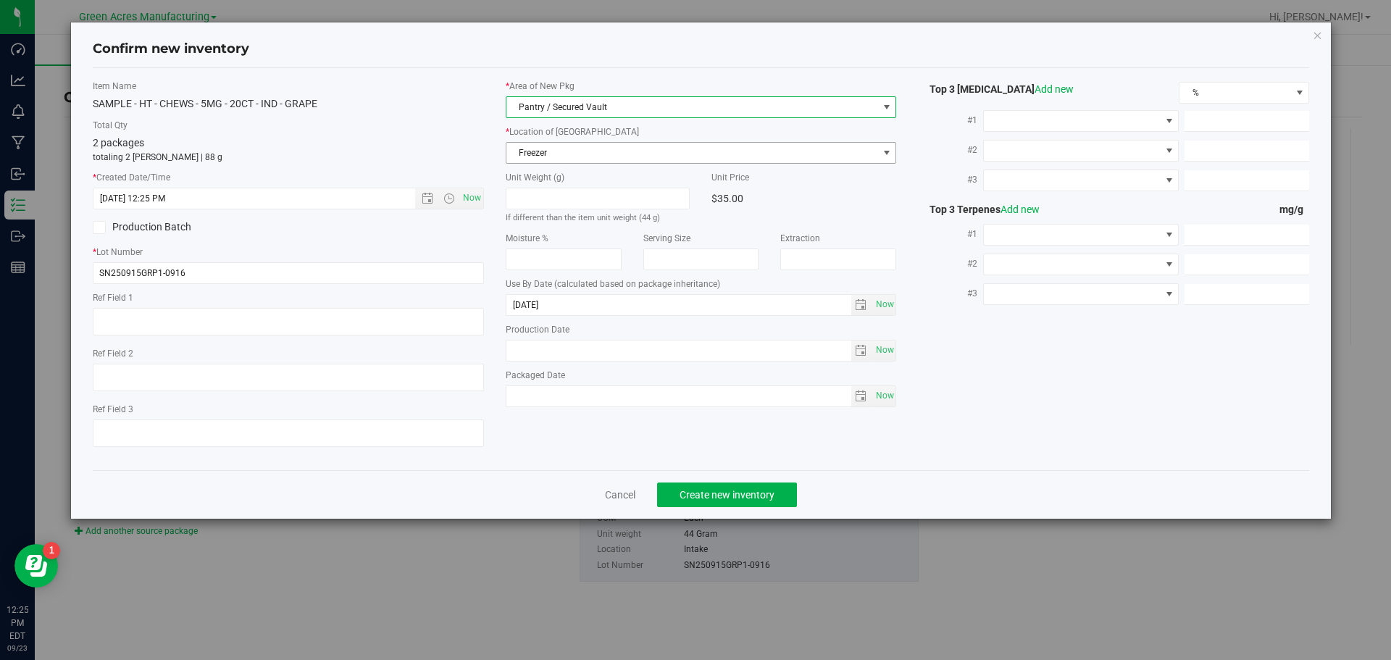
click at [620, 149] on span "Freezer" at bounding box center [692, 153] width 372 height 20
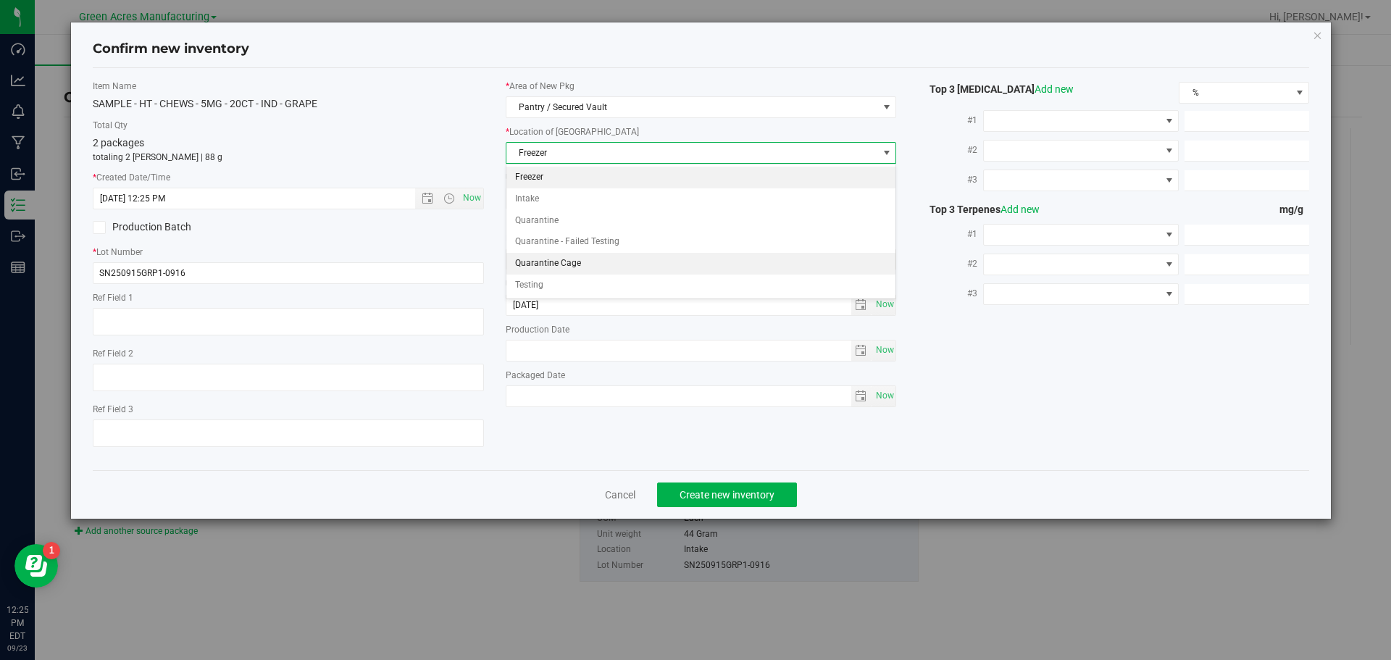
click at [583, 256] on li "Quarantine Cage" at bounding box center [701, 264] width 390 height 22
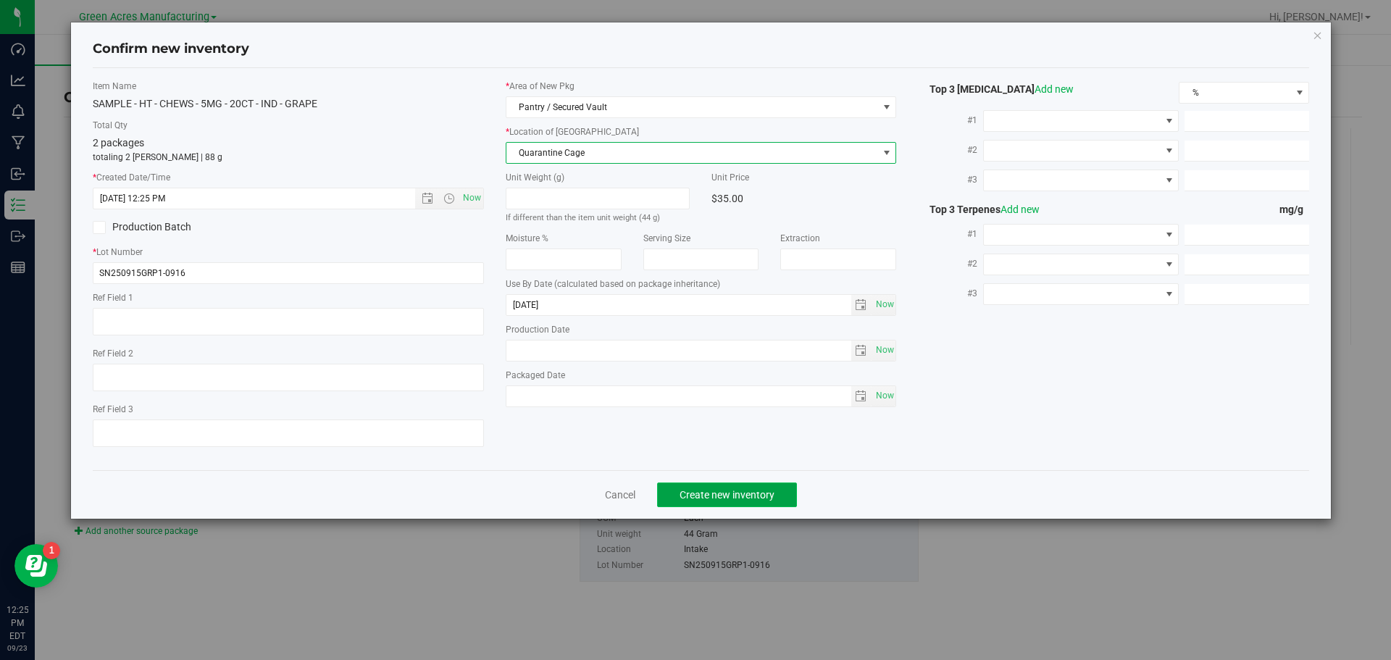
click at [751, 484] on button "Create new inventory" at bounding box center [727, 495] width 140 height 25
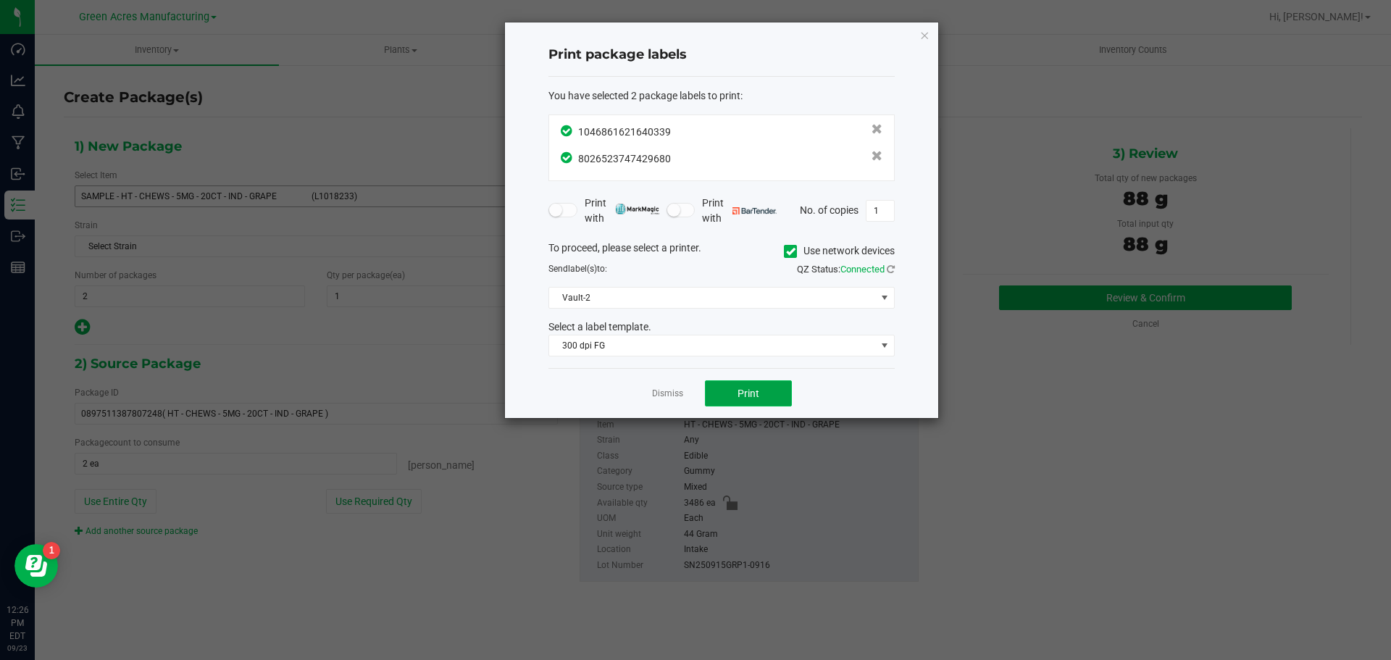
click at [753, 399] on span "Print" at bounding box center [749, 394] width 22 height 12
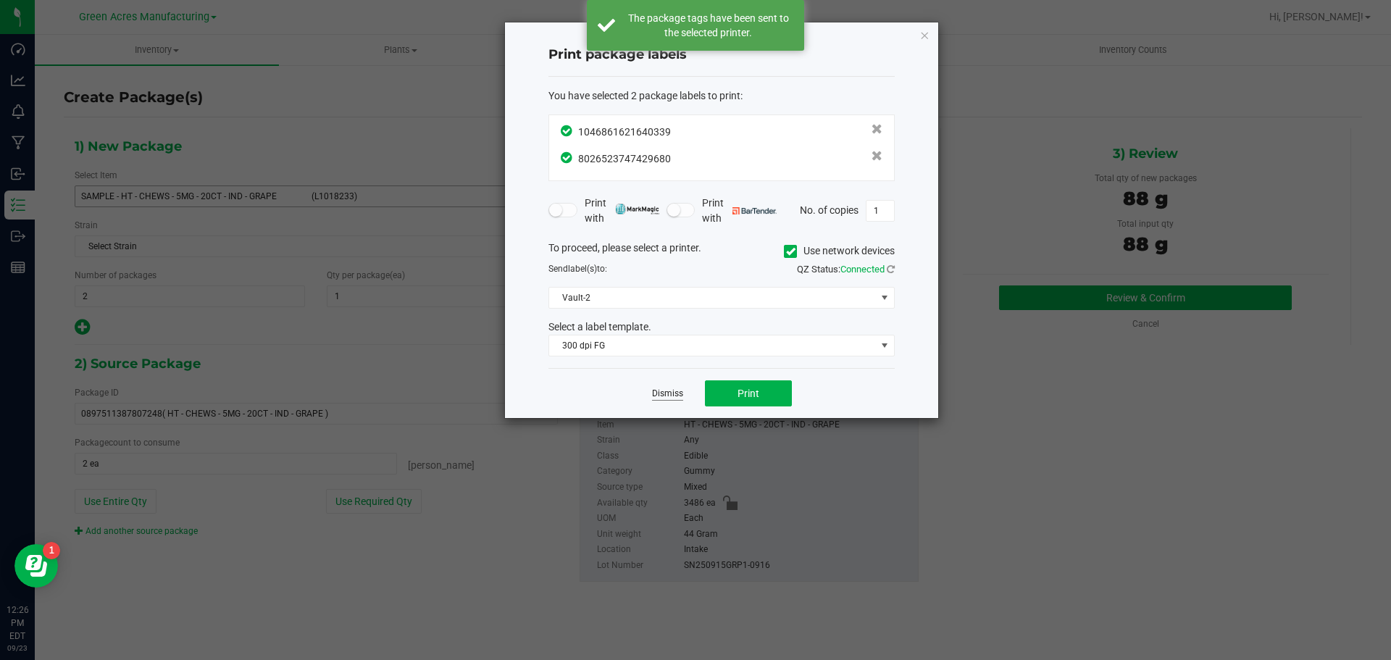
click at [672, 393] on link "Dismiss" at bounding box center [667, 394] width 31 height 12
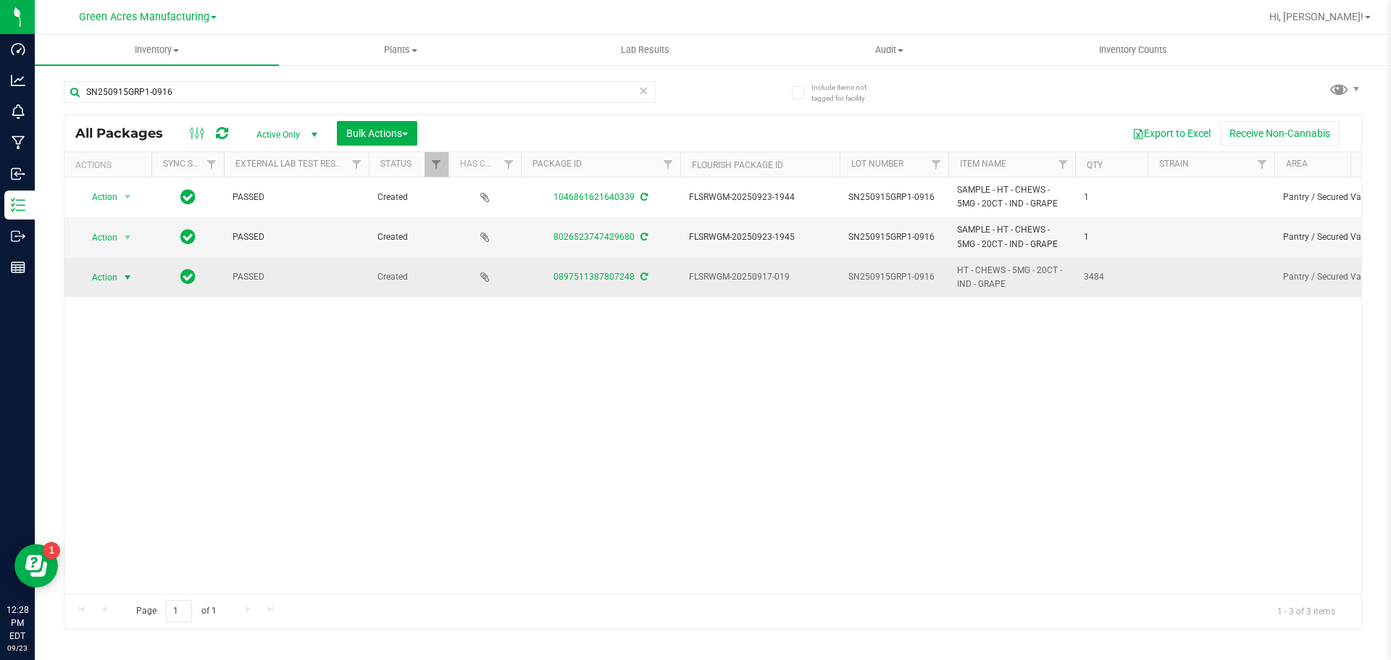
click at [116, 283] on span "Action" at bounding box center [98, 277] width 39 height 20
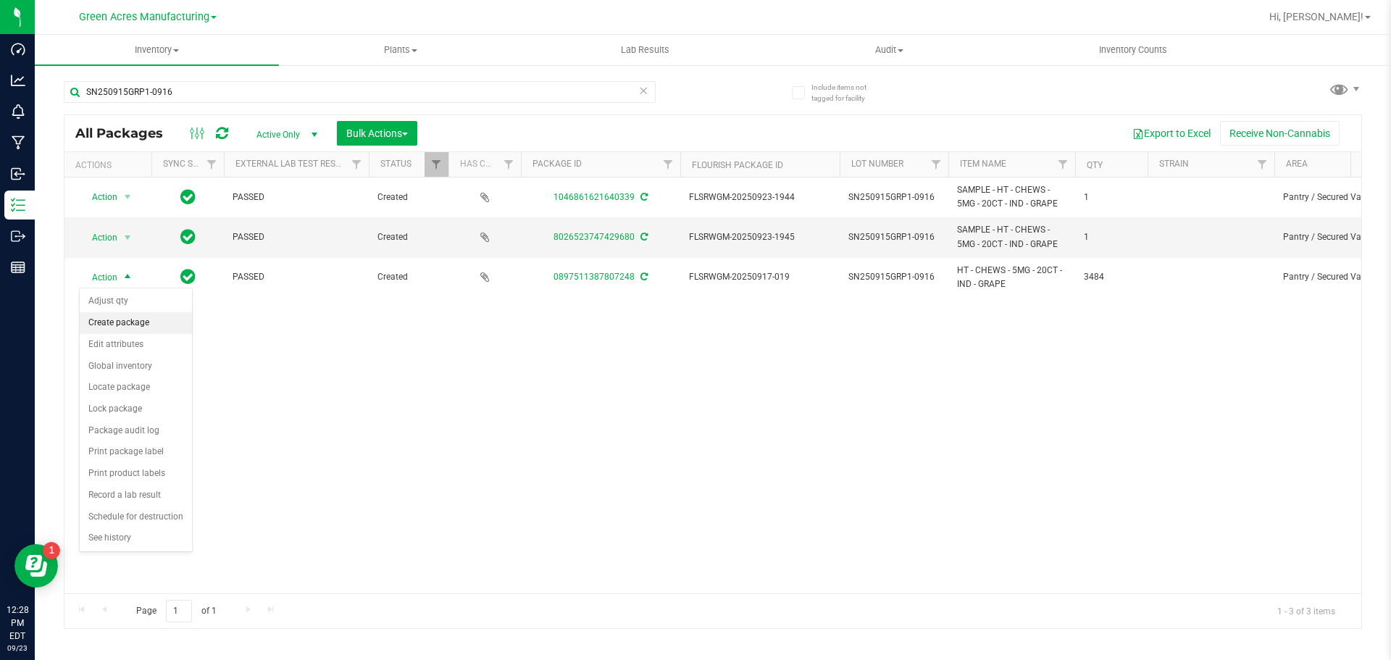
click at [141, 328] on li "Create package" at bounding box center [136, 323] width 112 height 22
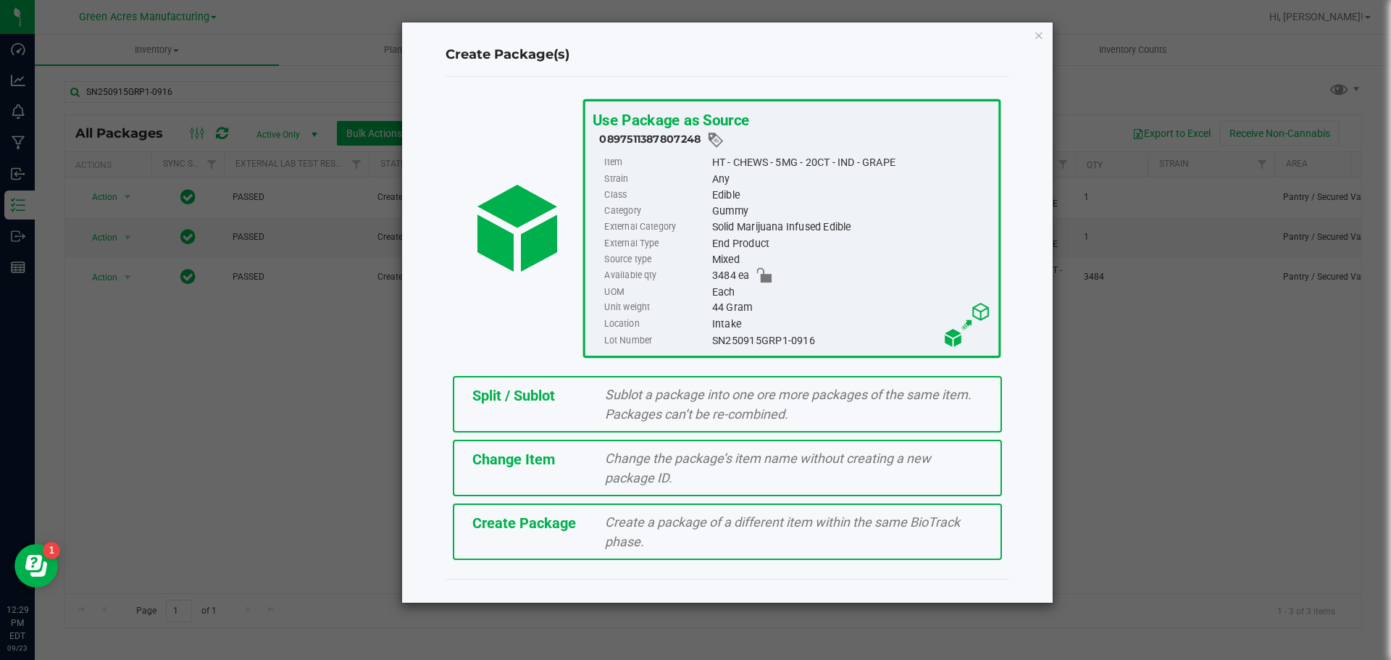
click at [493, 399] on span "Split / Sublot" at bounding box center [513, 395] width 83 height 17
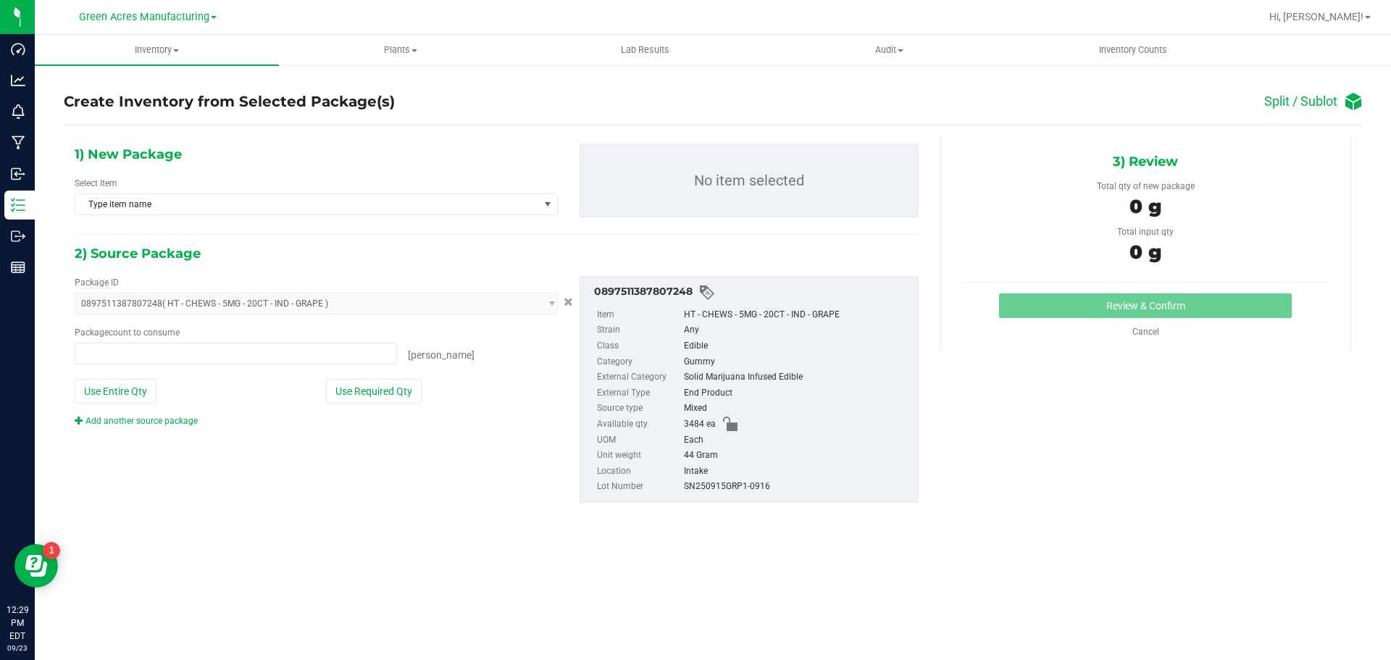
type input "0 ea"
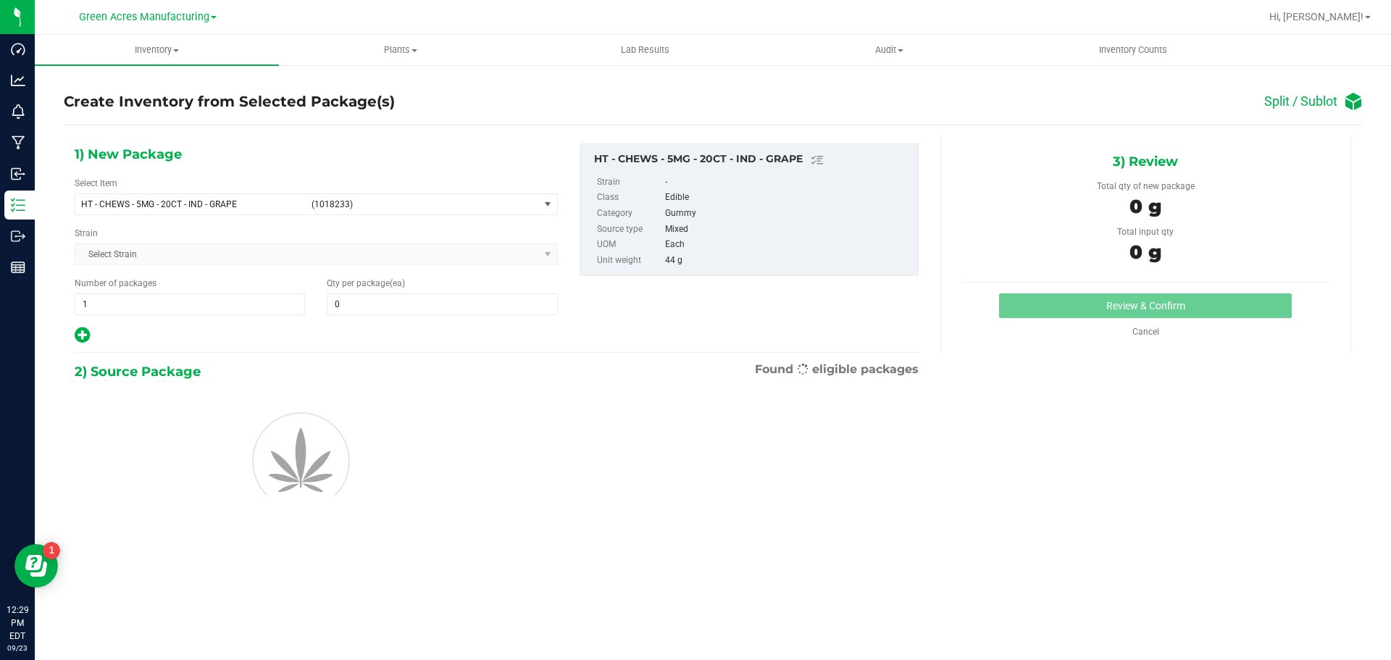
type input "0"
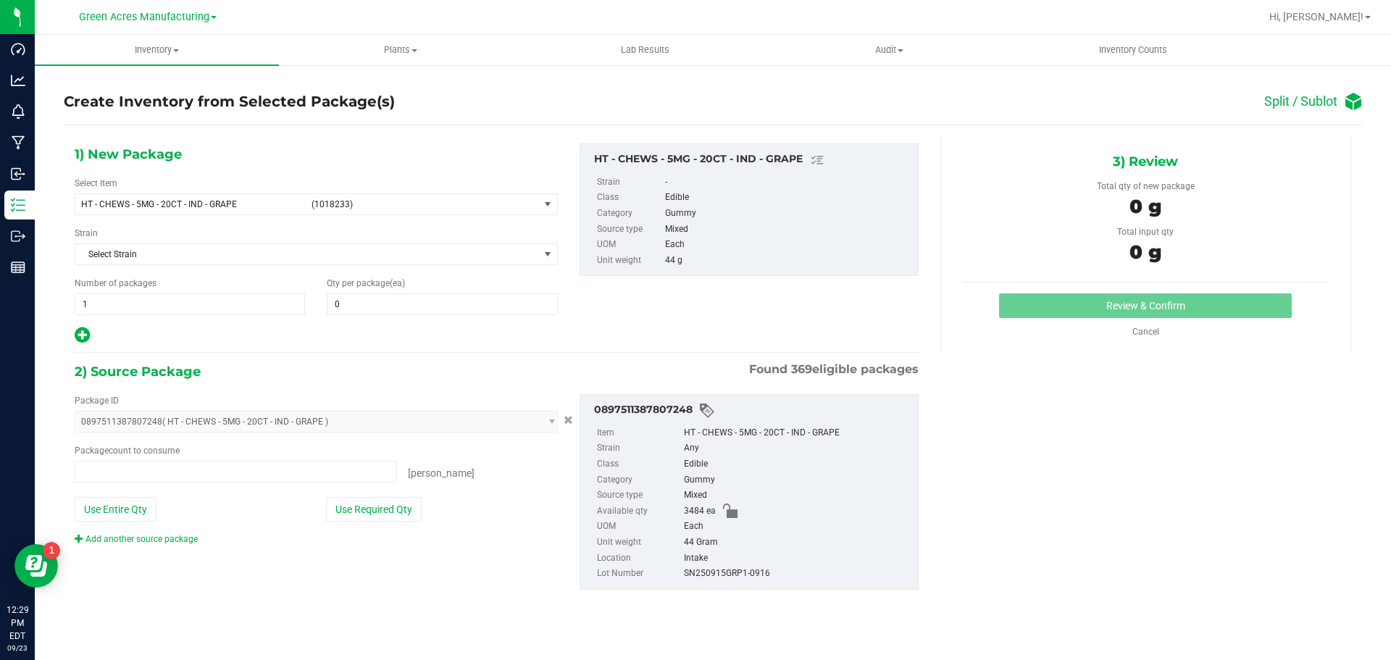
type input "0 ea"
click at [253, 312] on span "1 1" at bounding box center [190, 304] width 230 height 22
type input "139"
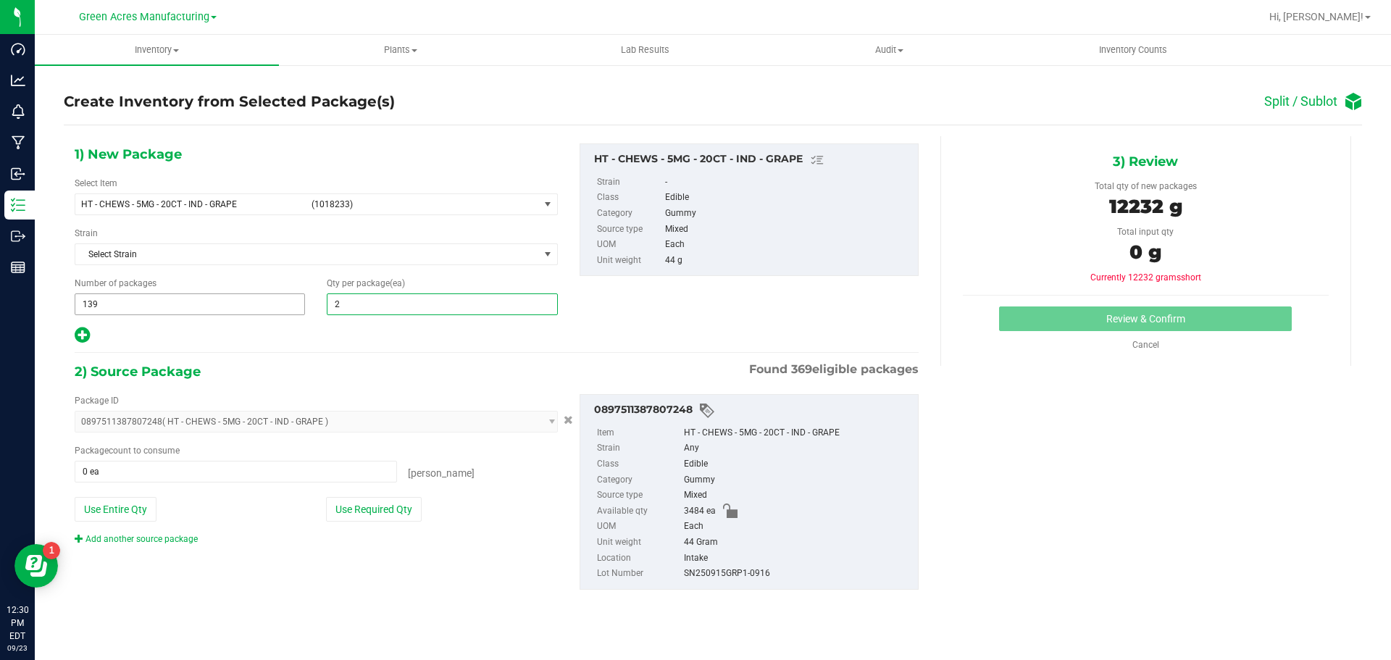
type input "25"
click at [88, 330] on icon at bounding box center [82, 335] width 15 height 18
type input "25"
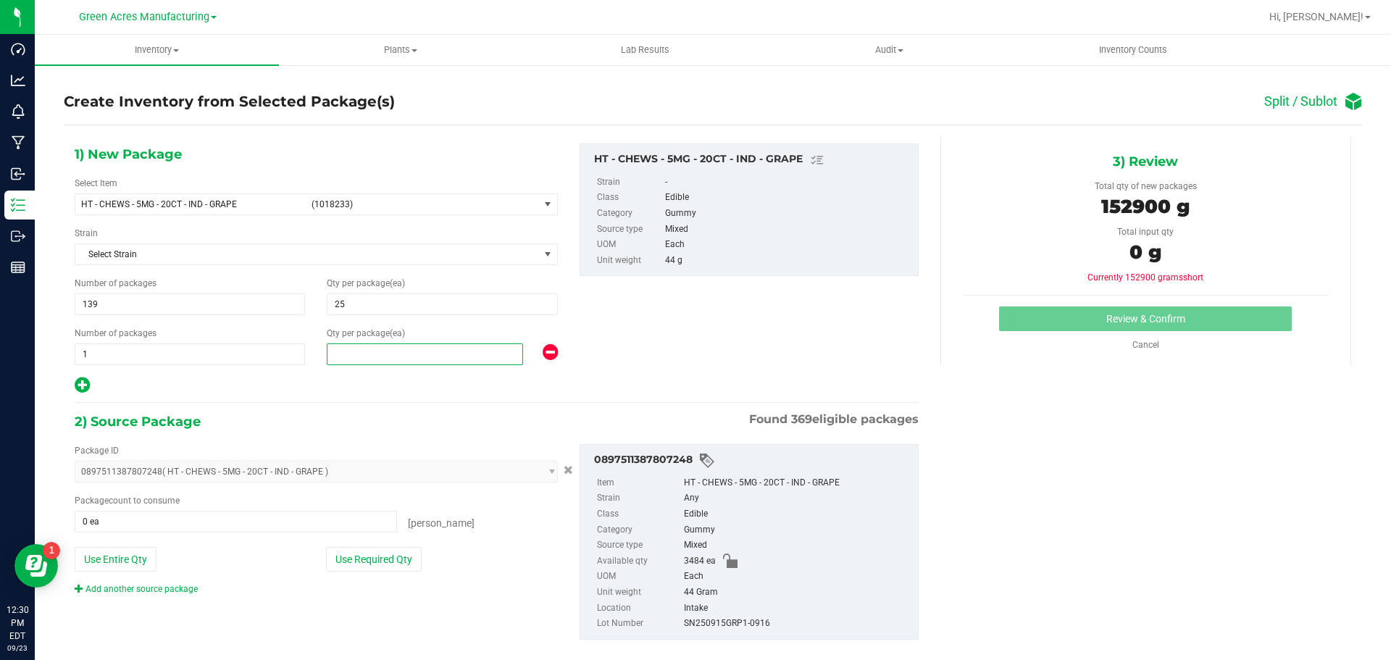
click at [385, 353] on span at bounding box center [425, 354] width 196 height 22
type input "9"
click at [358, 563] on button "Use Required Qty" at bounding box center [374, 559] width 96 height 25
type input "3484 ea"
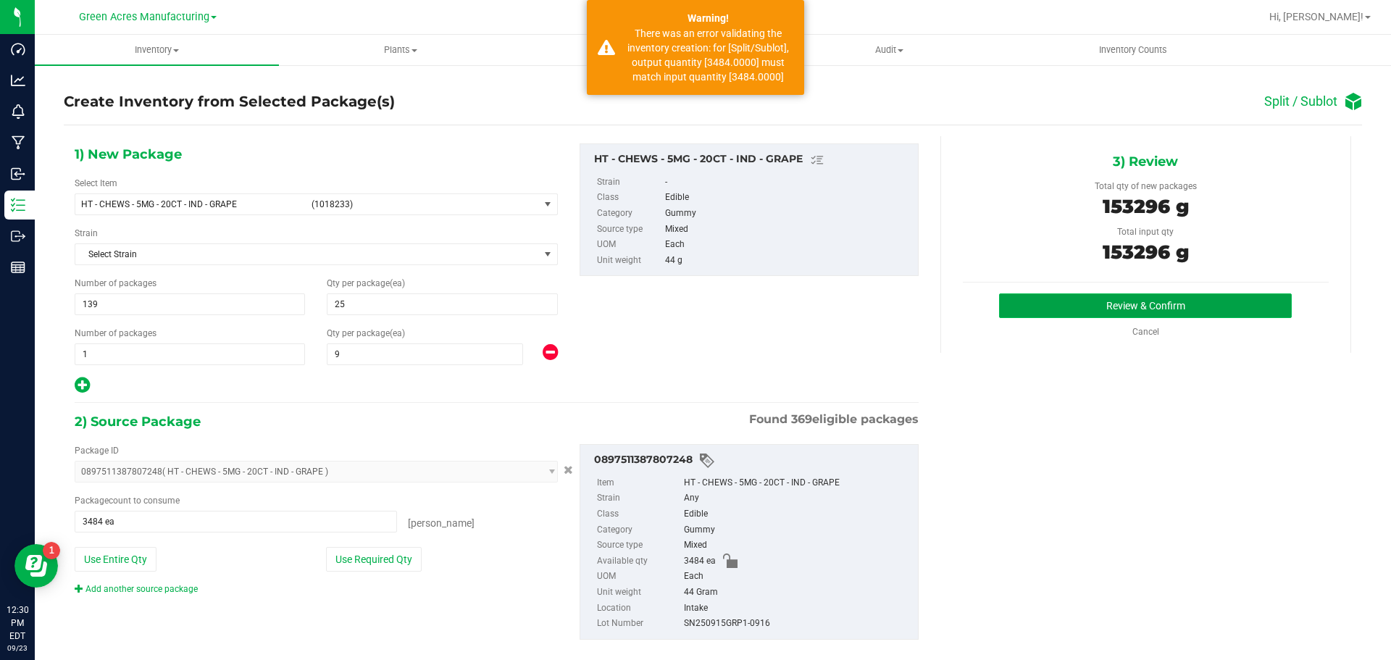
click at [1024, 313] on button "Review & Confirm" at bounding box center [1145, 305] width 293 height 25
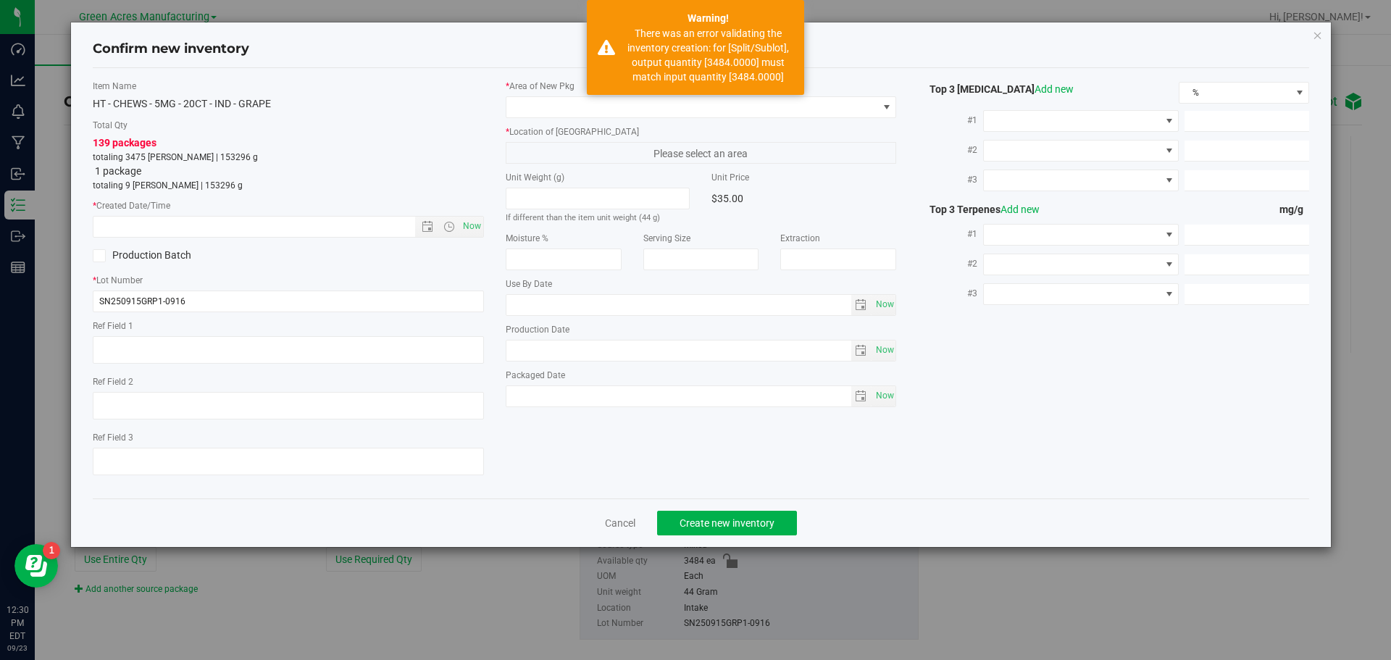
type input "2026-03-28"
drag, startPoint x: 487, startPoint y: 227, endPoint x: 470, endPoint y: 230, distance: 17.8
click at [485, 227] on div "Item Name HT - CHEWS - 5MG - 20CT - IND - GRAPE Total Qty 139 packages totaling…" at bounding box center [288, 283] width 413 height 407
click at [470, 230] on span "Now" at bounding box center [471, 226] width 25 height 21
type input "9/23/2025 12:30 PM"
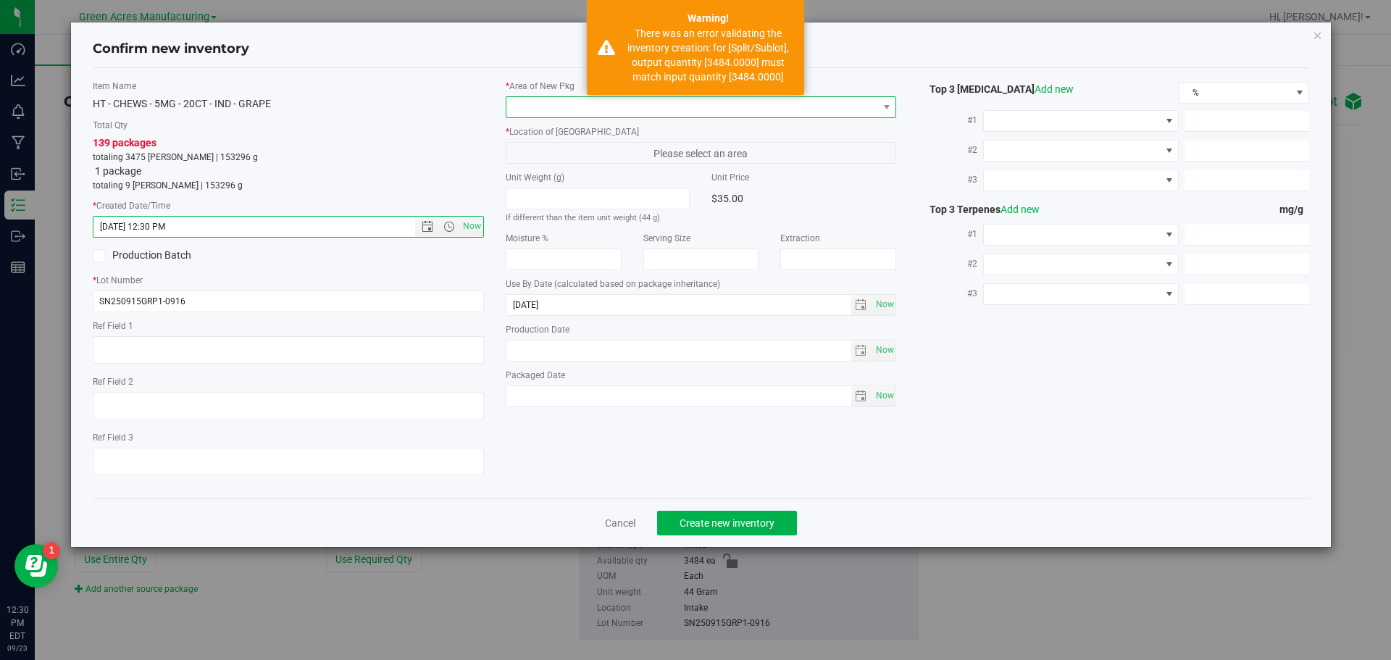
click at [521, 107] on span at bounding box center [692, 107] width 372 height 20
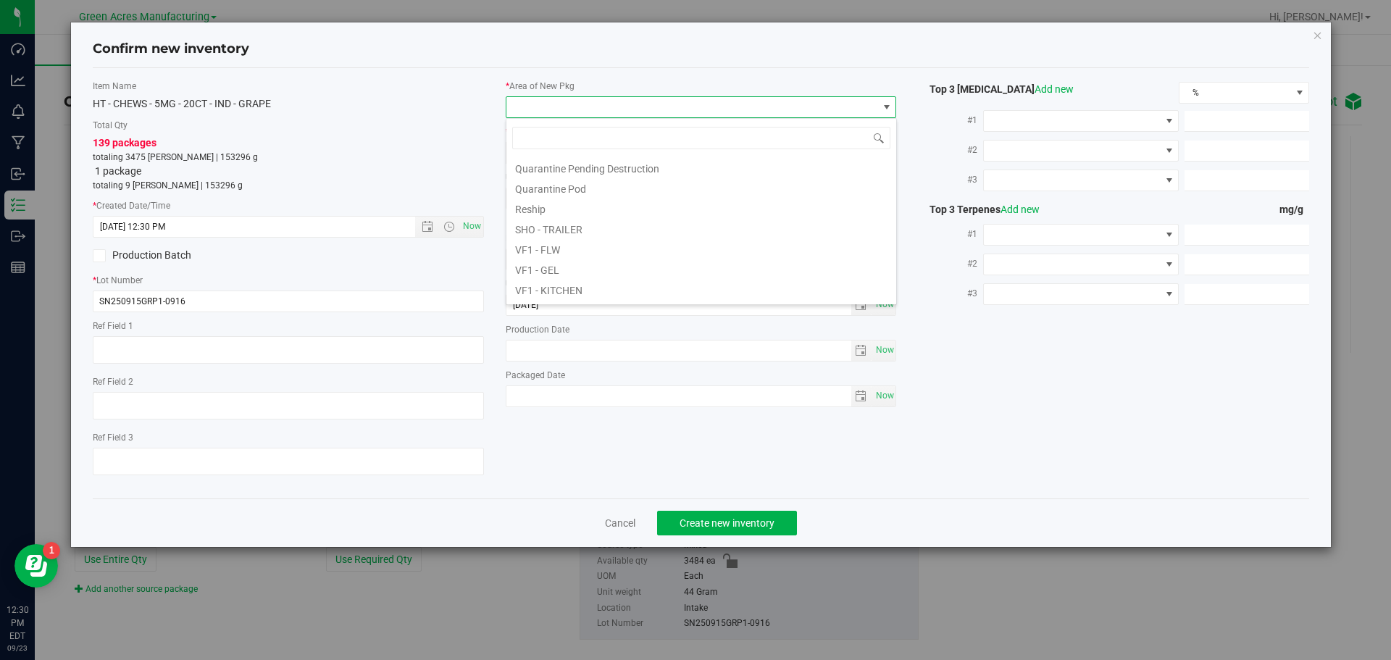
scroll to position [727, 0]
click at [580, 270] on li "VF2 - WHS" at bounding box center [701, 271] width 390 height 20
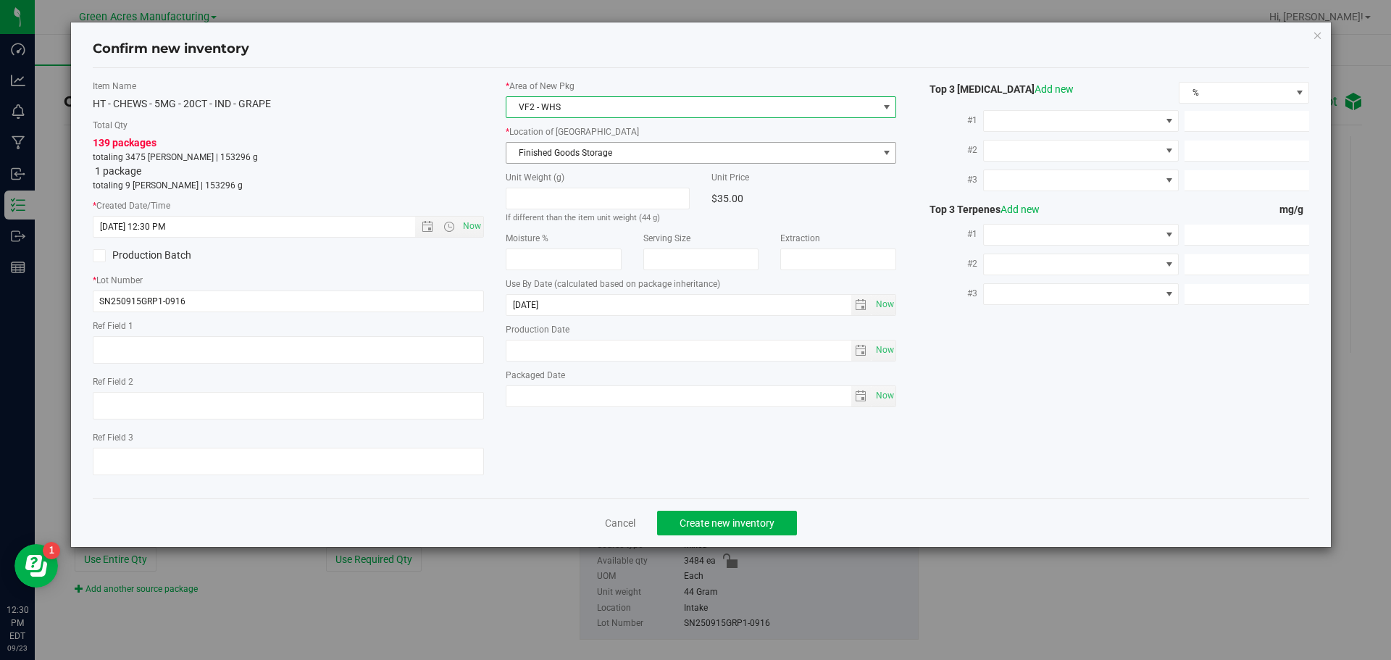
click at [614, 149] on span "Finished Goods Storage" at bounding box center [692, 153] width 372 height 20
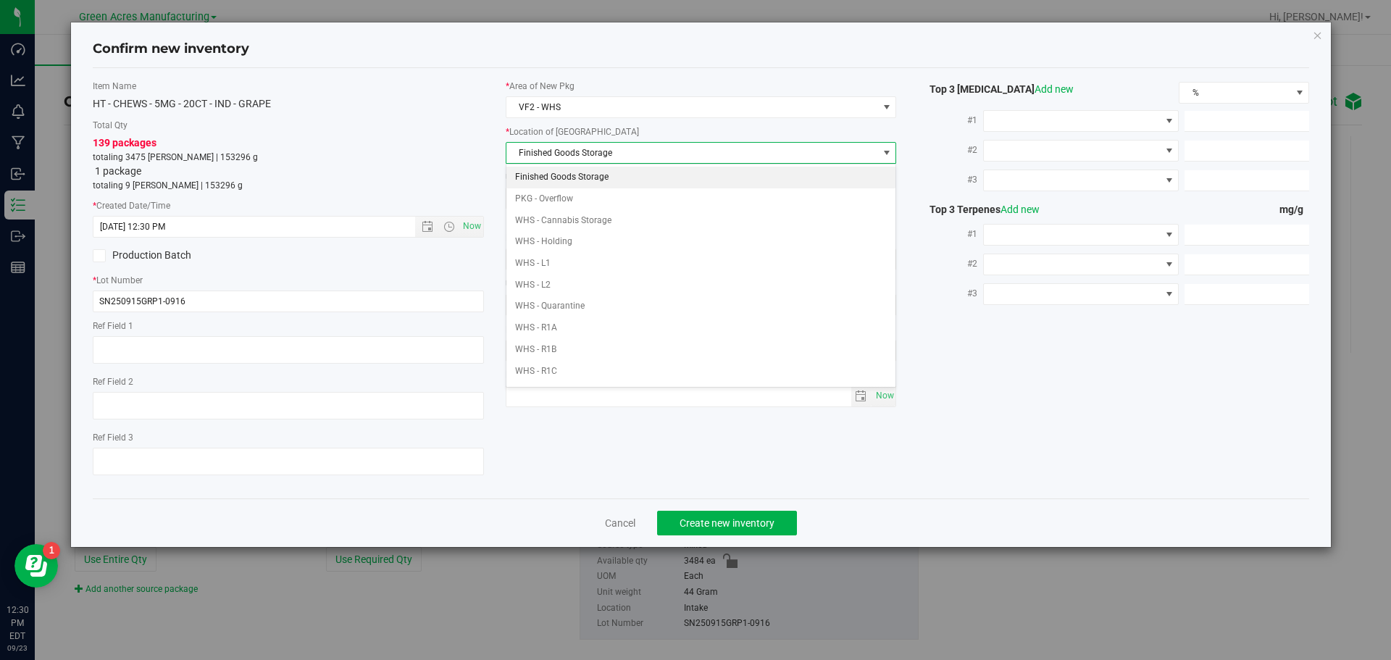
click at [625, 167] on li "Finished Goods Storage" at bounding box center [701, 178] width 390 height 22
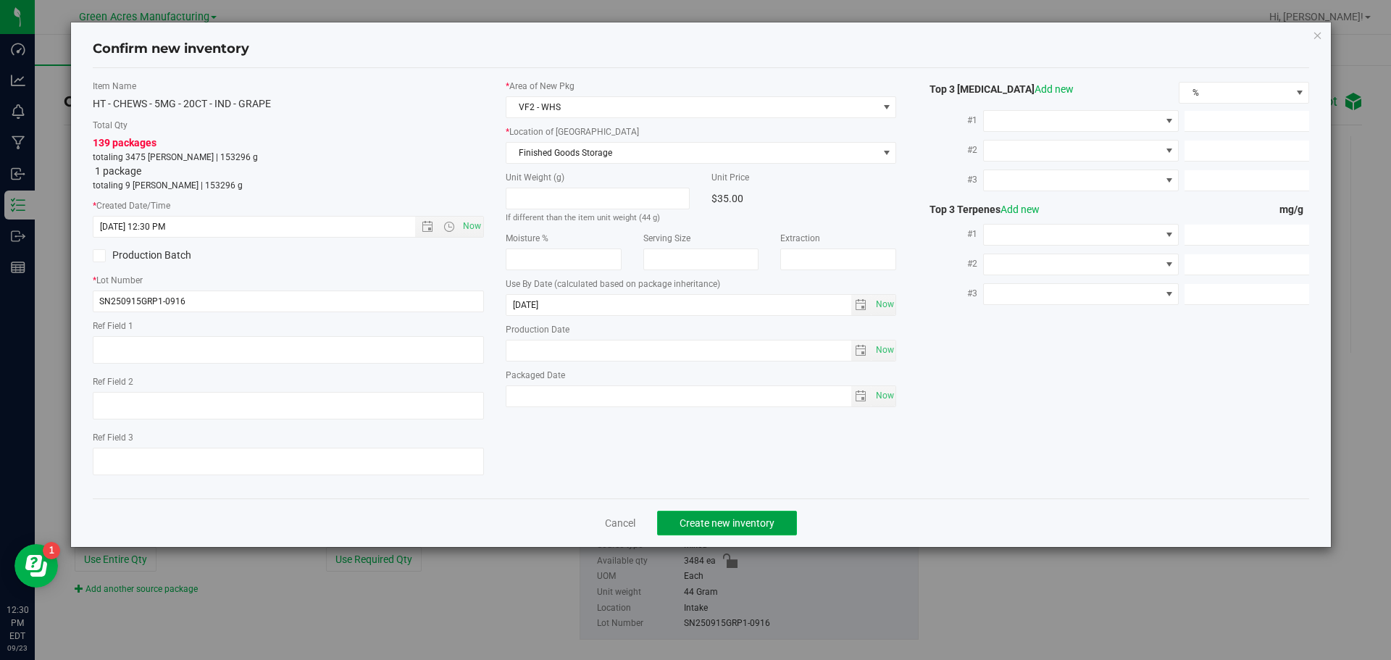
click at [729, 531] on button "Create new inventory" at bounding box center [727, 523] width 140 height 25
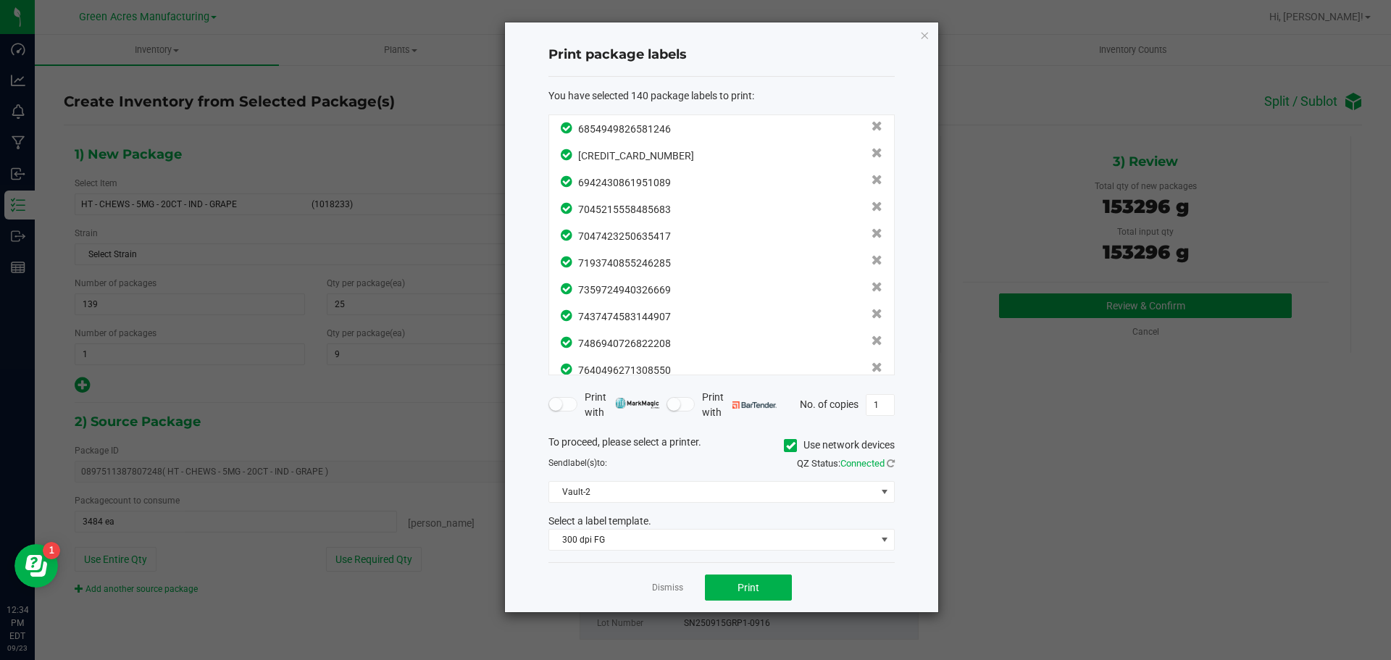
scroll to position [3505, 0]
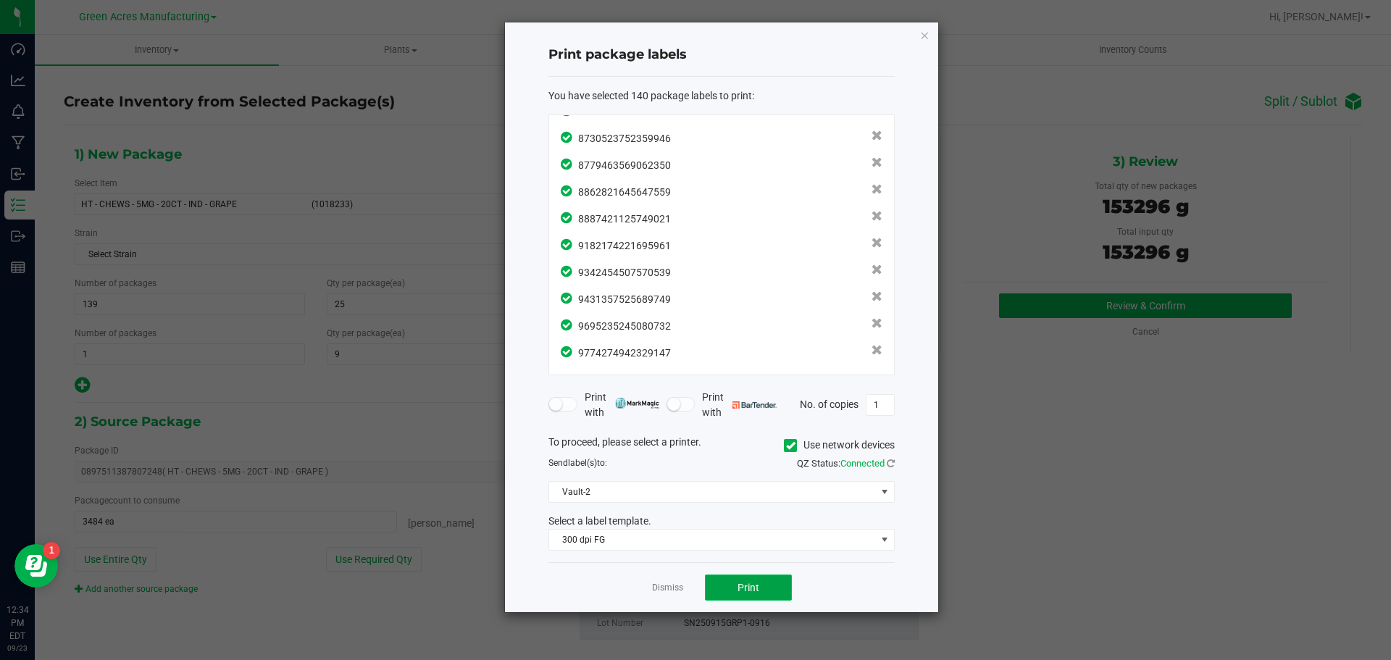
click at [767, 585] on button "Print" at bounding box center [748, 588] width 87 height 26
click at [893, 467] on icon at bounding box center [891, 463] width 8 height 9
click at [762, 601] on button "Print" at bounding box center [748, 588] width 87 height 26
click at [657, 591] on link "Dismiss" at bounding box center [667, 588] width 31 height 12
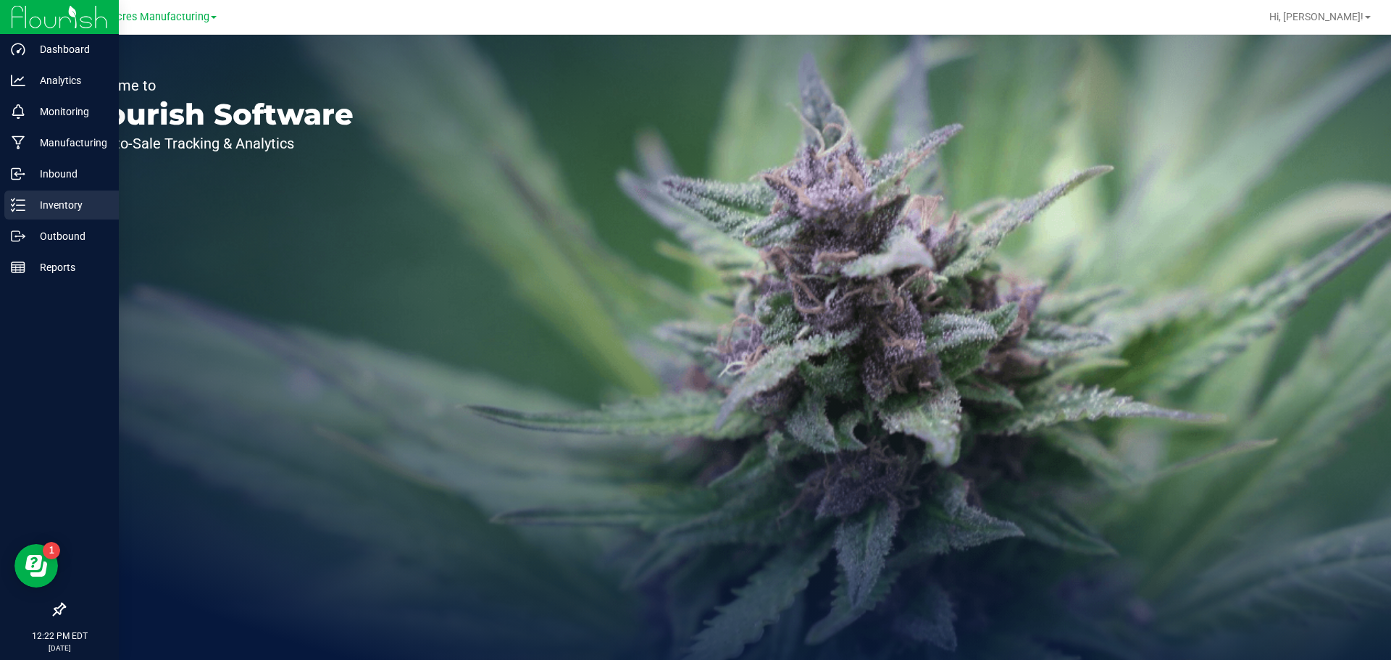
click at [30, 201] on p "Inventory" at bounding box center [68, 204] width 87 height 17
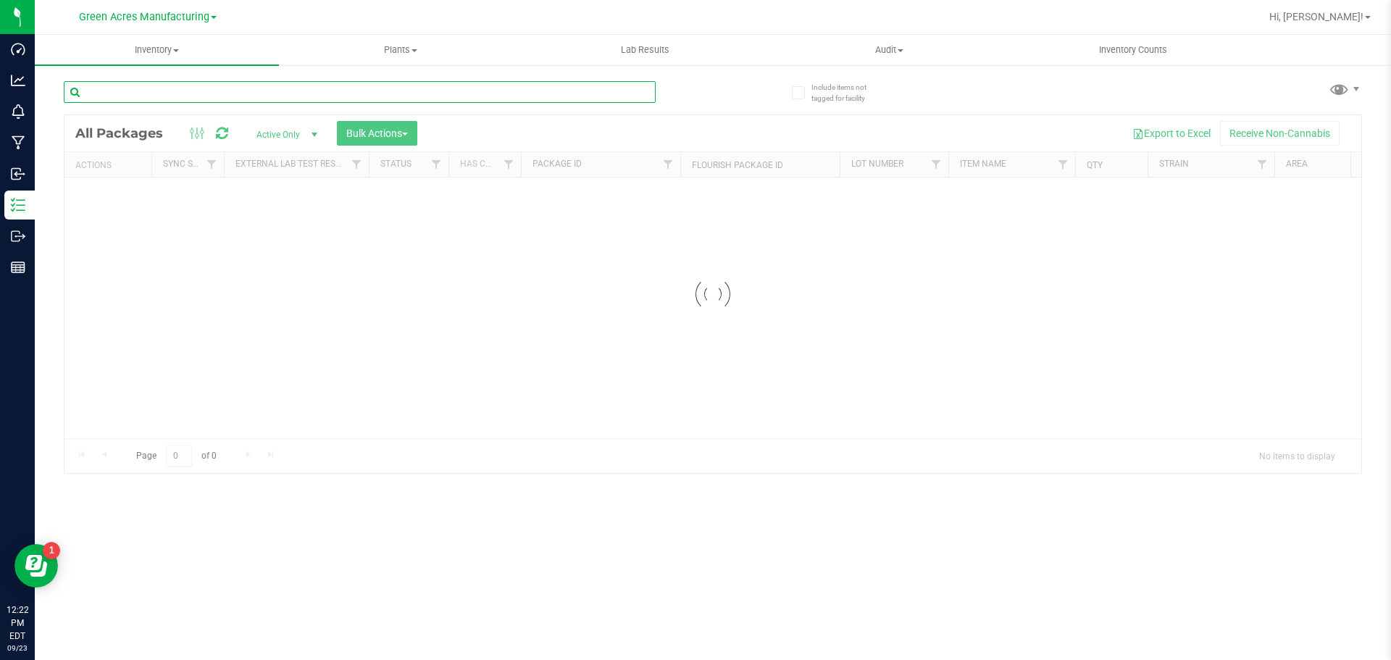
click at [267, 92] on input "text" at bounding box center [360, 92] width 592 height 22
paste input "SN250915MC1-0917"
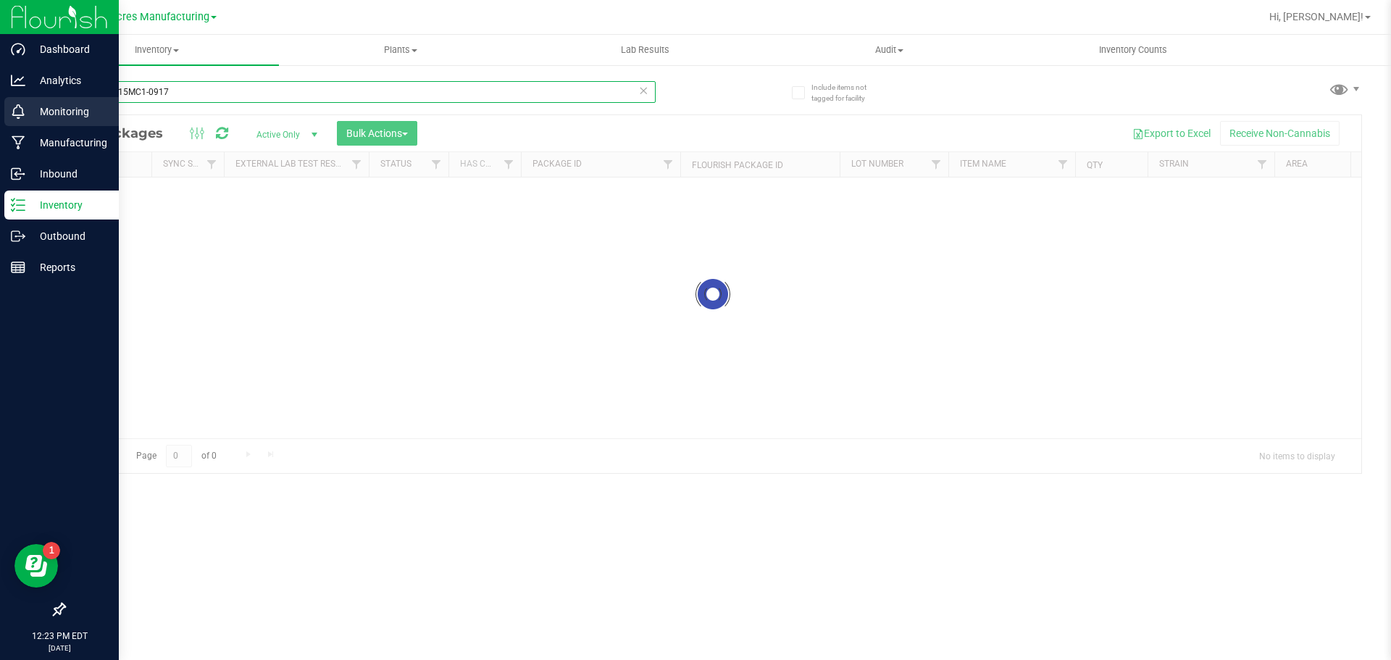
type input "SN250915MC1-0917"
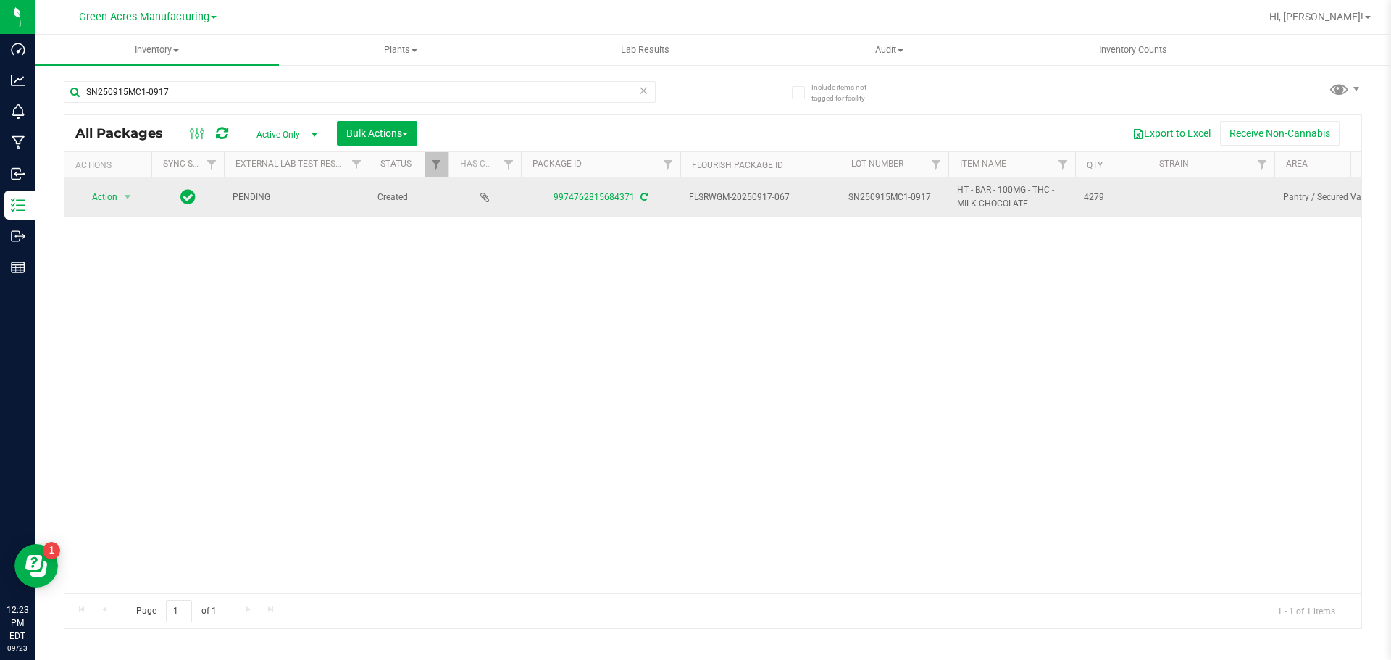
click at [643, 199] on icon at bounding box center [644, 197] width 7 height 9
click at [109, 208] on td "Action Action Adjust qty Create package Edit attributes Global inventory Locate…" at bounding box center [107, 197] width 87 height 39
click at [109, 199] on span "Action" at bounding box center [98, 197] width 39 height 20
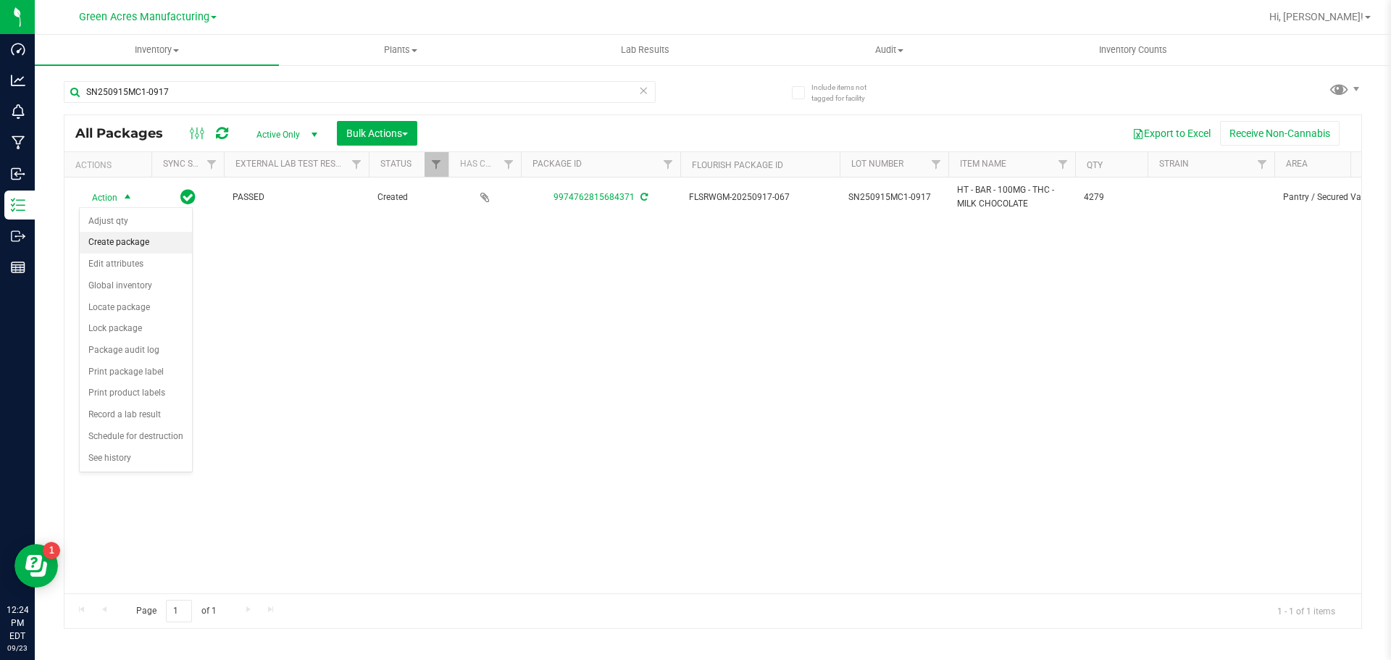
click at [137, 245] on li "Create package" at bounding box center [136, 243] width 112 height 22
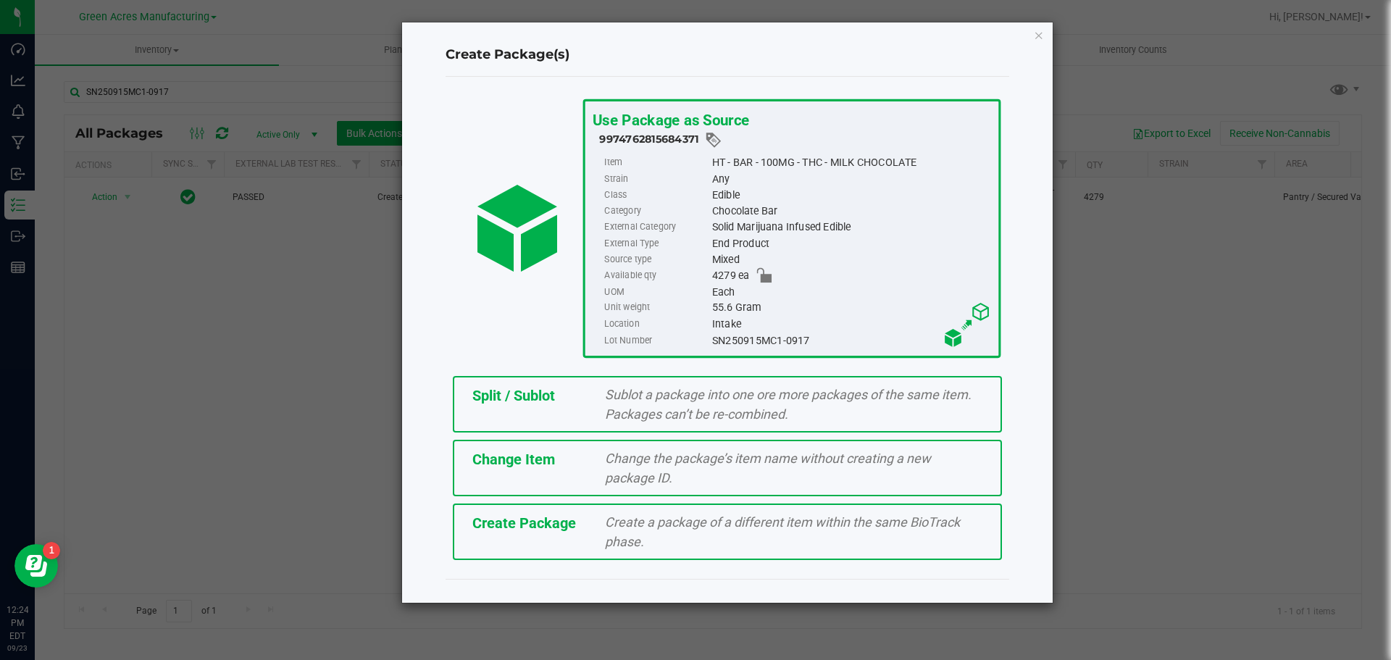
click at [573, 530] on span "Create Package" at bounding box center [524, 522] width 104 height 17
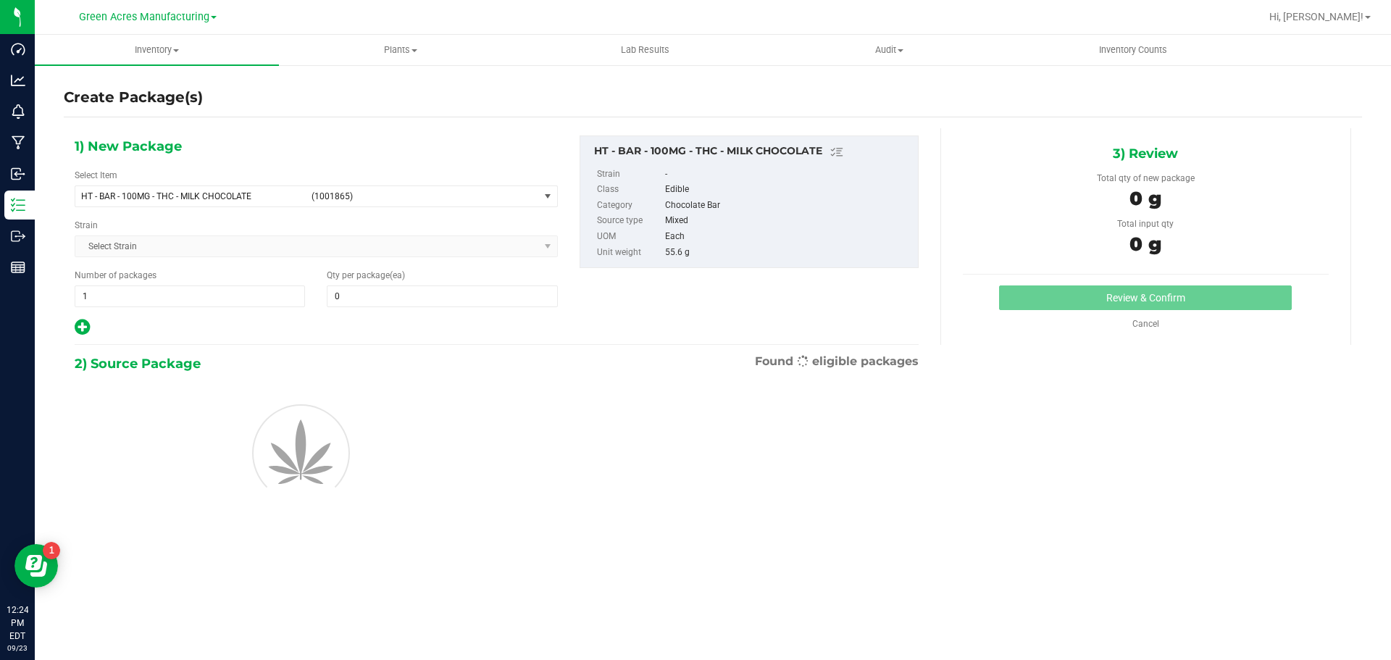
type input "0"
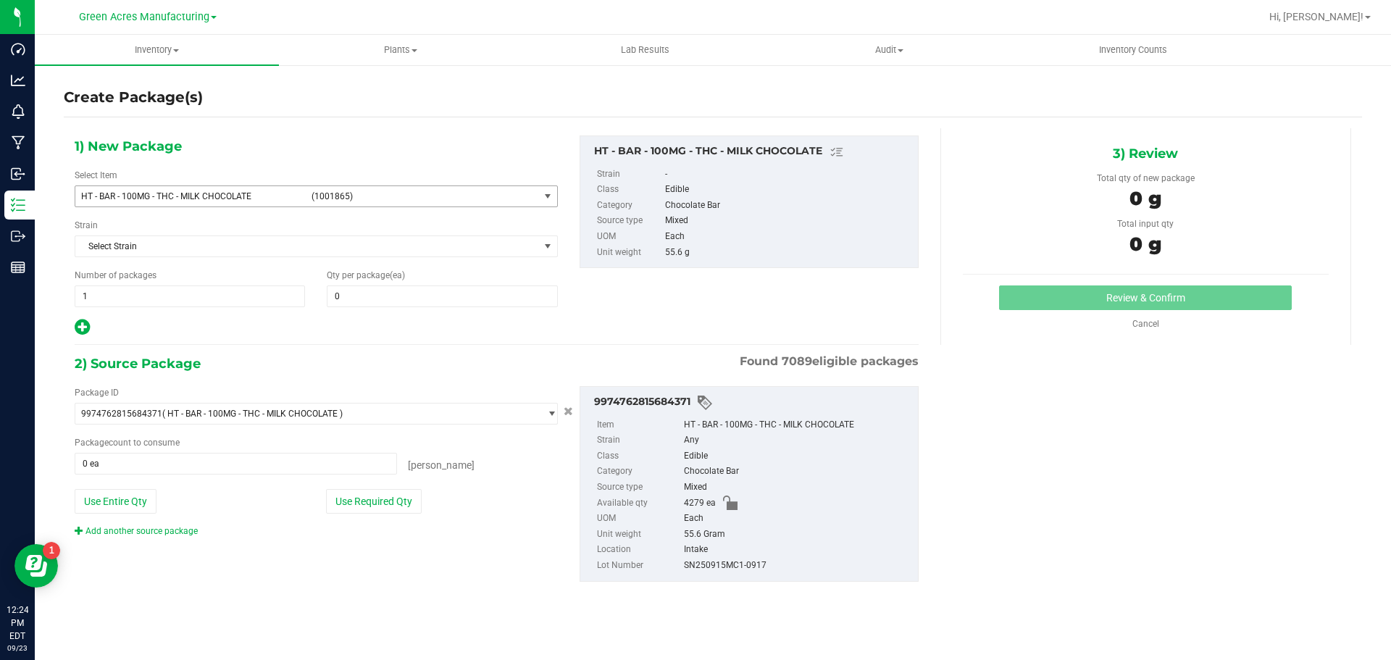
click at [243, 203] on span "HT - BAR - 100MG - THC - MILK CHOCOLATE (1001865)" at bounding box center [307, 196] width 464 height 20
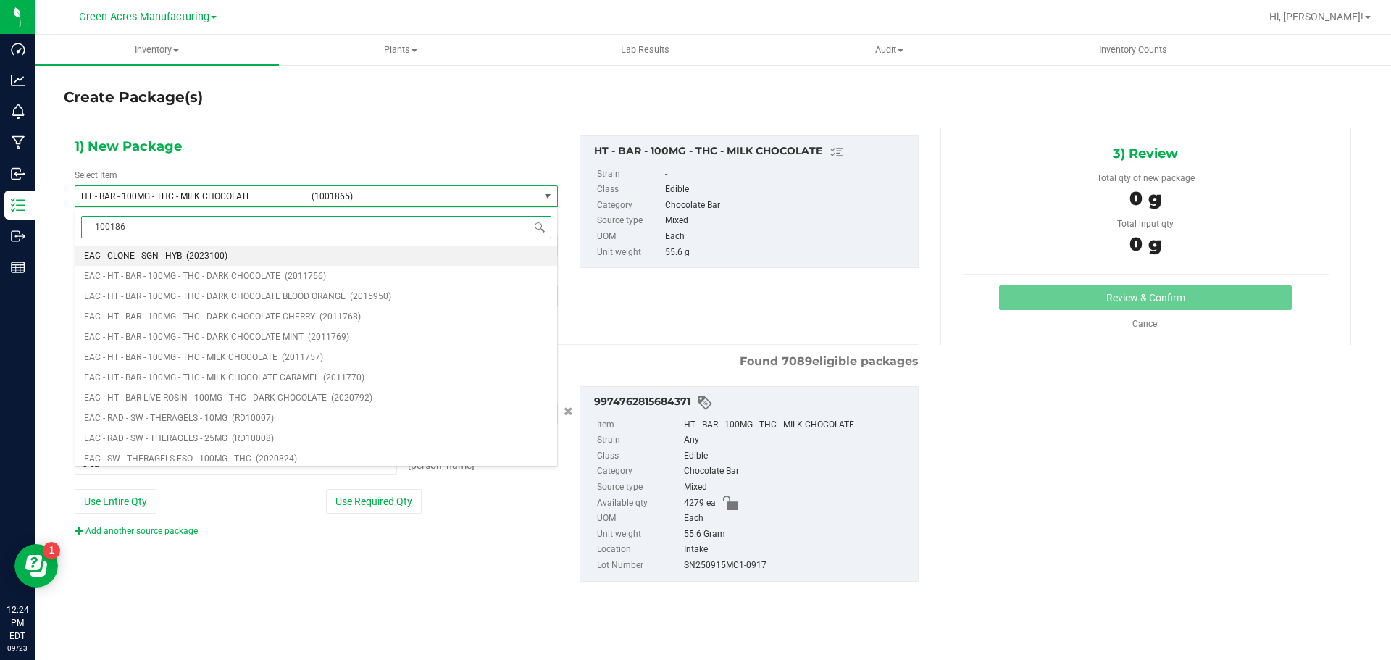
type input "1001865"
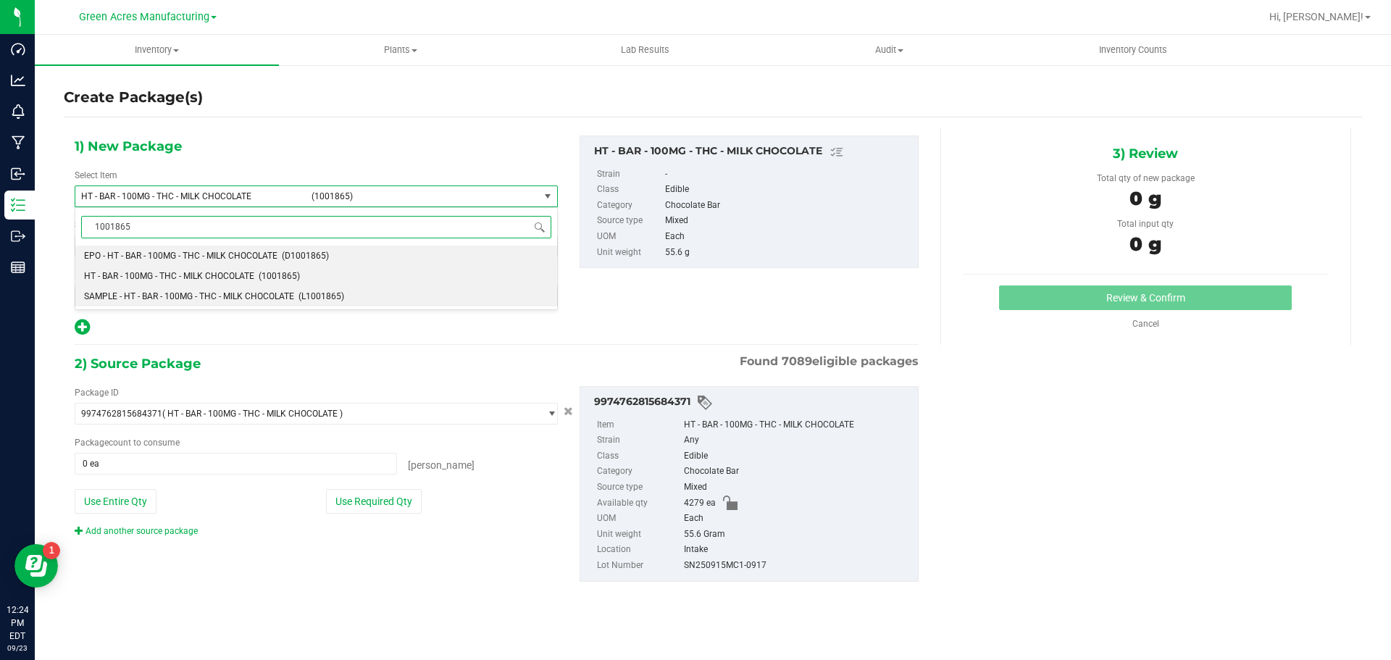
click at [202, 300] on span "SAMPLE - HT - BAR - 100MG - THC - MILK CHOCOLATE" at bounding box center [189, 296] width 210 height 10
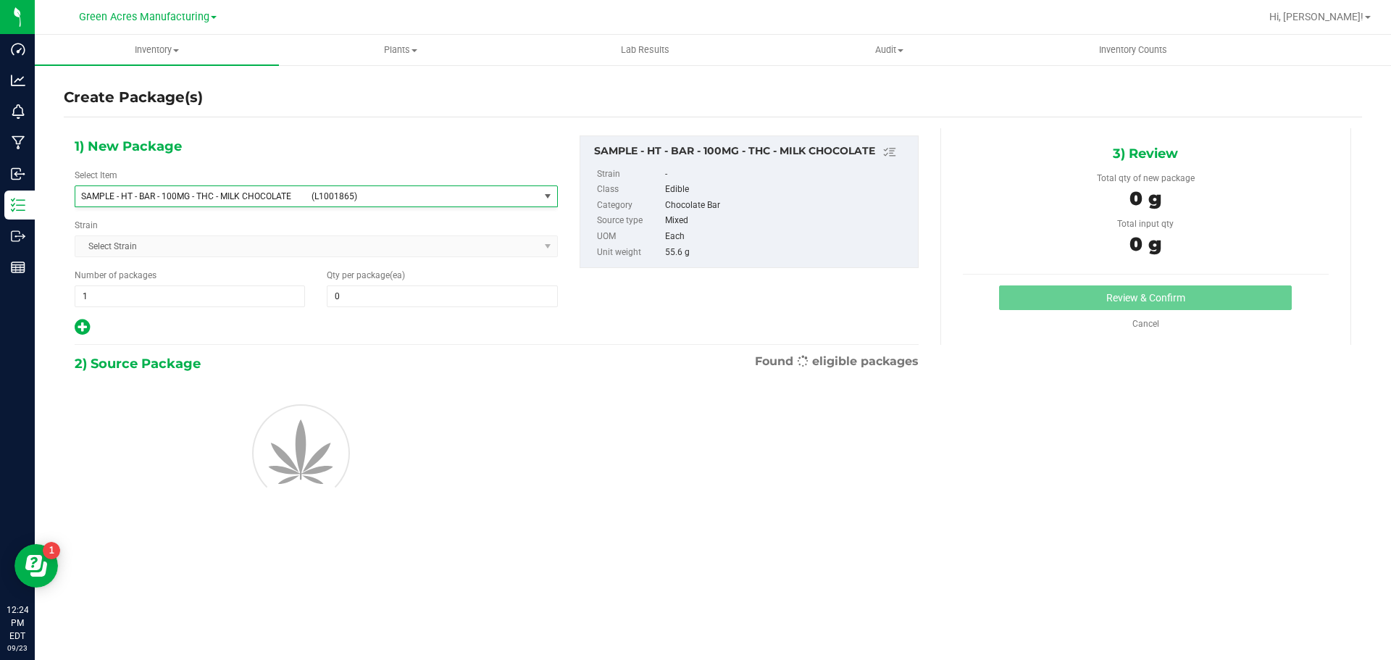
type input "0"
click at [194, 286] on div "Number of packages 1 1" at bounding box center [190, 288] width 252 height 38
click at [205, 301] on span "1 1" at bounding box center [190, 296] width 230 height 22
type input "2"
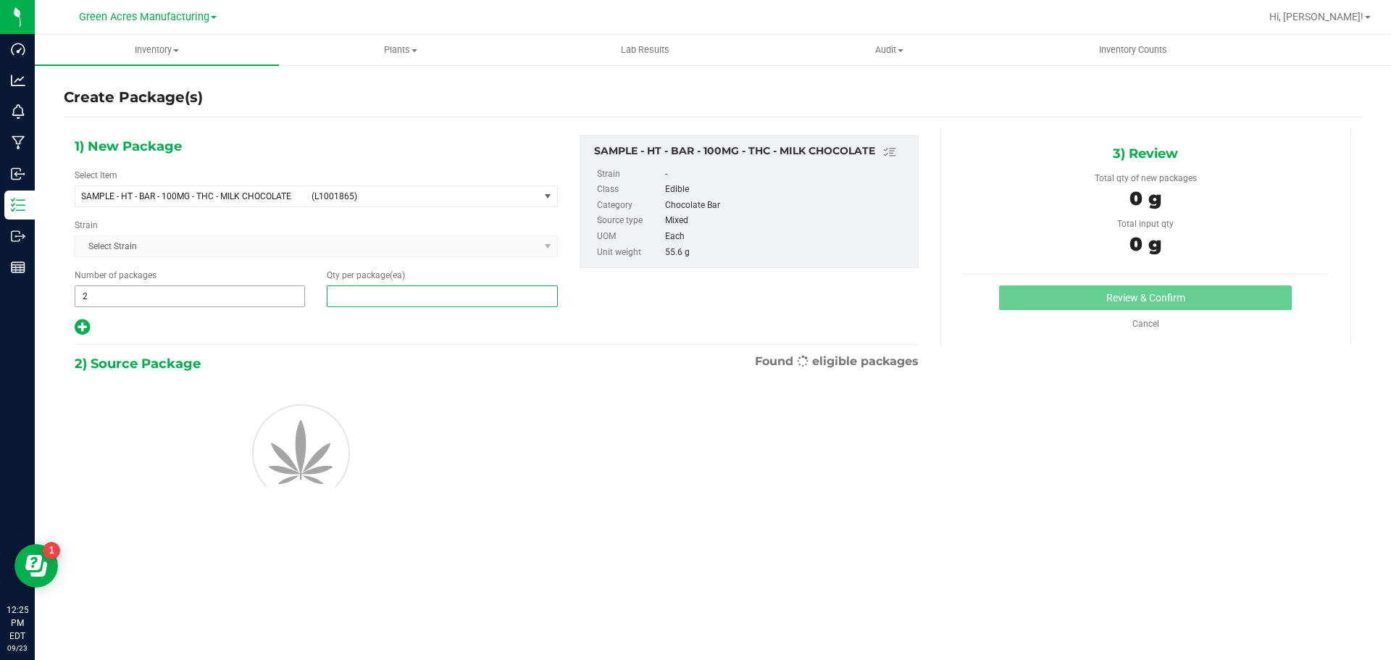
type input "1"
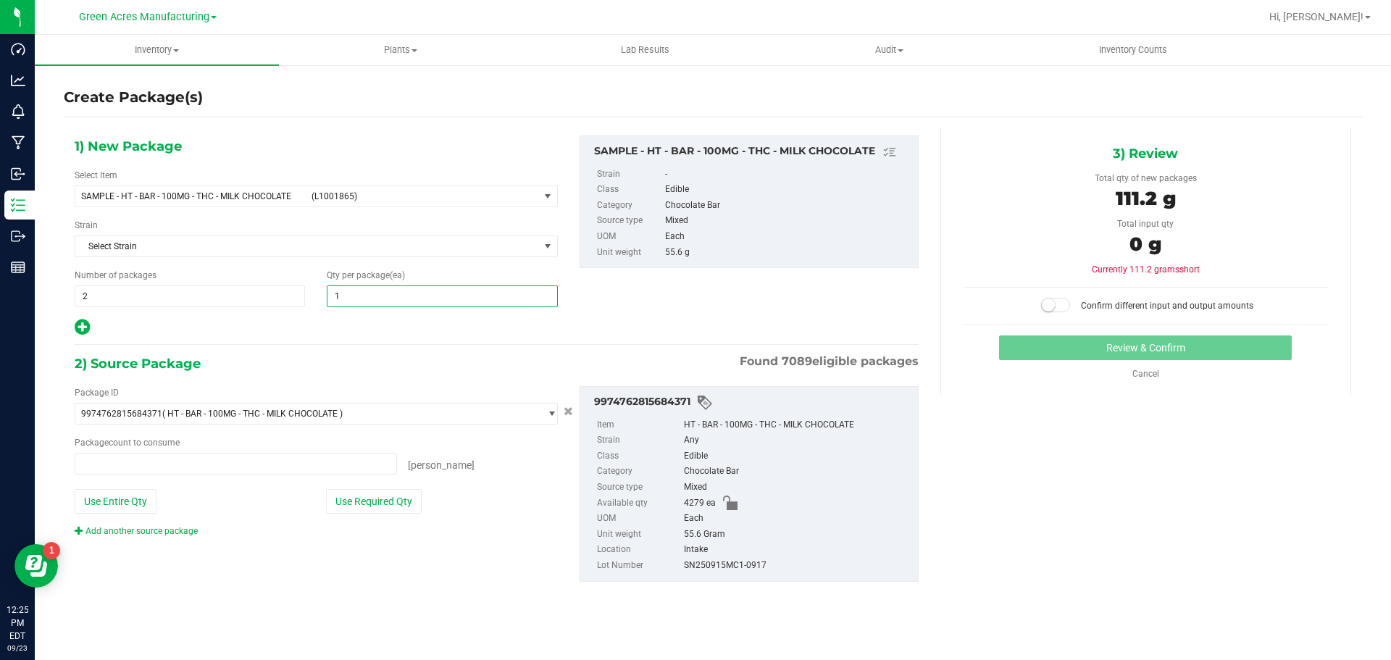
type input "0 ea"
type input "1"
click at [373, 503] on button "Use Required Qty" at bounding box center [374, 501] width 96 height 25
type input "2 ea"
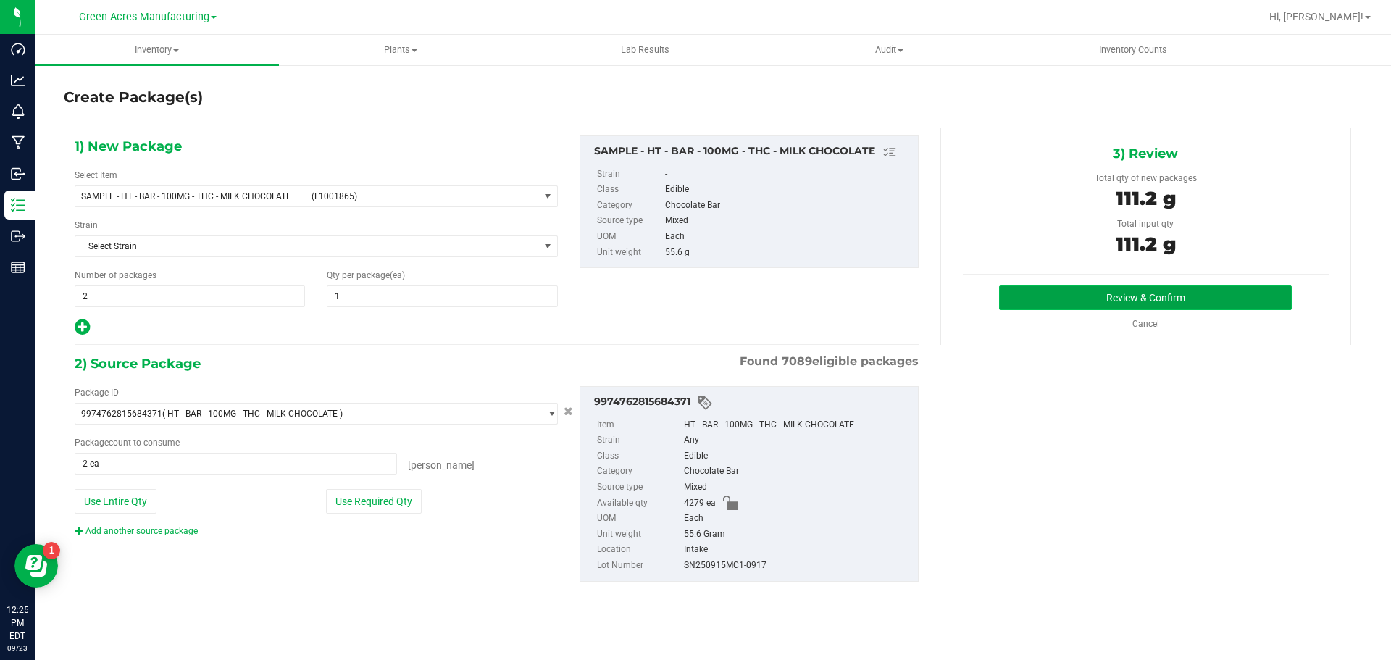
click at [1049, 293] on button "Review & Confirm" at bounding box center [1145, 297] width 293 height 25
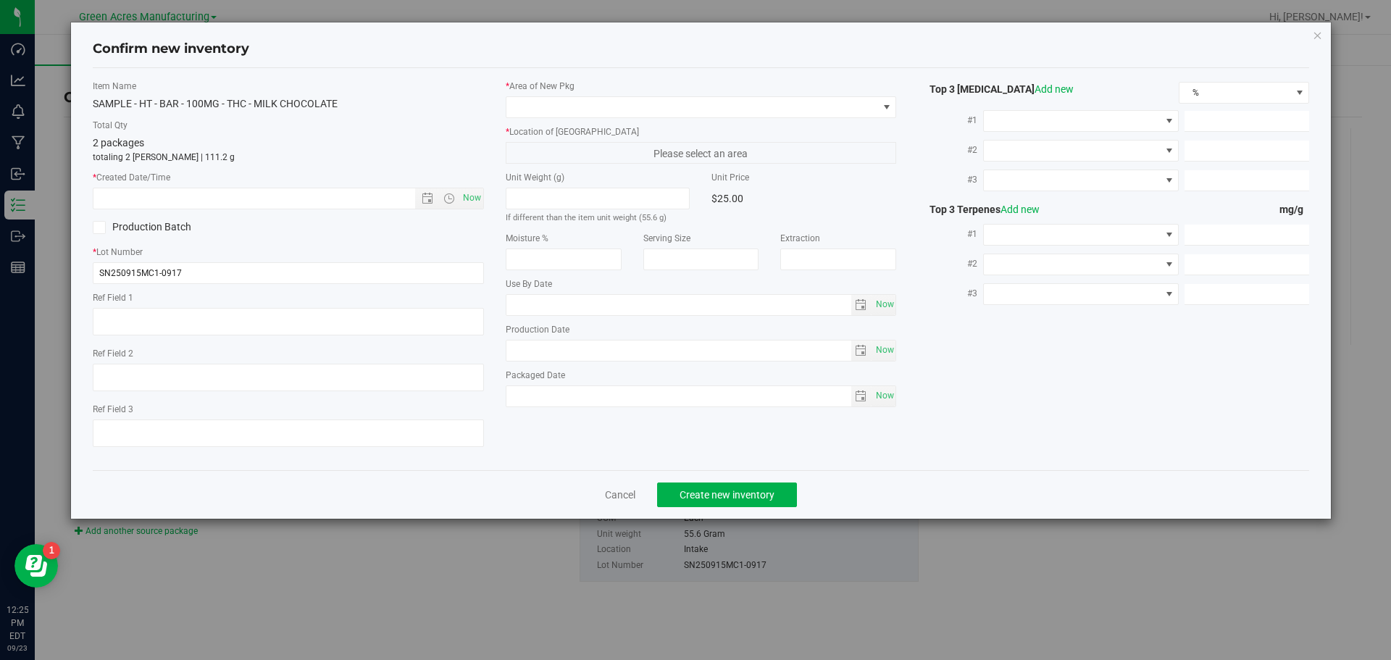
type input "2026-03-28"
click at [465, 204] on span "Now" at bounding box center [471, 198] width 25 height 21
type input "9/23/2025 12:25 PM"
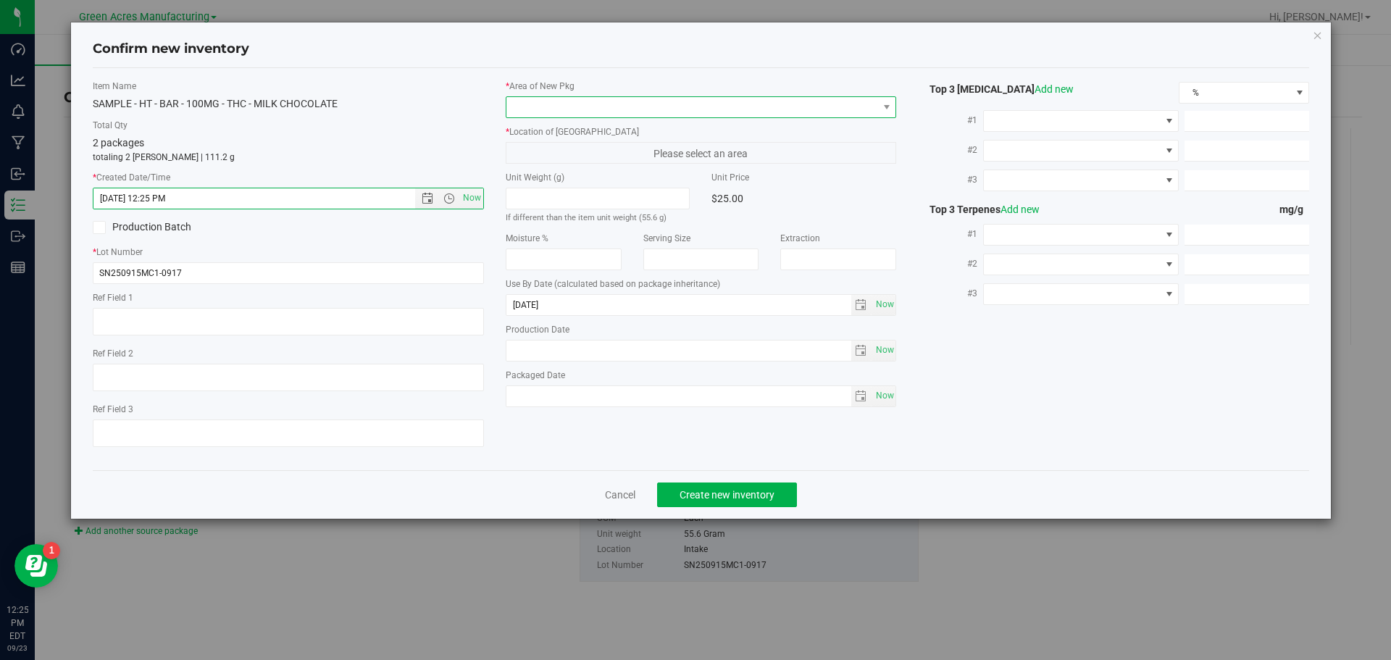
click at [585, 109] on span at bounding box center [692, 107] width 372 height 20
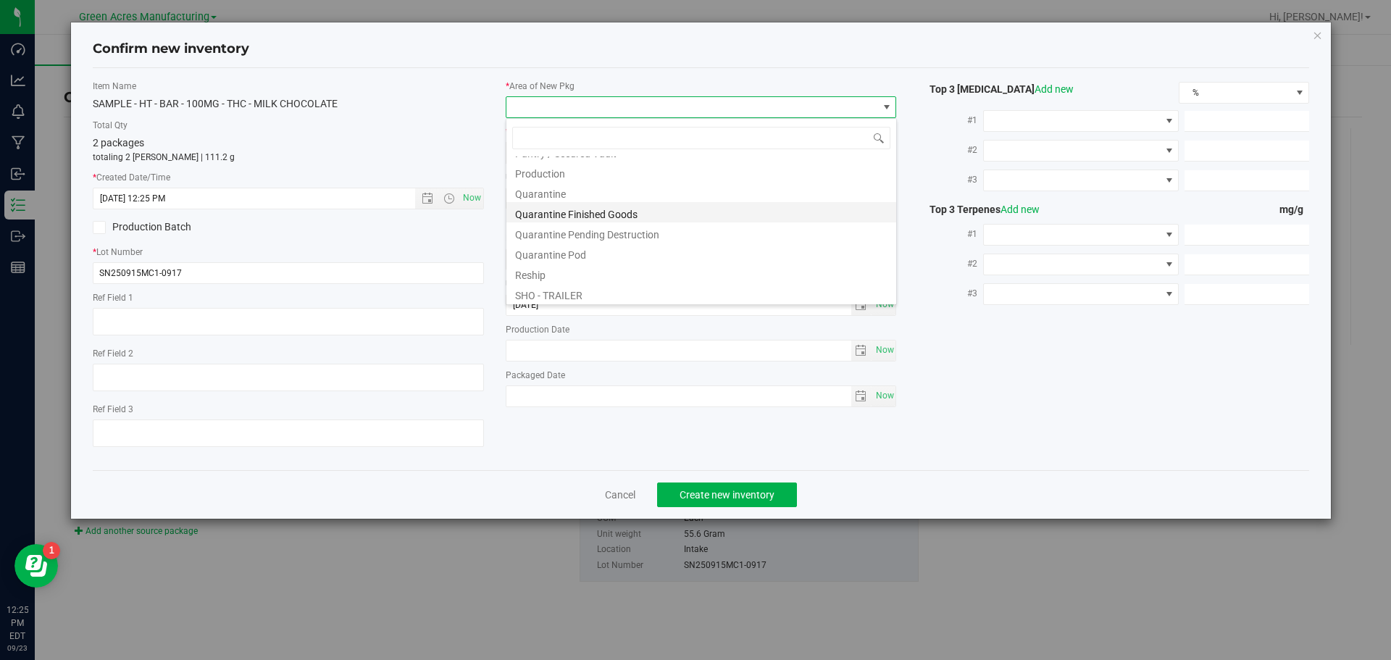
scroll to position [435, 0]
click at [593, 164] on li "Pantry / Secured Vault" at bounding box center [701, 158] width 390 height 20
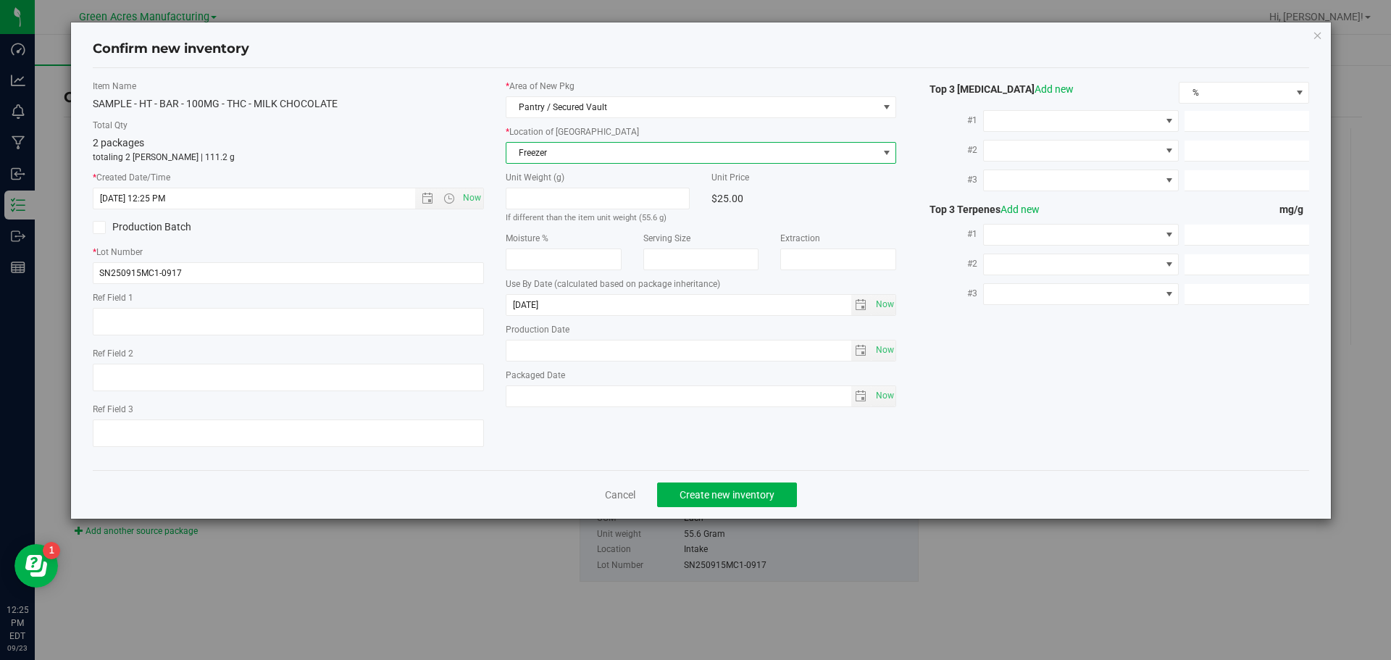
click at [608, 150] on span "Freezer" at bounding box center [692, 153] width 372 height 20
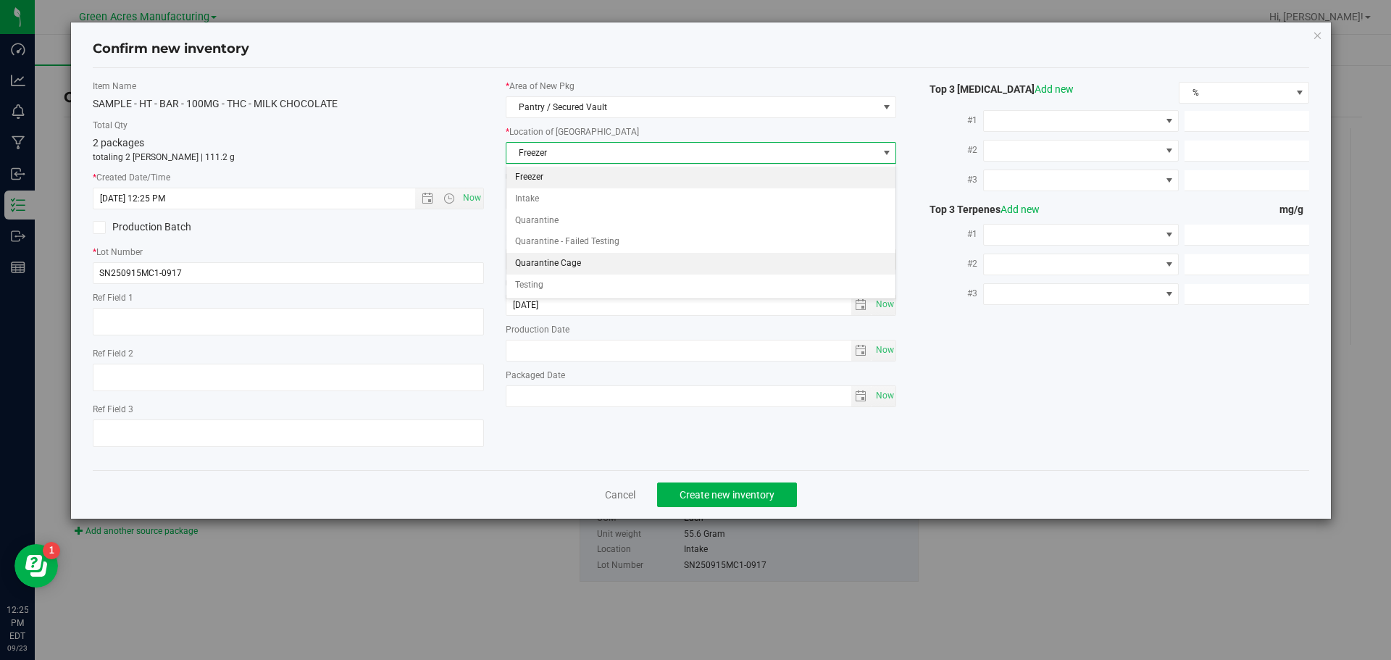
click at [591, 264] on li "Quarantine Cage" at bounding box center [701, 264] width 390 height 22
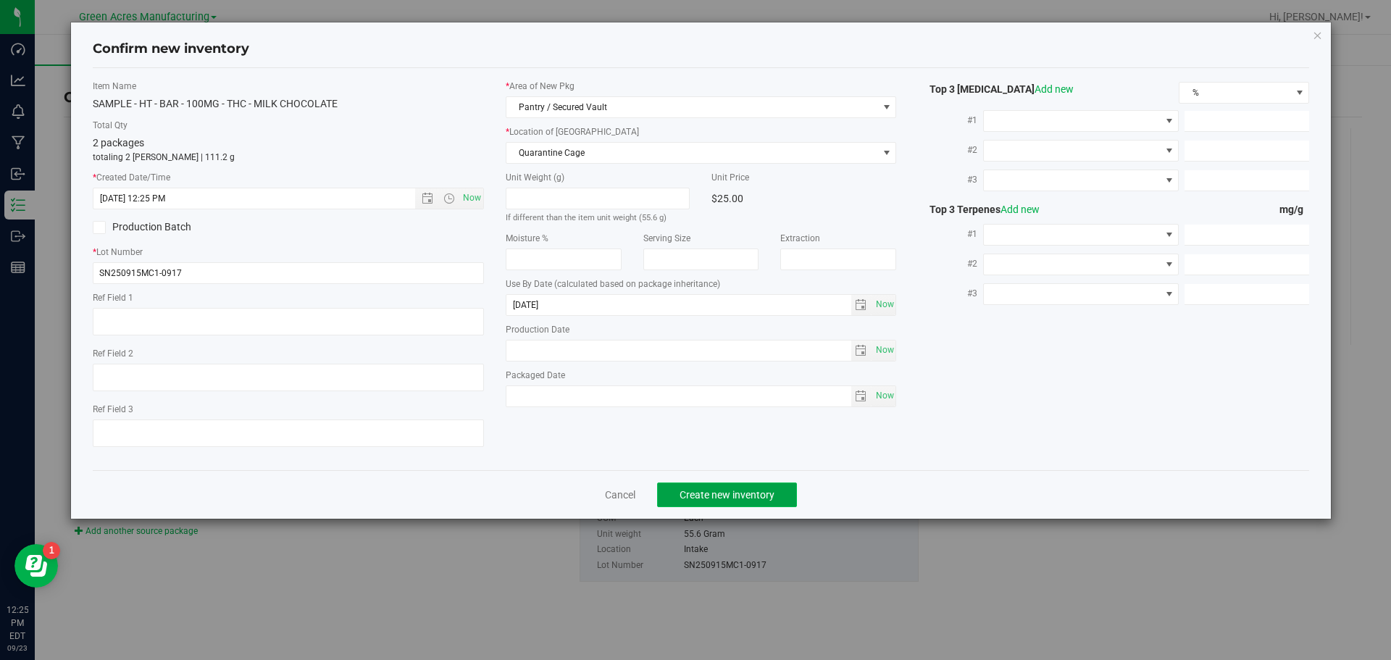
click at [704, 487] on button "Create new inventory" at bounding box center [727, 495] width 140 height 25
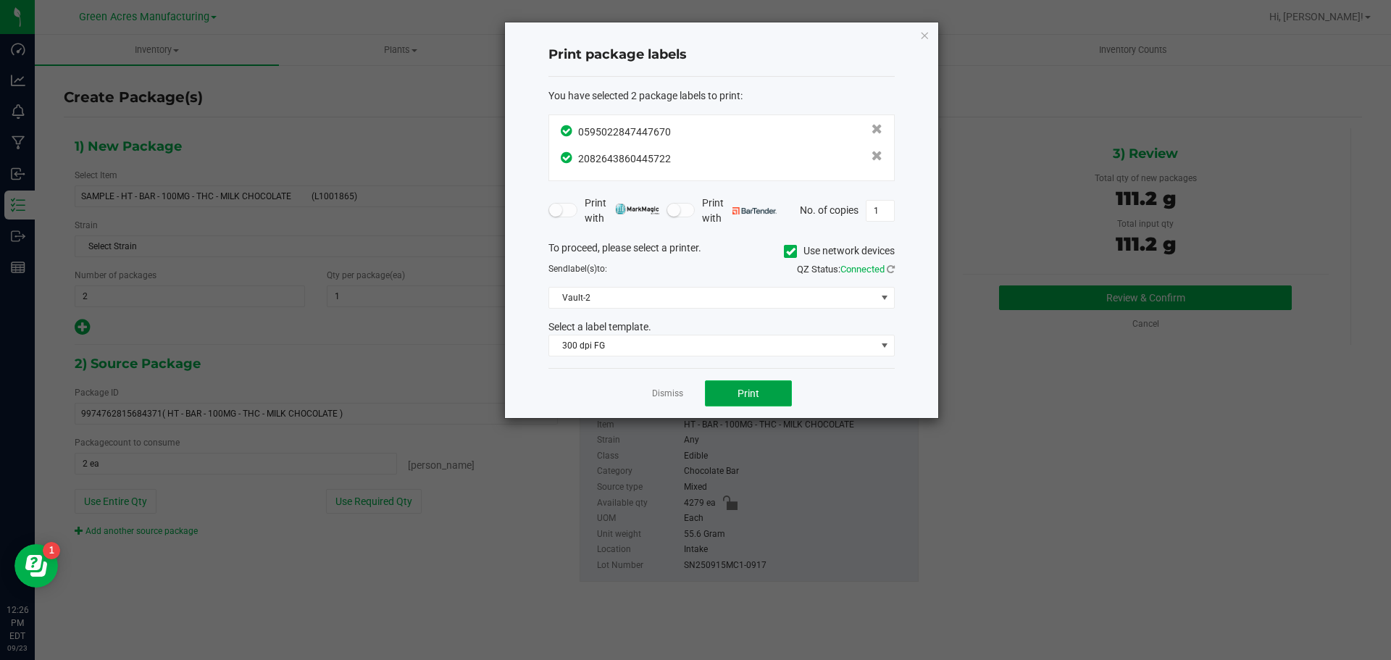
click at [746, 399] on span "Print" at bounding box center [749, 394] width 22 height 12
click at [662, 390] on link "Dismiss" at bounding box center [667, 394] width 31 height 12
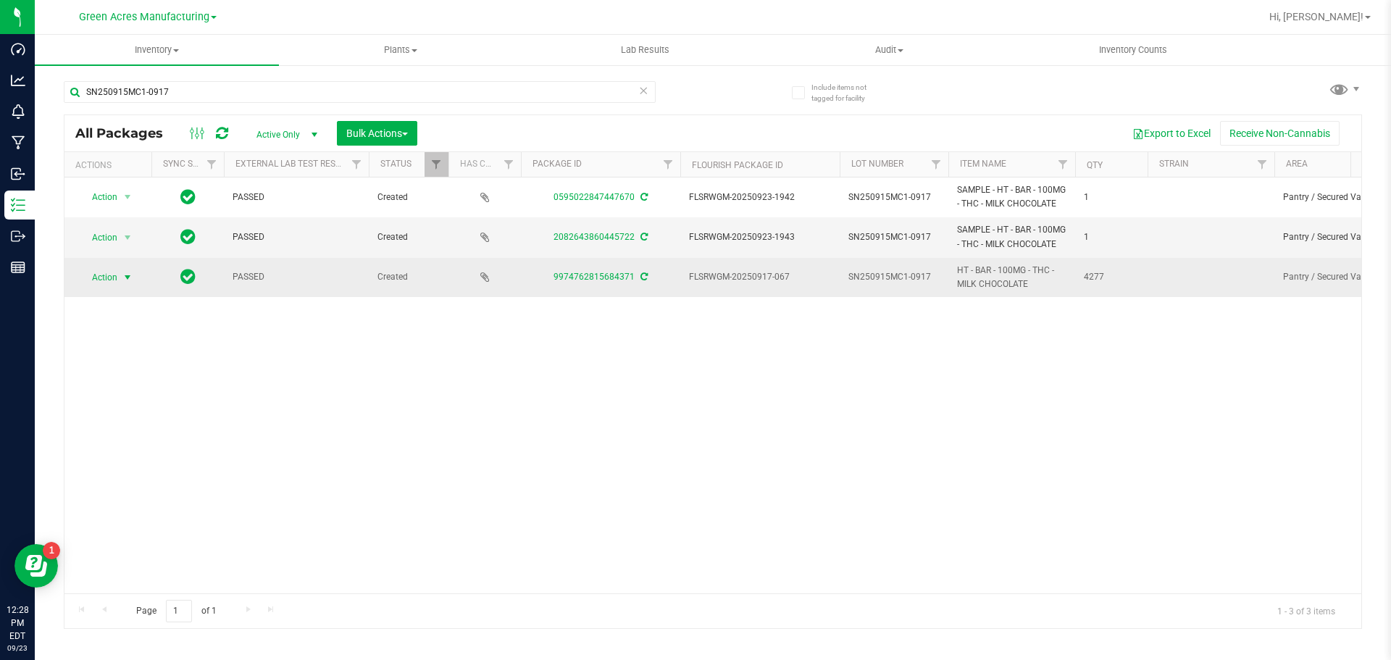
click at [128, 286] on span "select" at bounding box center [128, 277] width 18 height 20
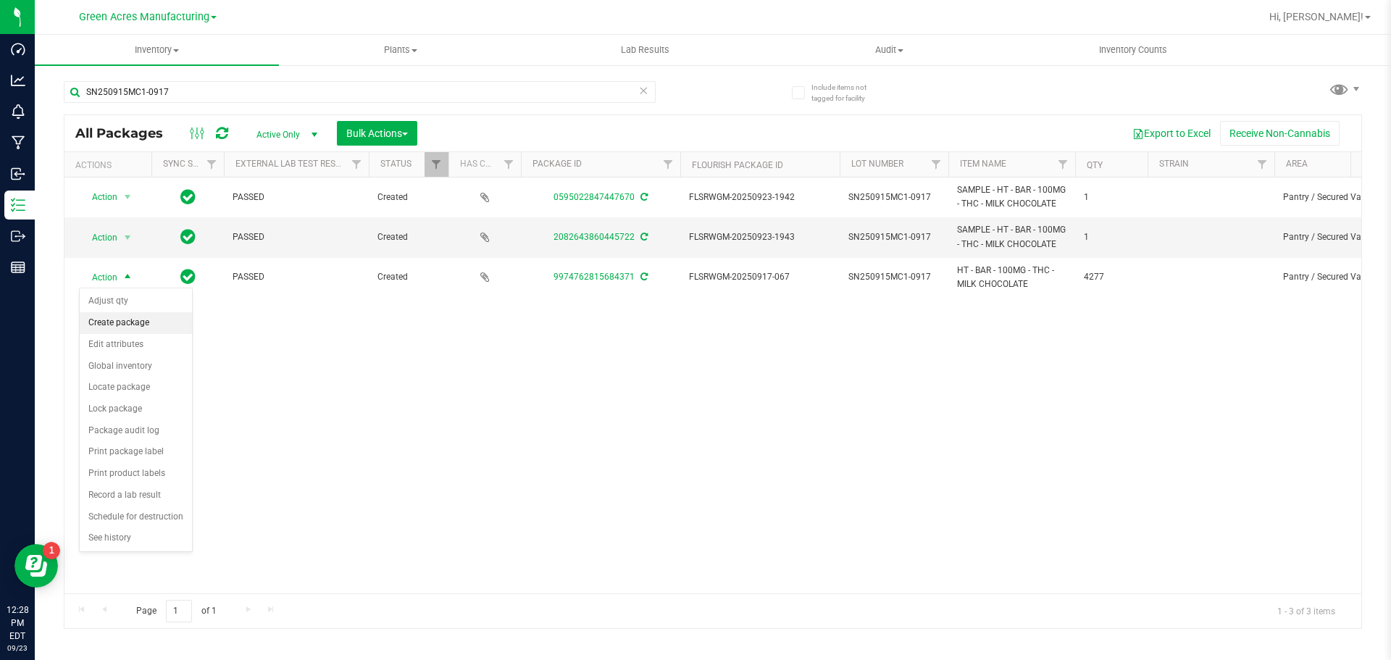
click at [132, 319] on li "Create package" at bounding box center [136, 323] width 112 height 22
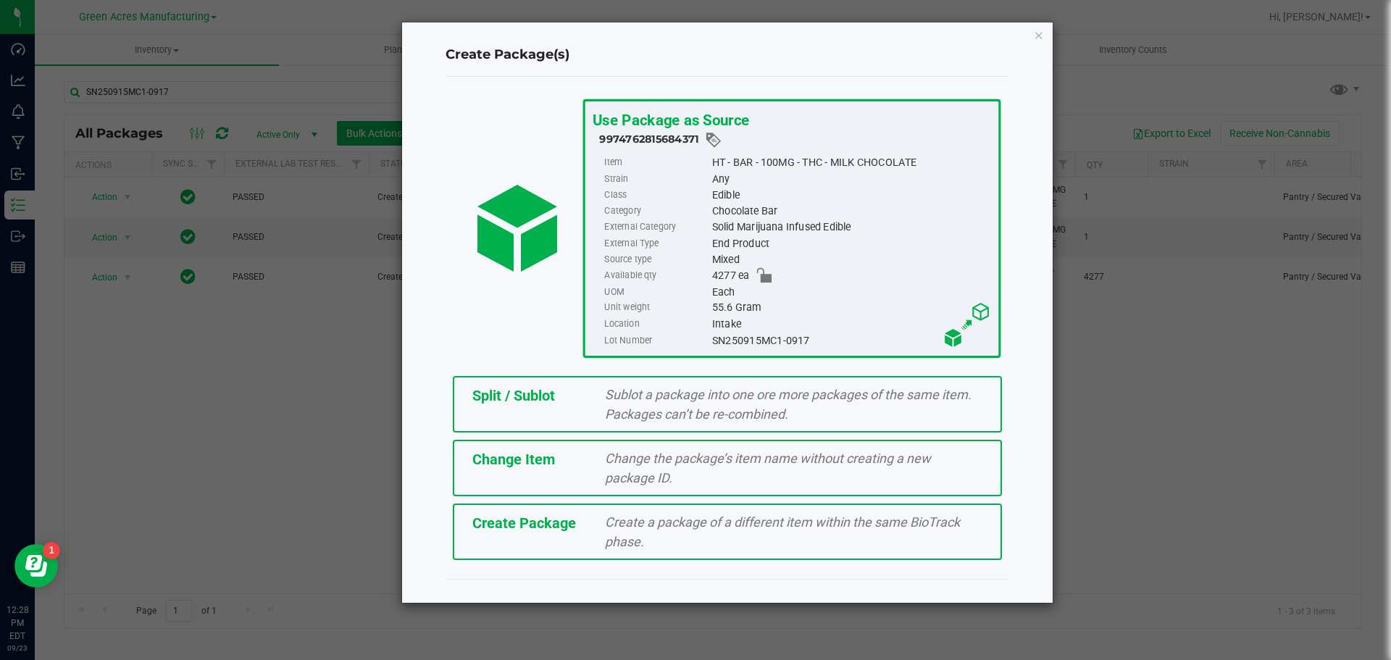
click at [564, 413] on div "Split / Sublot Sublot a package into one ore more packages of the same item. Pa…" at bounding box center [727, 404] width 549 height 57
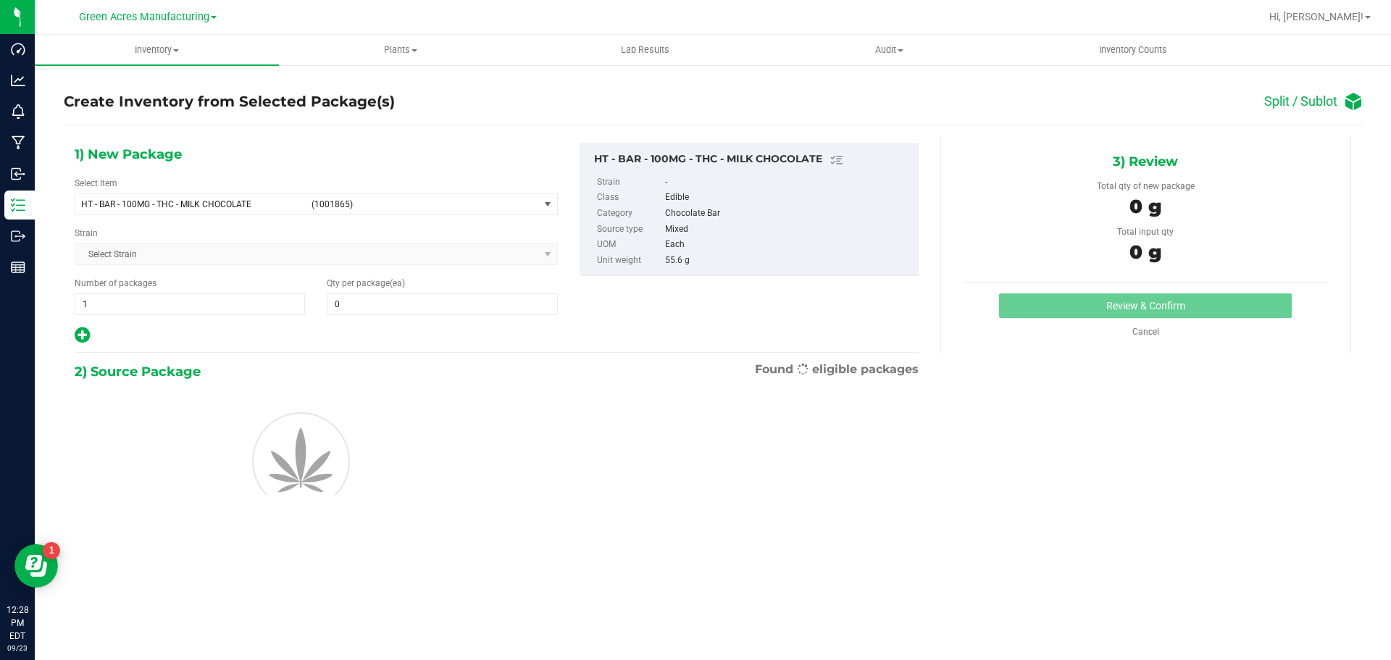
type input "0"
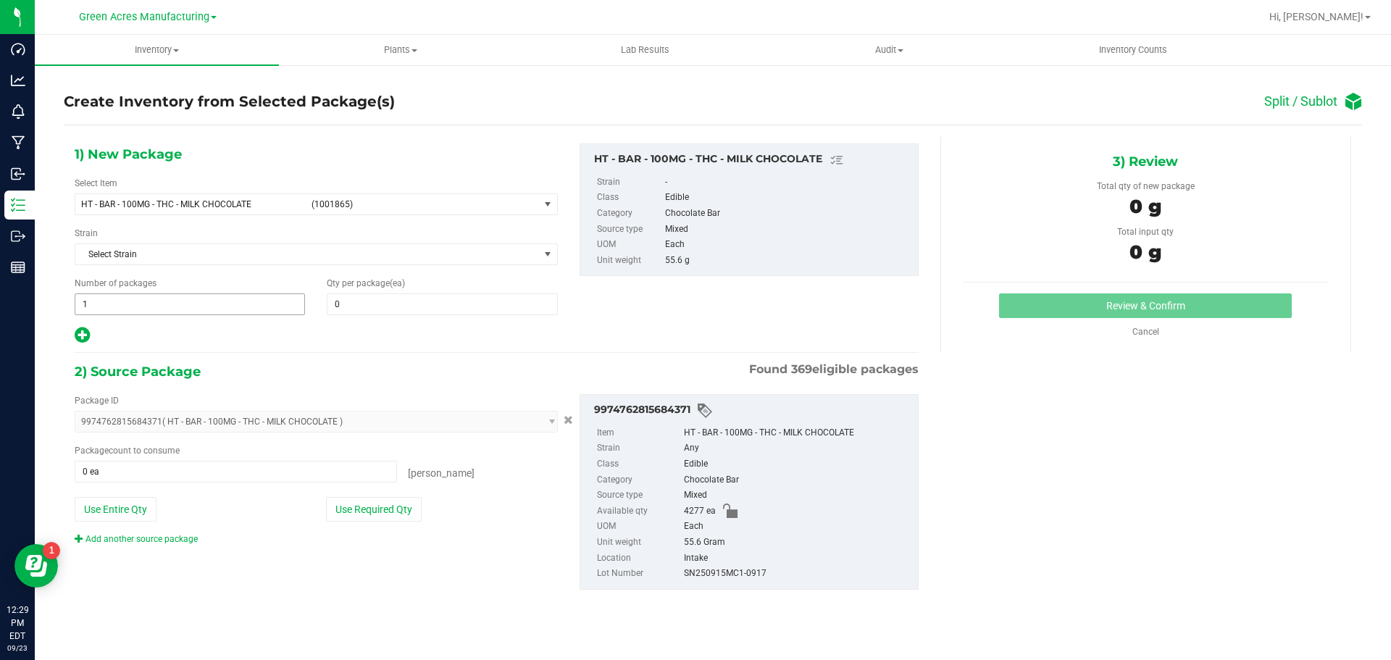
drag, startPoint x: 196, startPoint y: 290, endPoint x: 193, endPoint y: 300, distance: 10.5
click at [196, 291] on div "Number of packages 1 1" at bounding box center [190, 296] width 252 height 38
click at [193, 300] on span "1 1" at bounding box center [190, 304] width 230 height 22
type input "85"
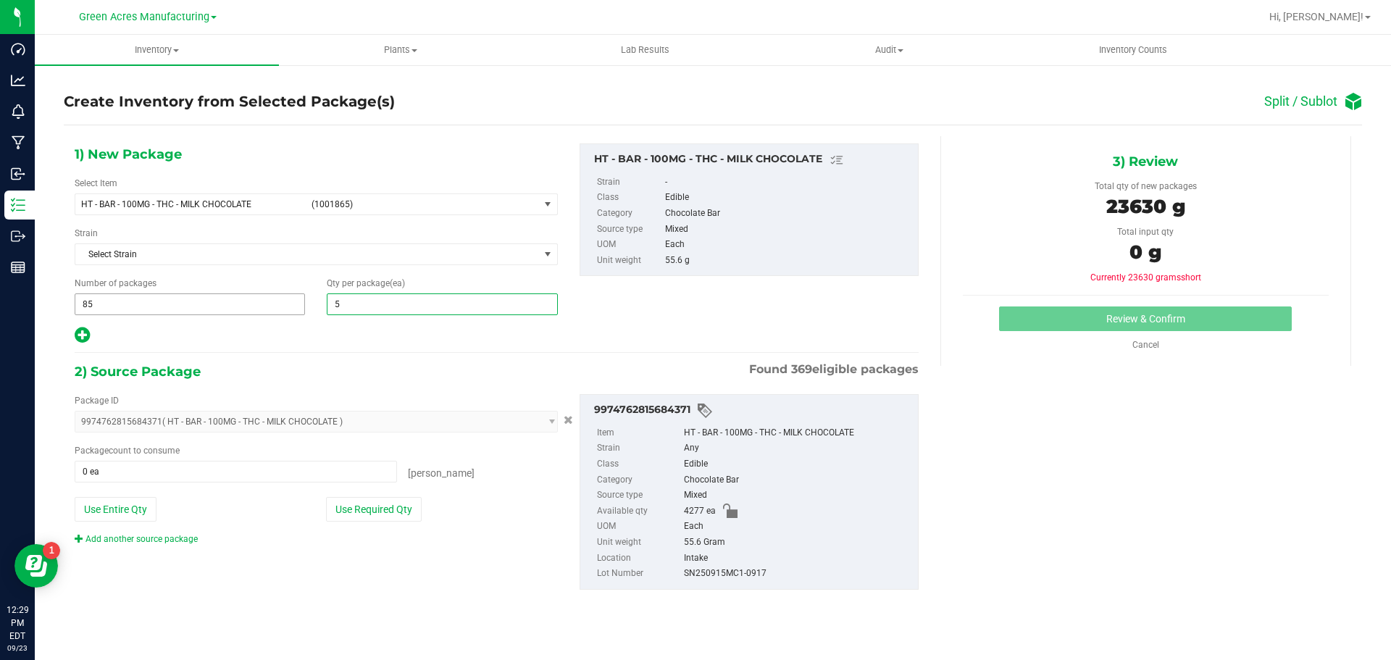
type input "50"
click at [80, 339] on icon at bounding box center [82, 335] width 15 height 18
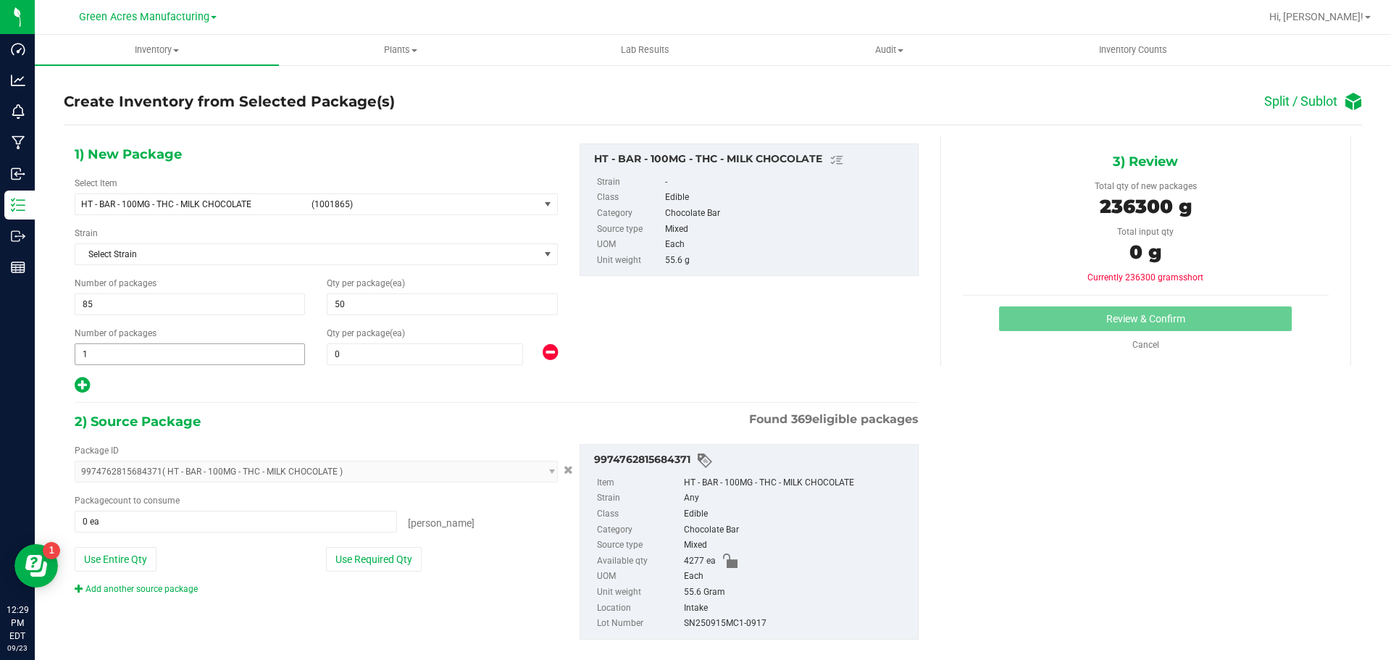
type input "50"
click at [333, 359] on span at bounding box center [425, 354] width 196 height 22
type input "27"
click at [380, 567] on button "Use Required Qty" at bounding box center [374, 559] width 96 height 25
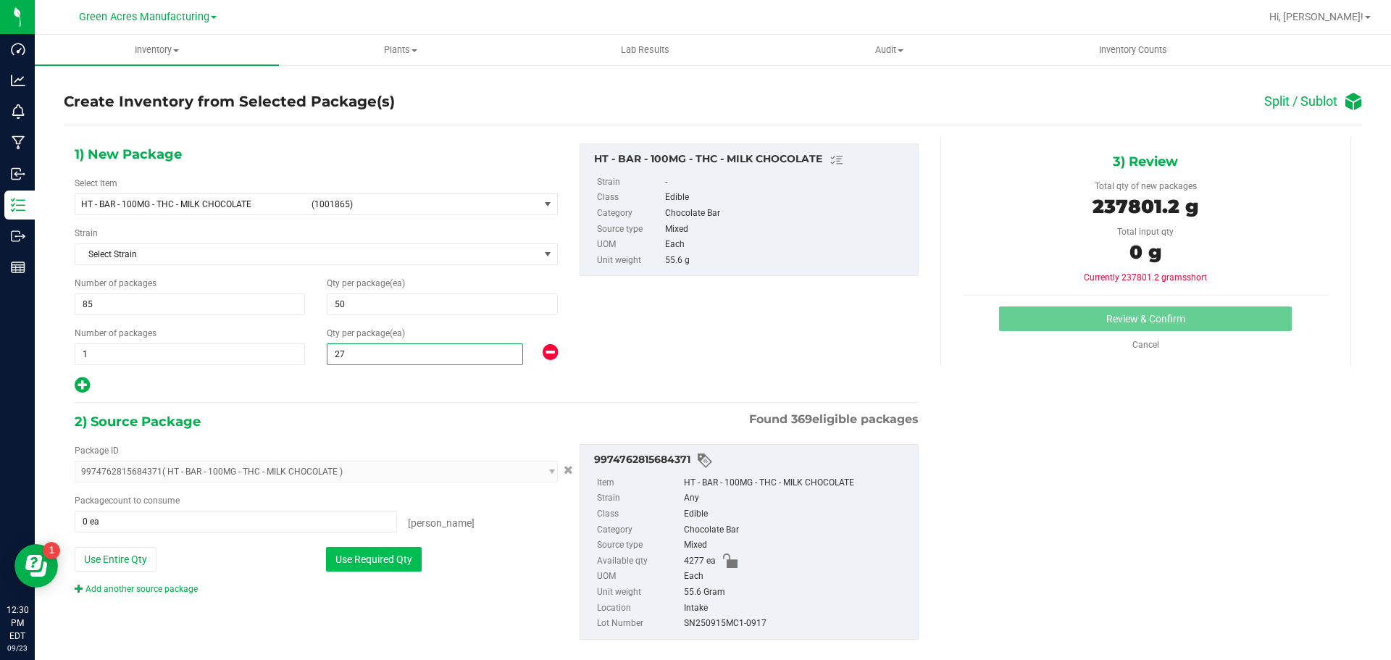
type input "4277 ea"
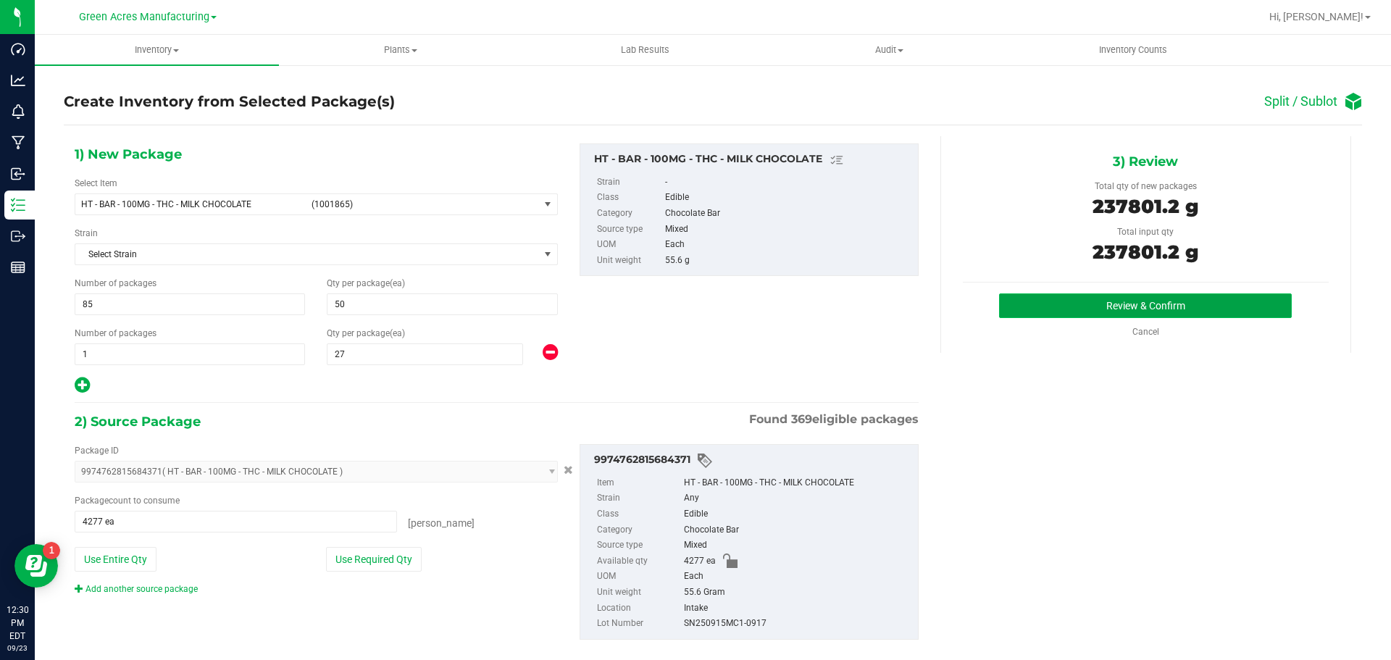
click at [1224, 314] on button "Review & Confirm" at bounding box center [1145, 305] width 293 height 25
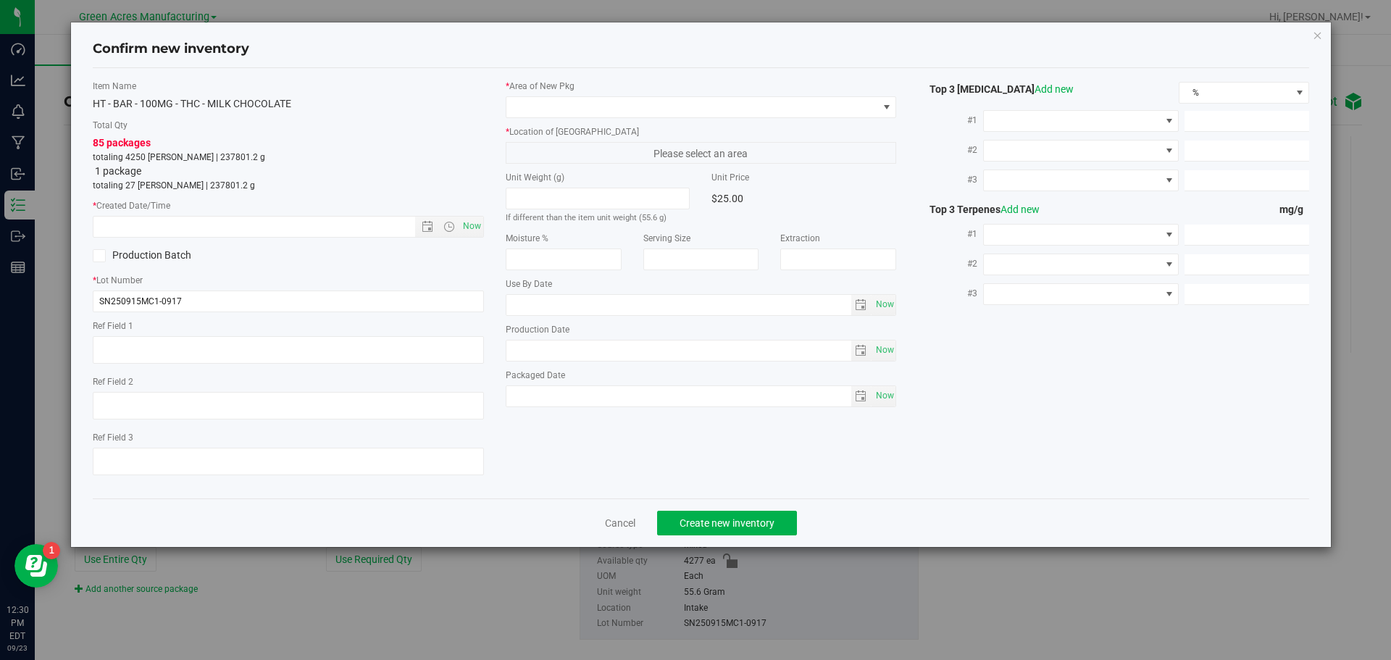
type input "2026-03-28"
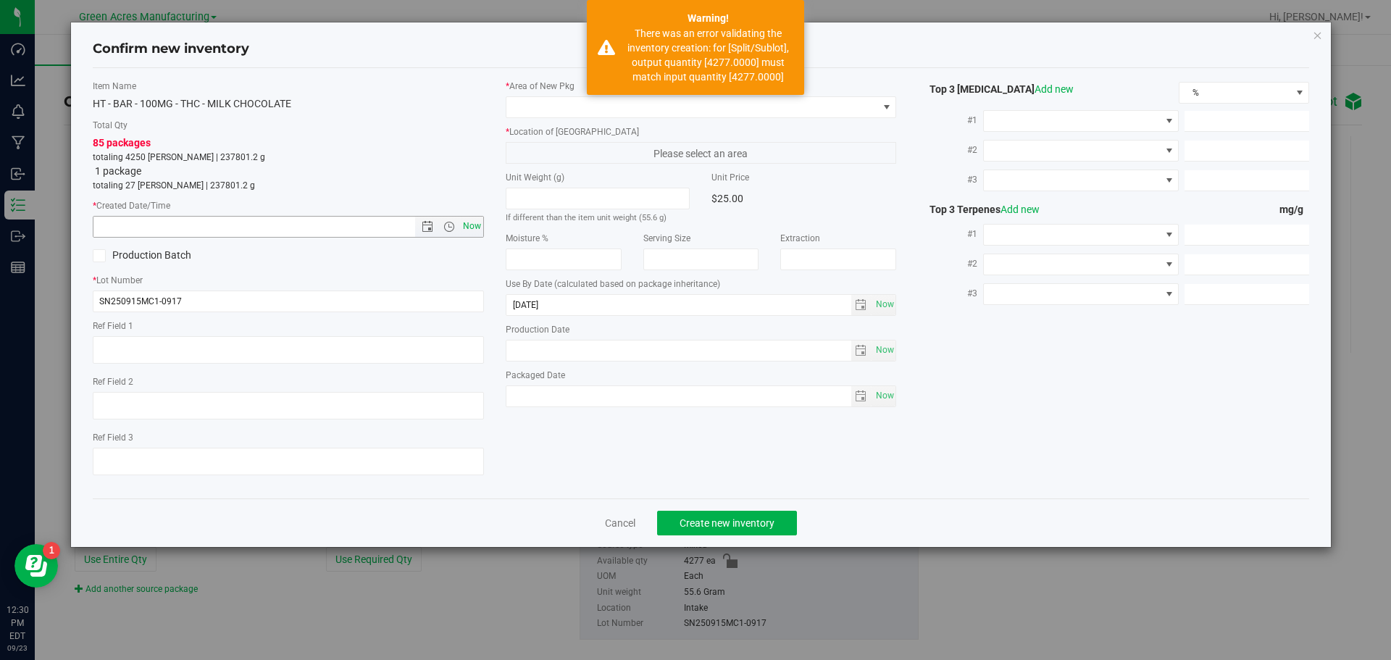
click at [467, 228] on span "Now" at bounding box center [471, 226] width 25 height 21
type input "9/23/2025 12:30 PM"
click at [546, 100] on span at bounding box center [692, 107] width 372 height 20
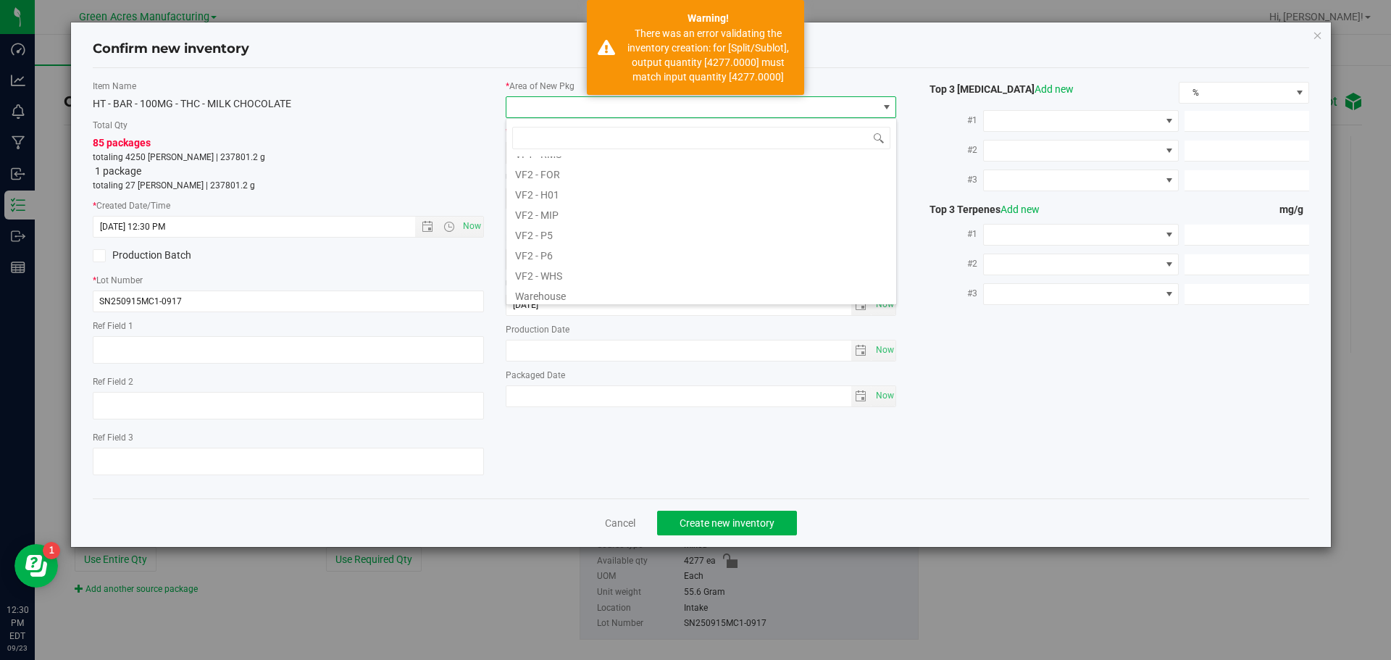
scroll to position [727, 0]
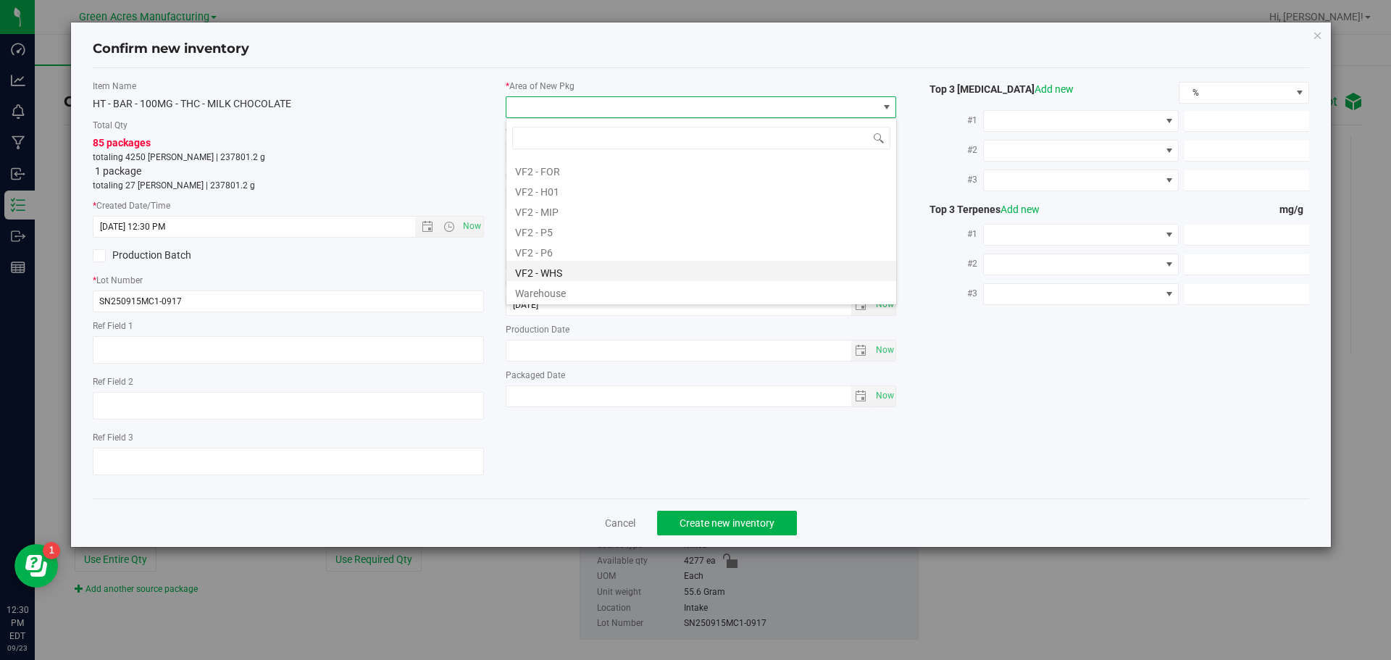
click at [580, 275] on li "VF2 - WHS" at bounding box center [701, 271] width 390 height 20
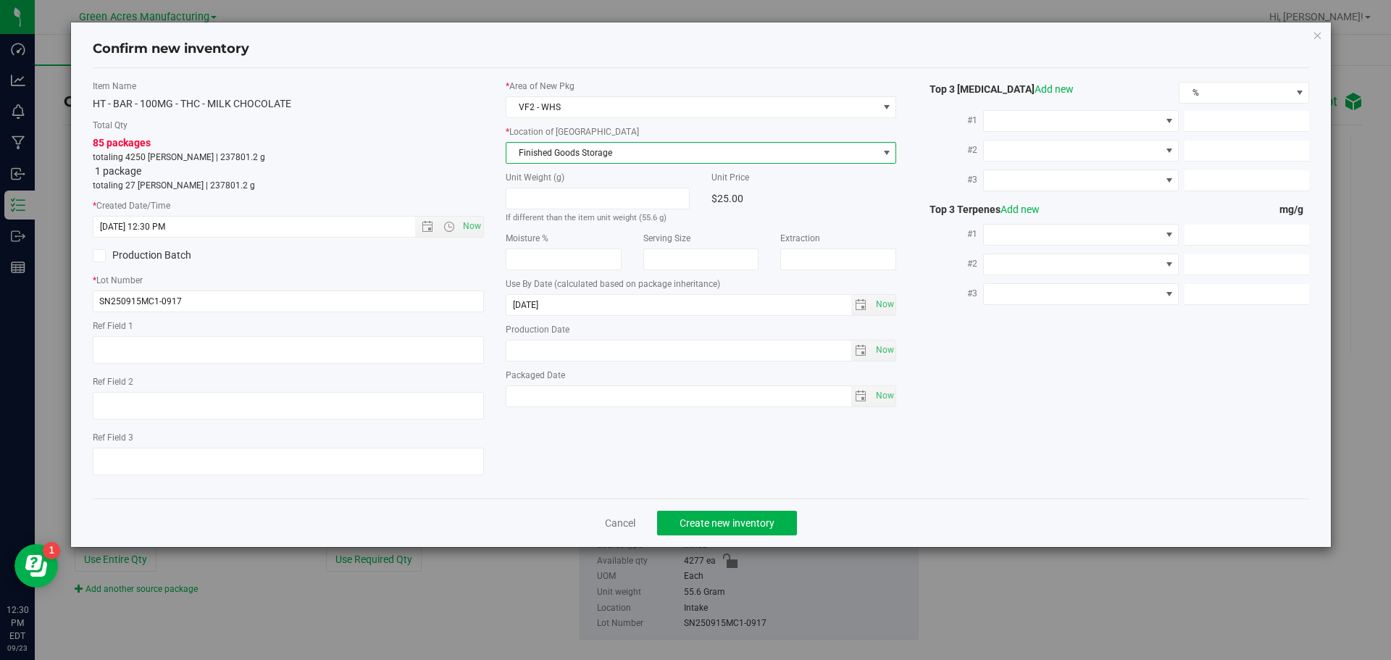
click at [591, 154] on span "Finished Goods Storage" at bounding box center [692, 153] width 372 height 20
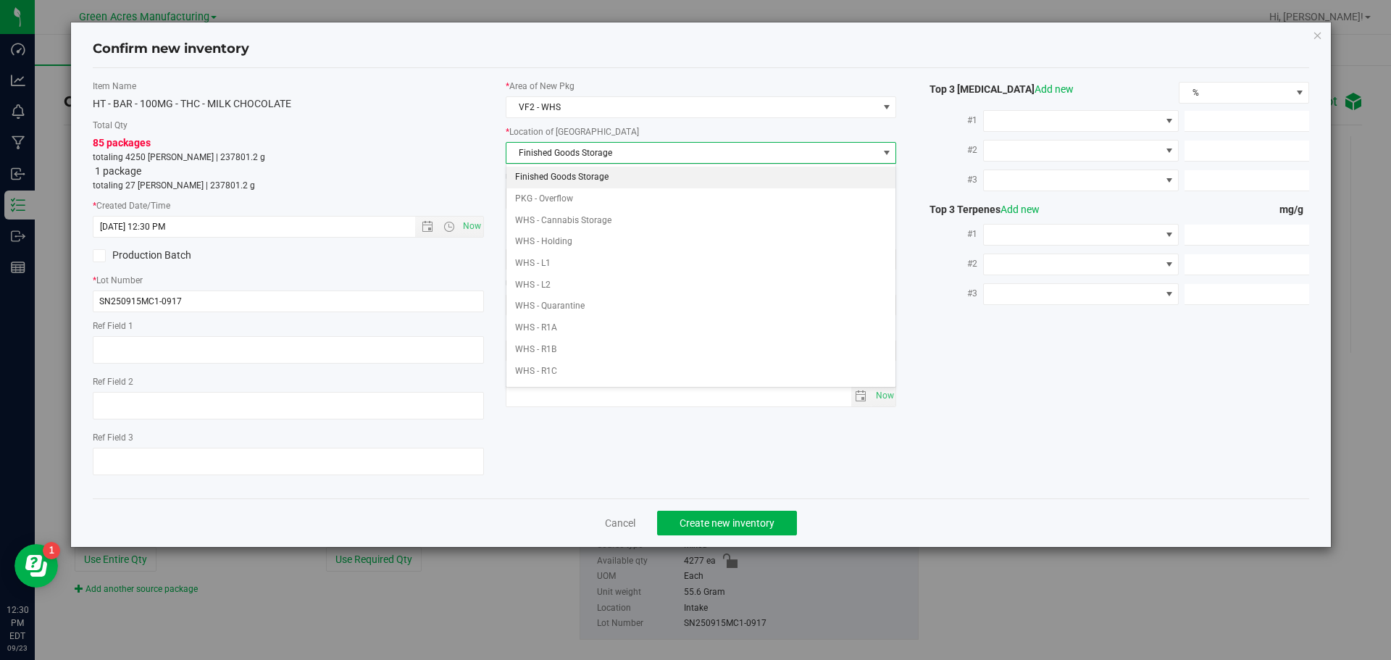
click at [591, 174] on li "Finished Goods Storage" at bounding box center [701, 178] width 390 height 22
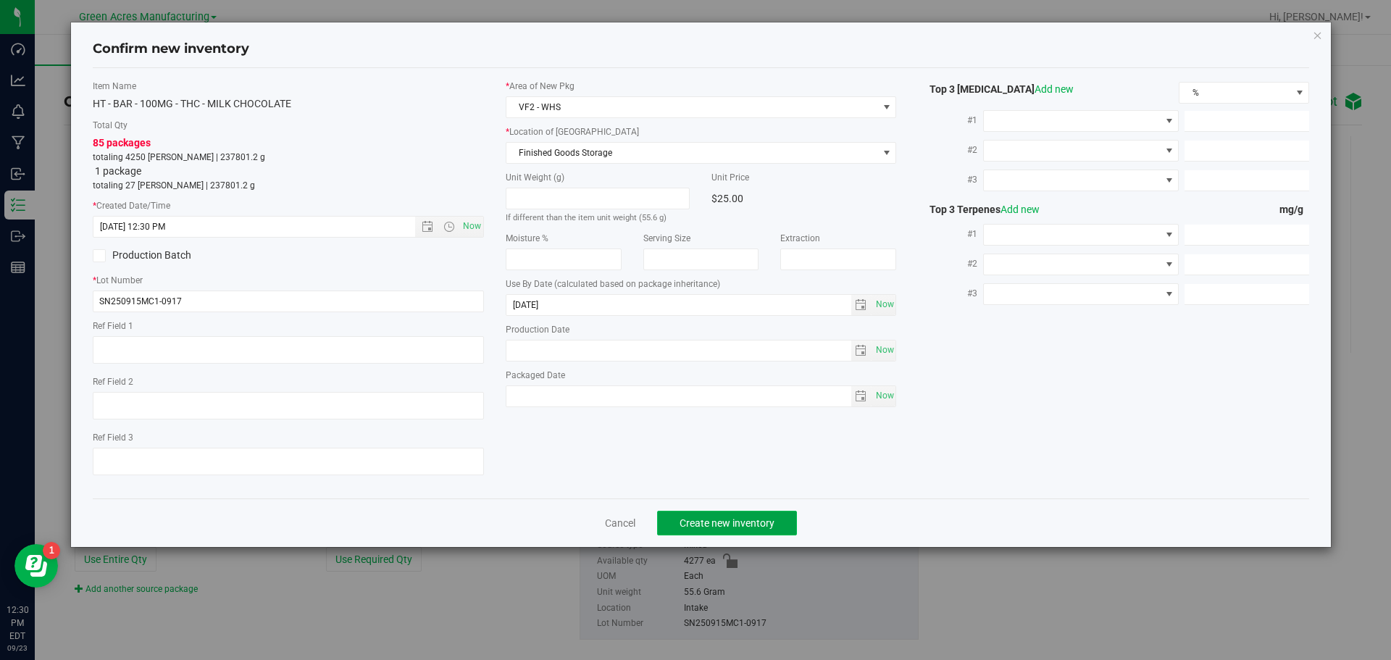
click at [727, 524] on span "Create new inventory" at bounding box center [727, 523] width 95 height 12
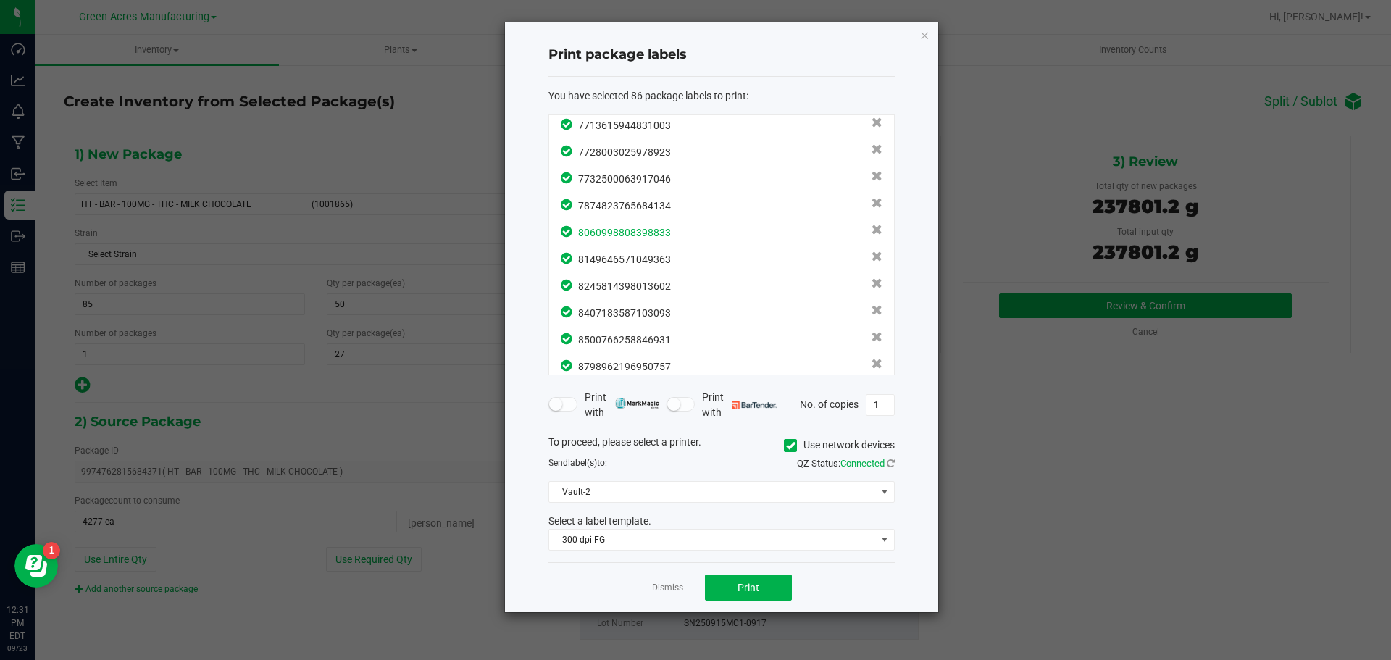
scroll to position [2058, 0]
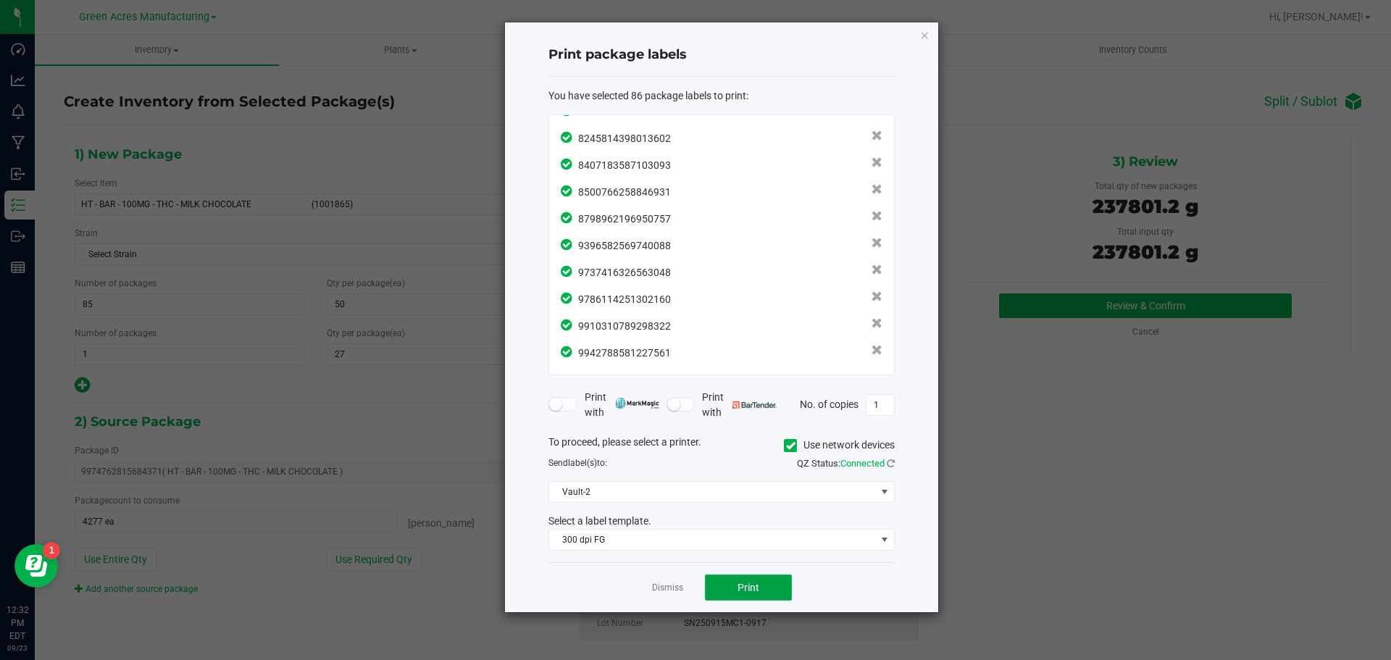
click at [727, 595] on button "Print" at bounding box center [748, 588] width 87 height 26
click at [668, 582] on link "Dismiss" at bounding box center [667, 588] width 31 height 12
